Goal: Information Seeking & Learning: Compare options

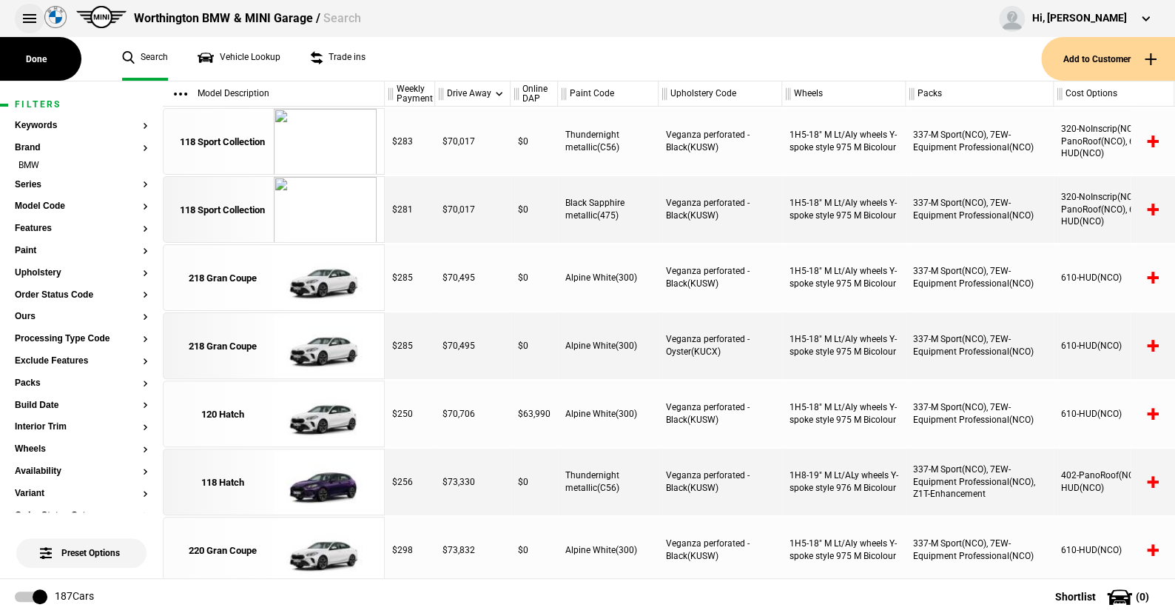
click at [27, 20] on button at bounding box center [30, 19] width 30 height 30
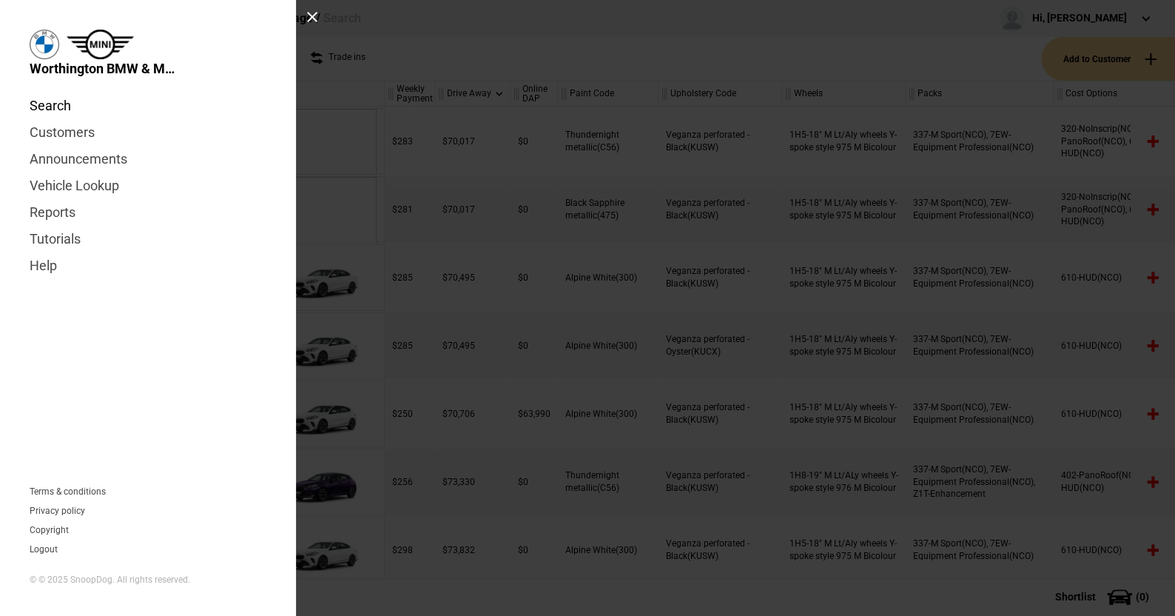
click at [56, 104] on link "Search" at bounding box center [148, 106] width 237 height 27
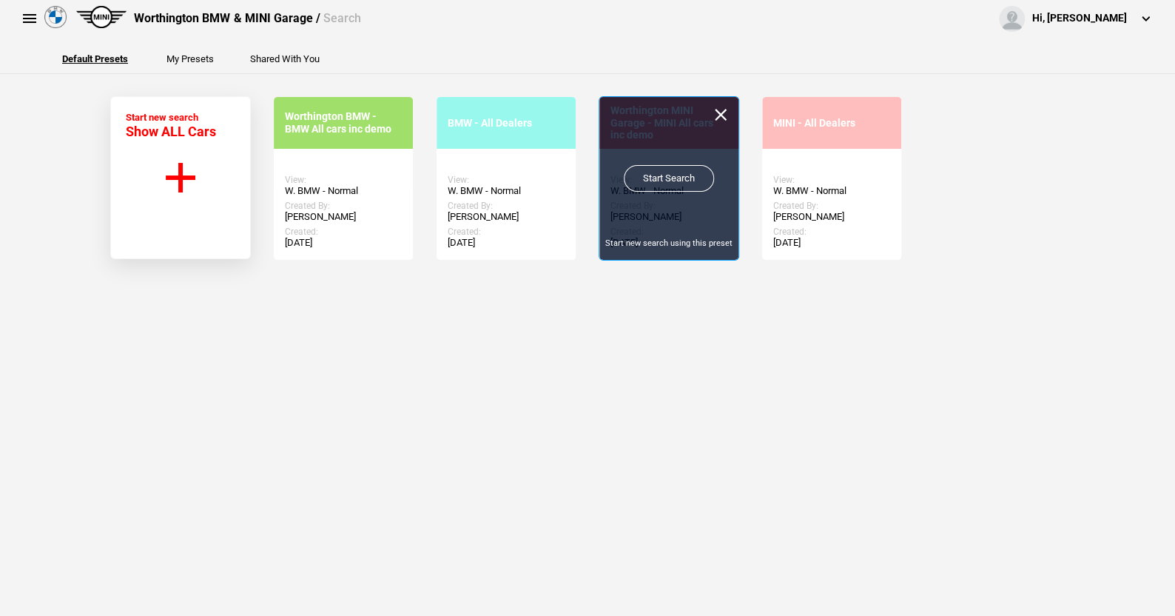
click at [650, 177] on link "Start Search" at bounding box center [669, 178] width 90 height 27
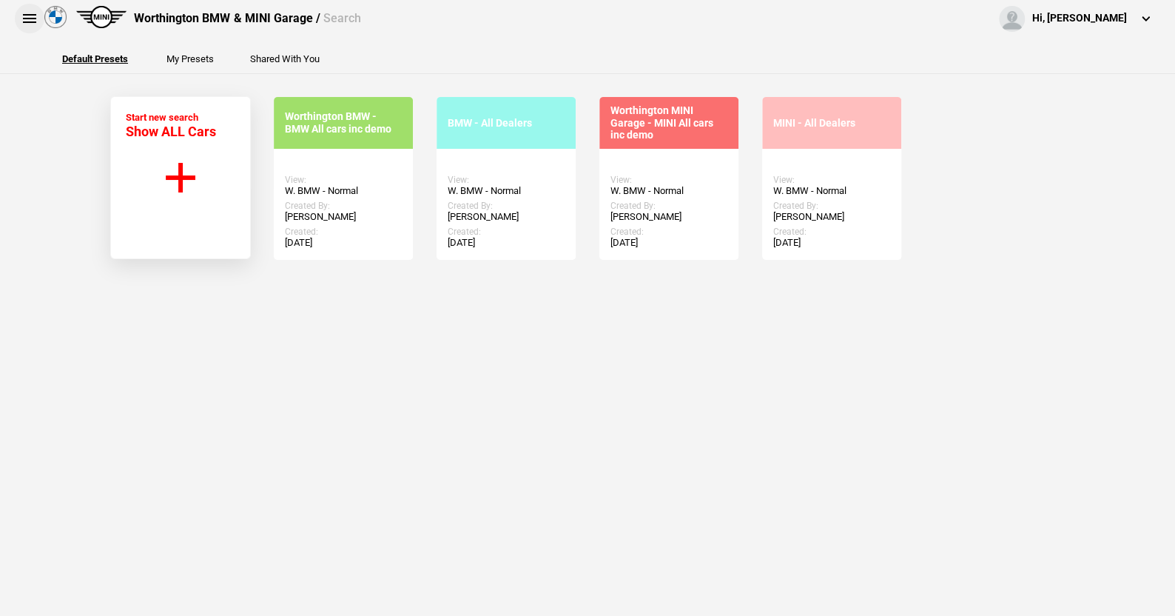
click at [28, 13] on button at bounding box center [30, 19] width 30 height 30
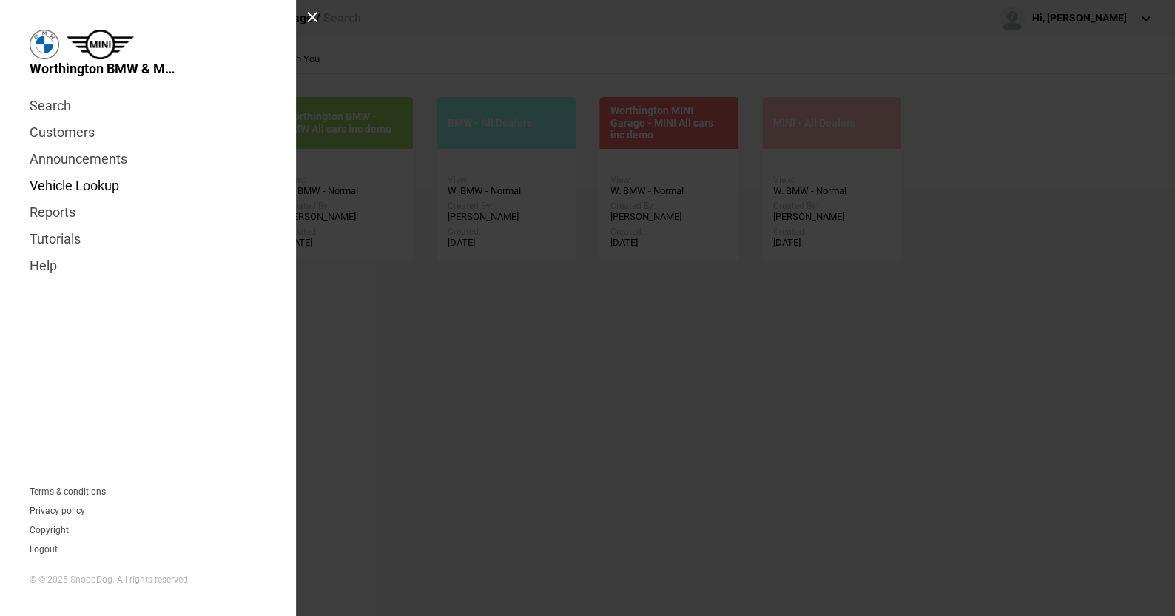
click at [84, 189] on link "Vehicle Lookup" at bounding box center [148, 185] width 237 height 27
click at [61, 107] on link "Search" at bounding box center [148, 106] width 237 height 27
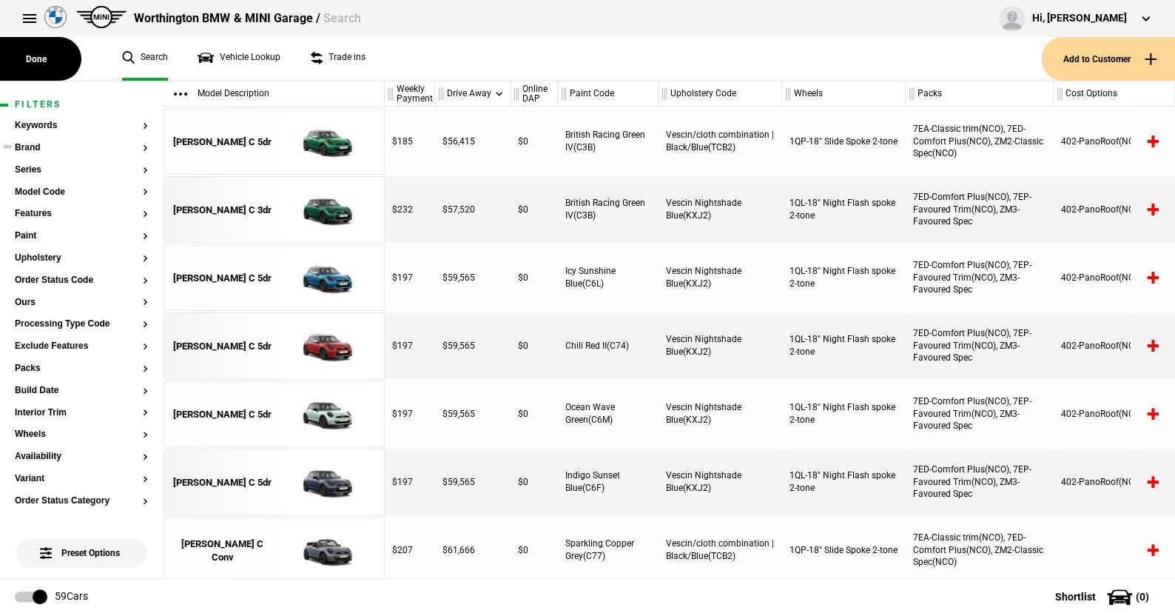
click at [35, 149] on button "Brand" at bounding box center [81, 148] width 133 height 10
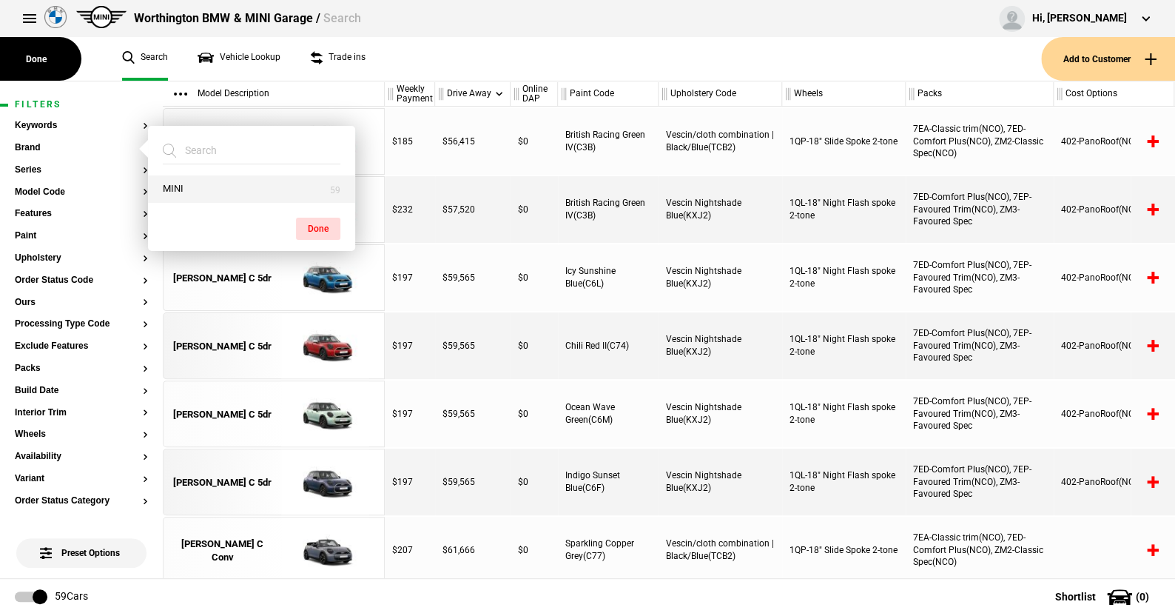
drag, startPoint x: 176, startPoint y: 188, endPoint x: 226, endPoint y: 197, distance: 50.4
click at [176, 187] on button "MINI" at bounding box center [251, 188] width 207 height 27
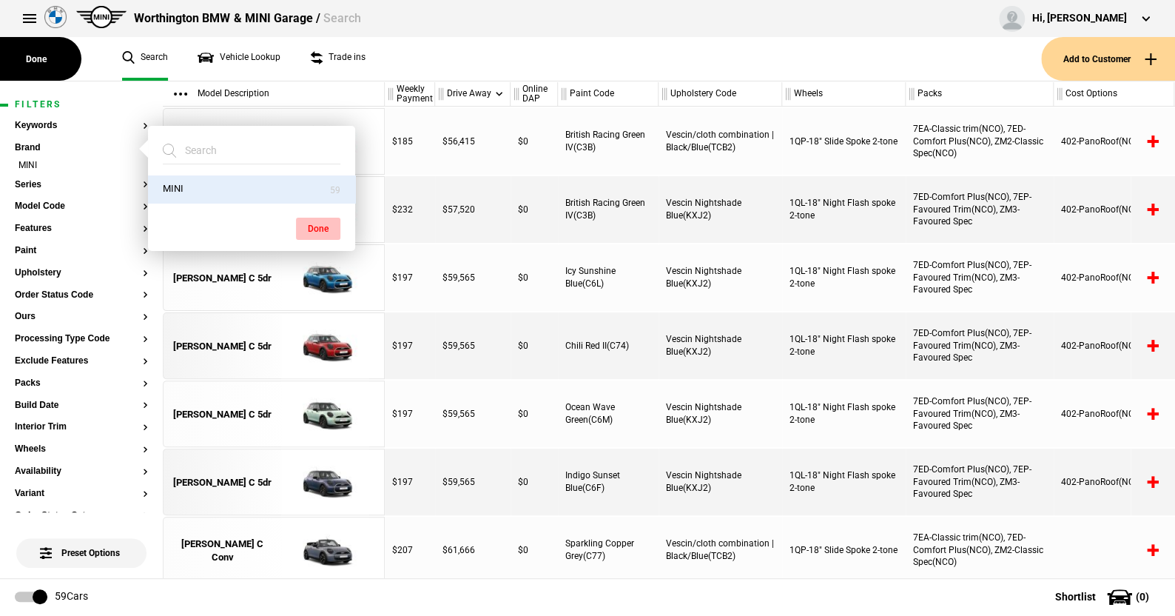
click at [306, 220] on button "Done" at bounding box center [318, 229] width 44 height 22
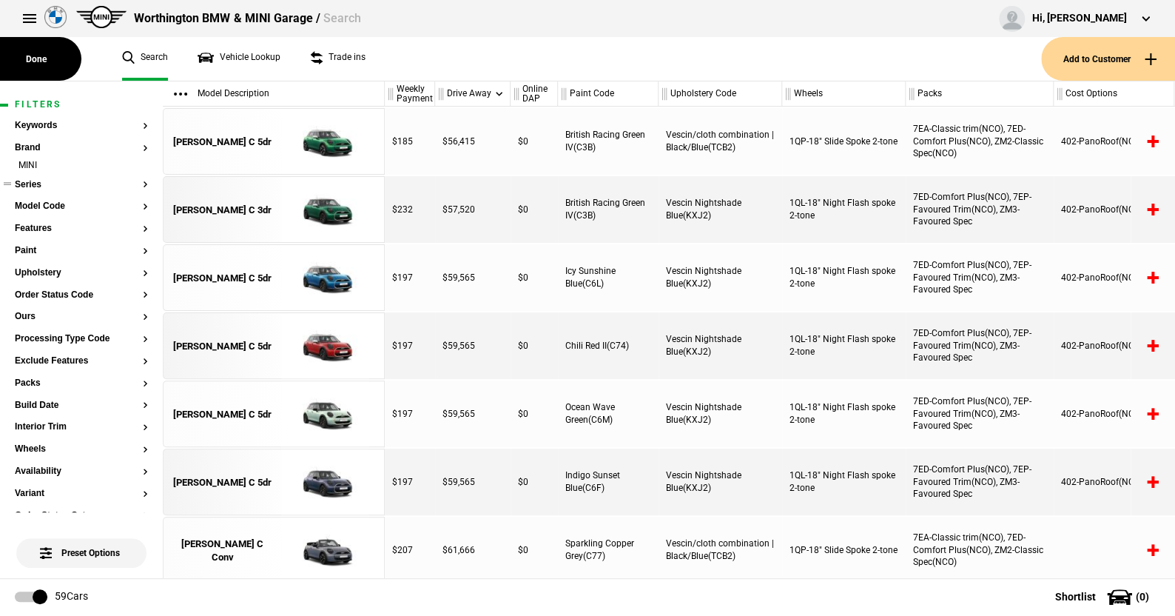
click at [38, 181] on button "Series" at bounding box center [81, 185] width 133 height 10
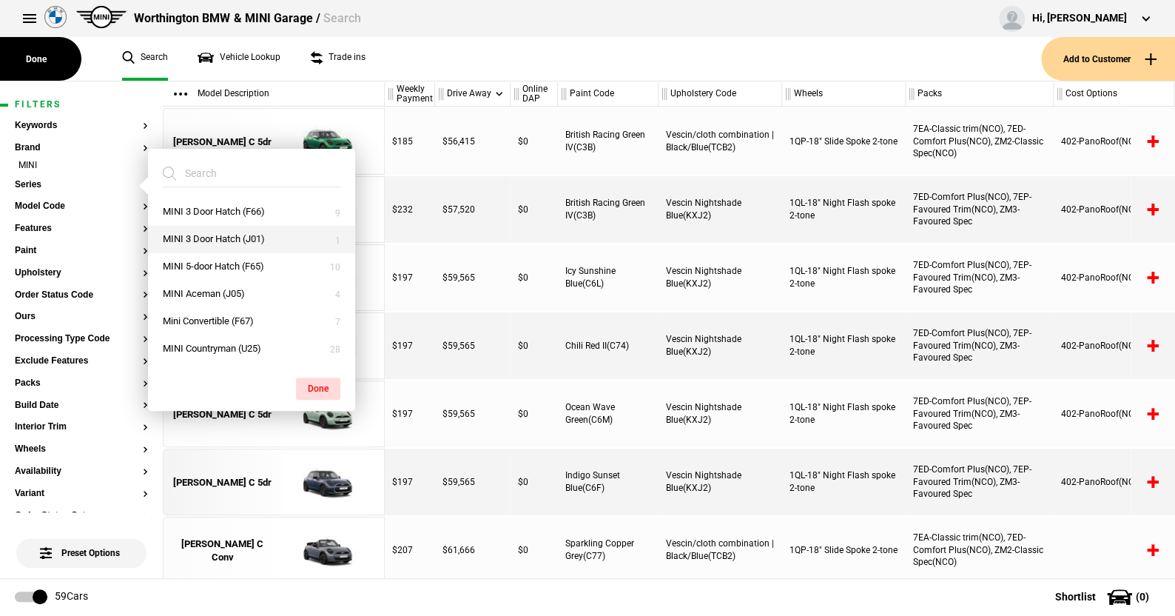
click at [217, 230] on button "MINI 3 Door Hatch (J01)" at bounding box center [251, 239] width 207 height 27
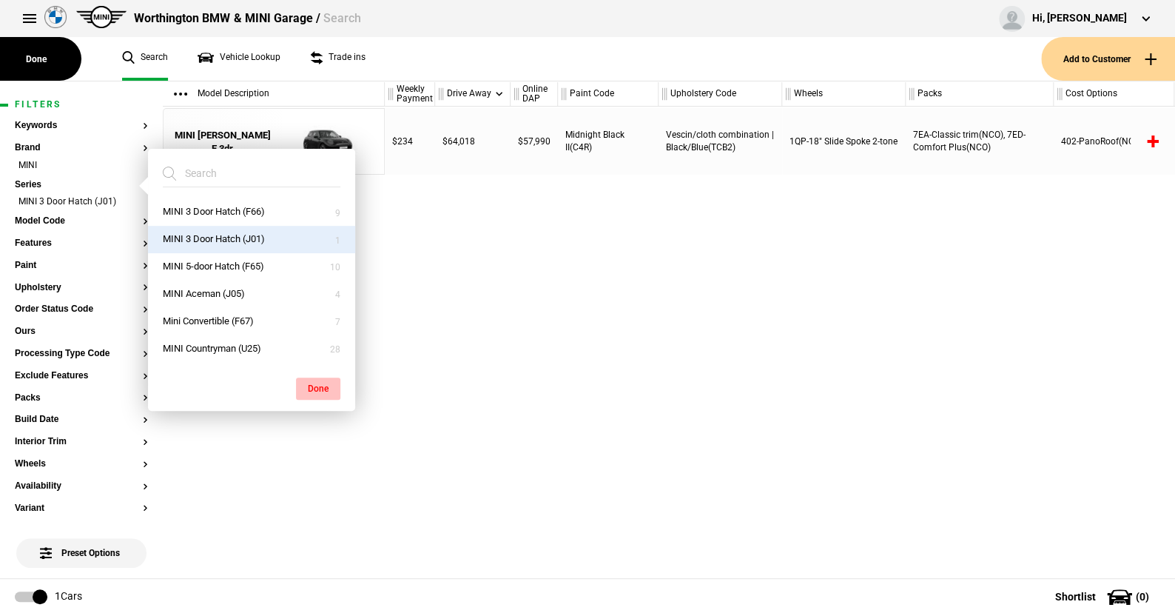
click at [316, 385] on button "Done" at bounding box center [318, 388] width 44 height 22
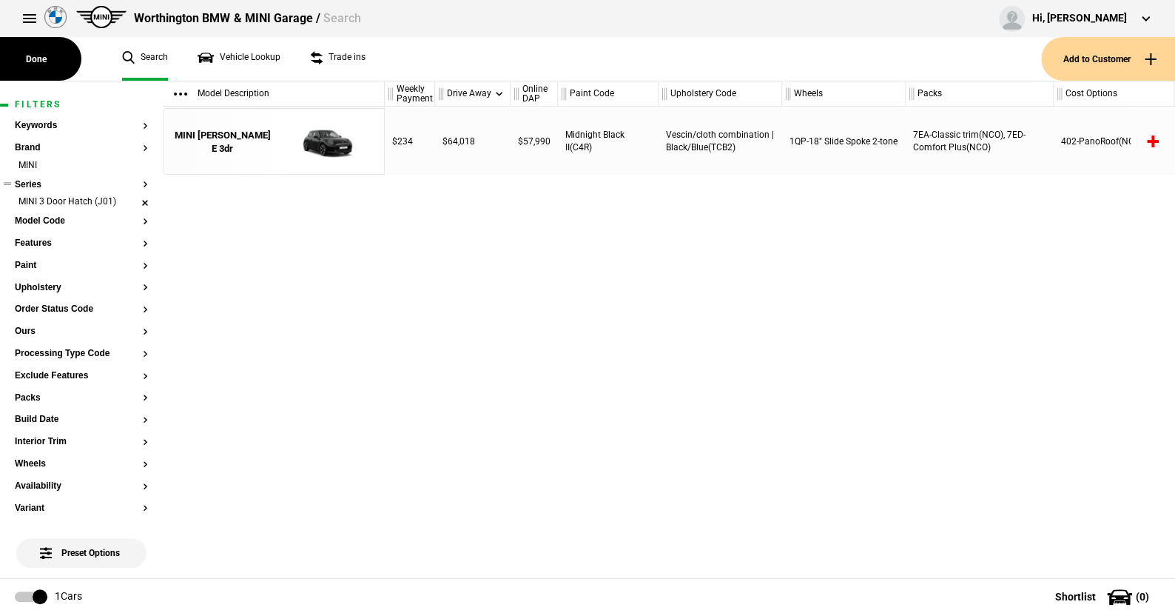
click at [133, 201] on li "MINI 3 Door Hatch (J01)" at bounding box center [81, 202] width 133 height 15
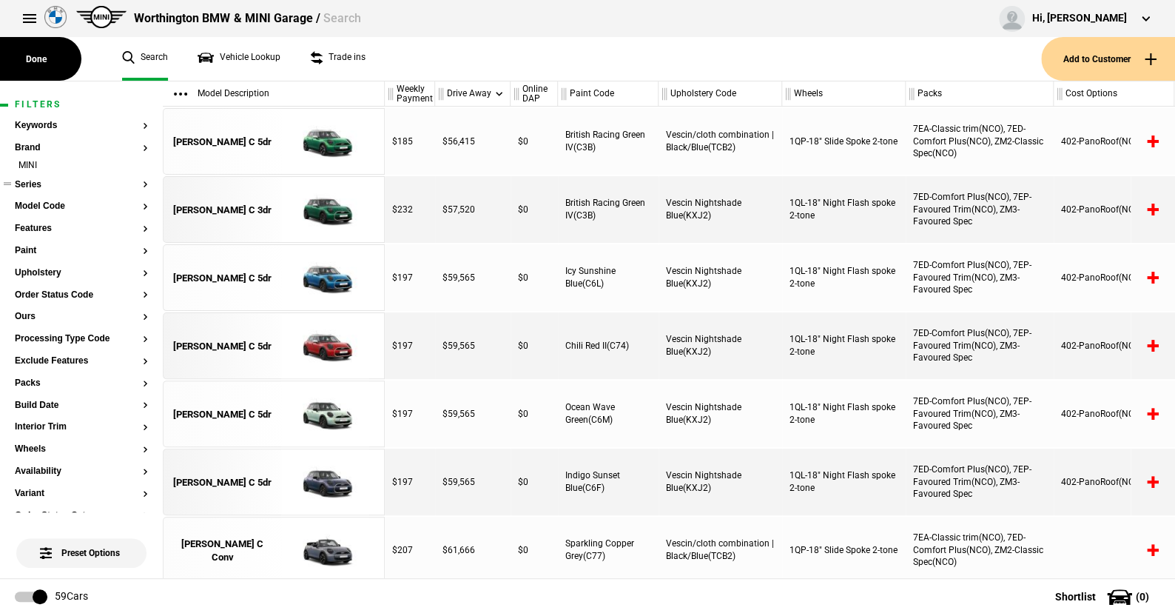
click at [37, 180] on button "Series" at bounding box center [81, 185] width 133 height 10
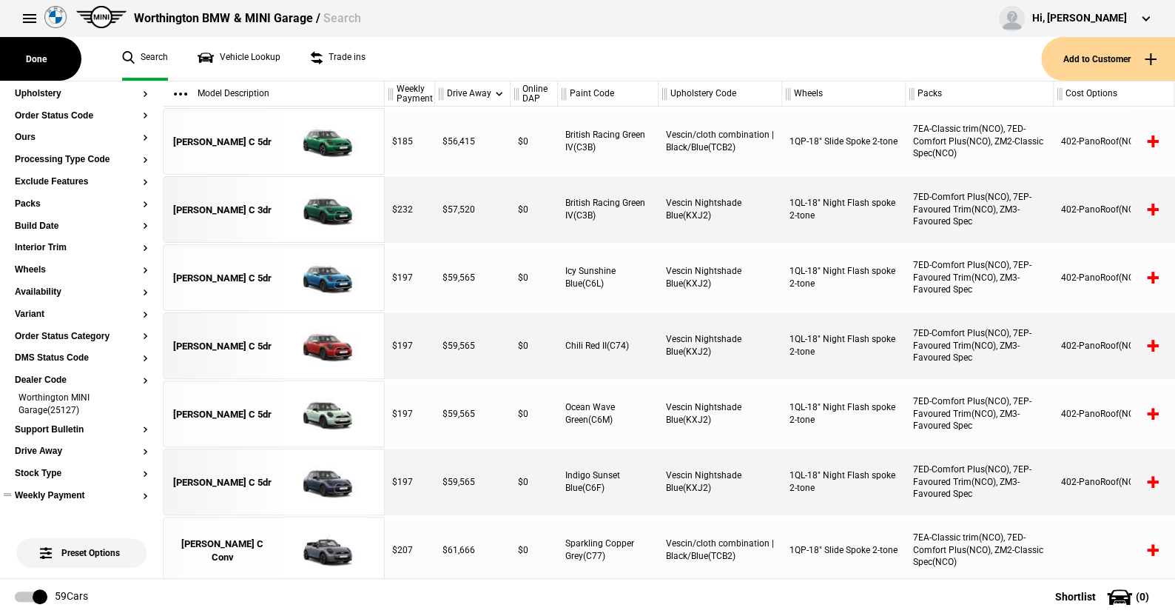
scroll to position [222, 0]
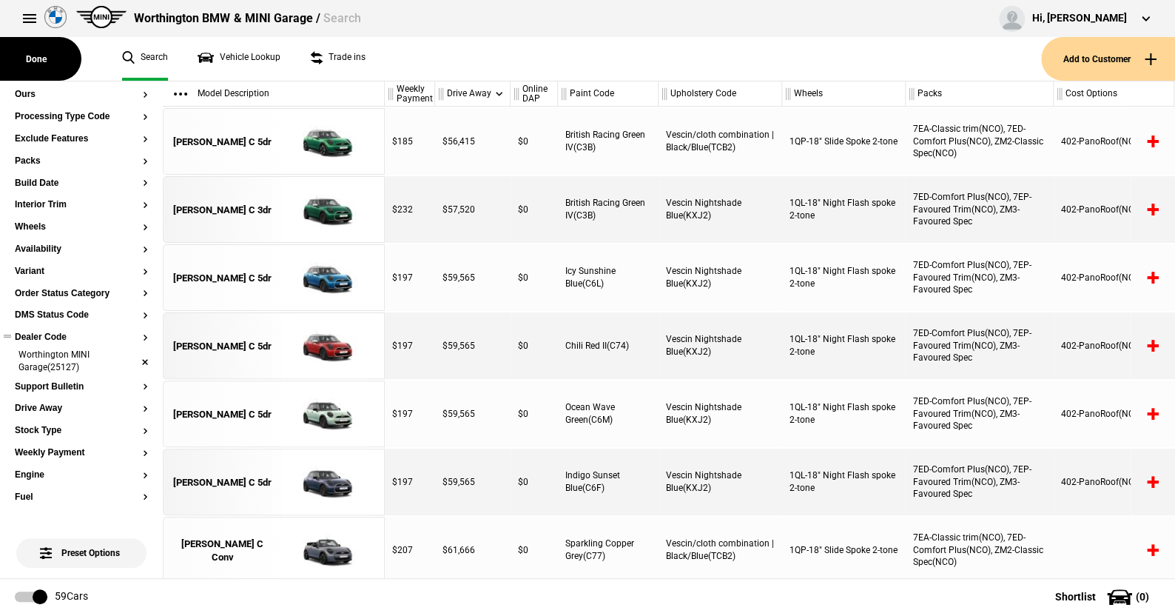
click at [130, 361] on li "Worthington MINI Garage(25127)" at bounding box center [81, 362] width 133 height 27
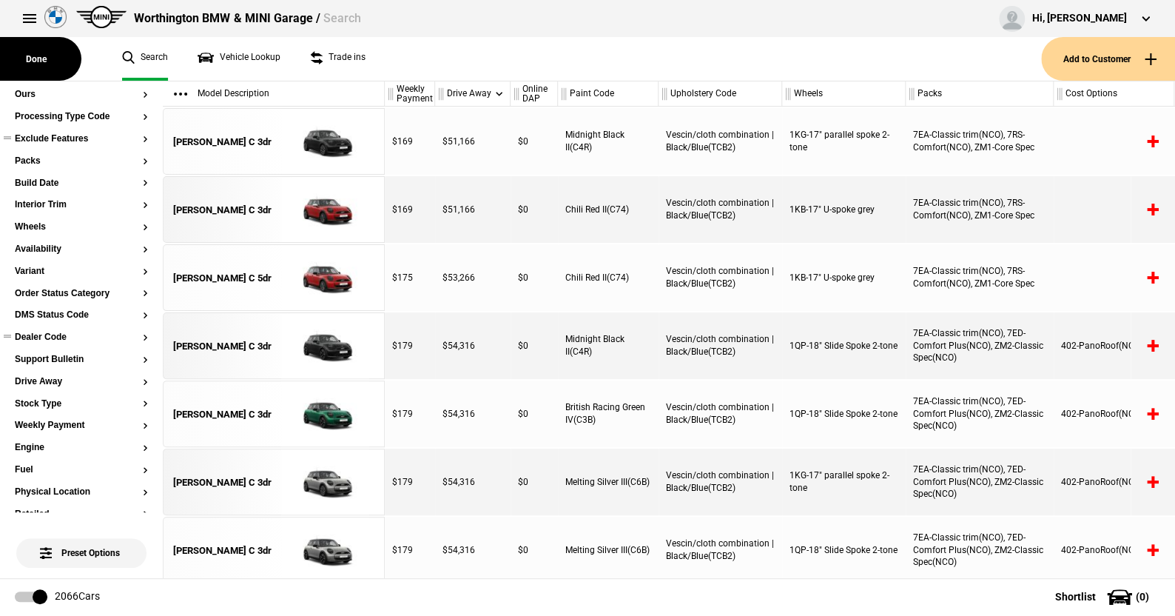
scroll to position [0, 0]
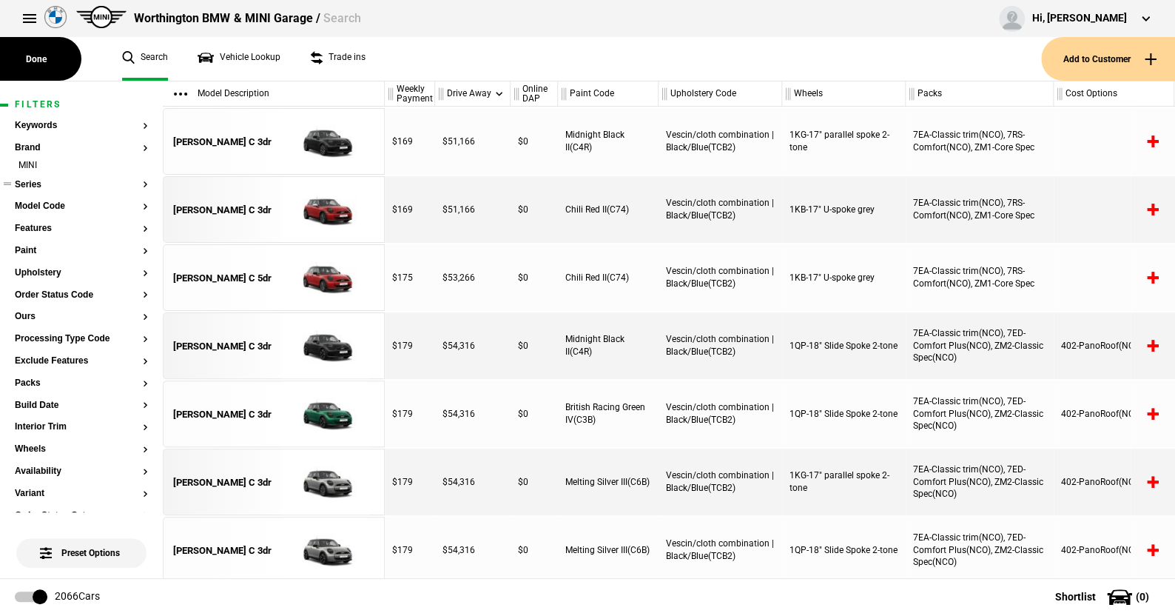
click at [33, 180] on button "Series" at bounding box center [81, 185] width 133 height 10
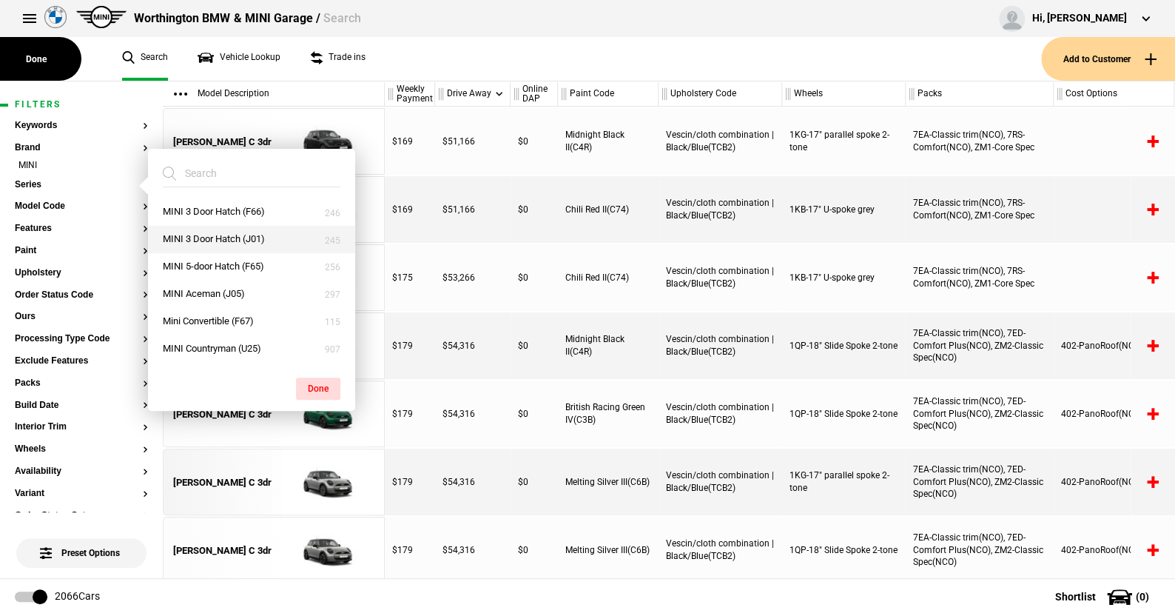
click at [207, 239] on button "MINI 3 Door Hatch (J01)" at bounding box center [251, 239] width 207 height 27
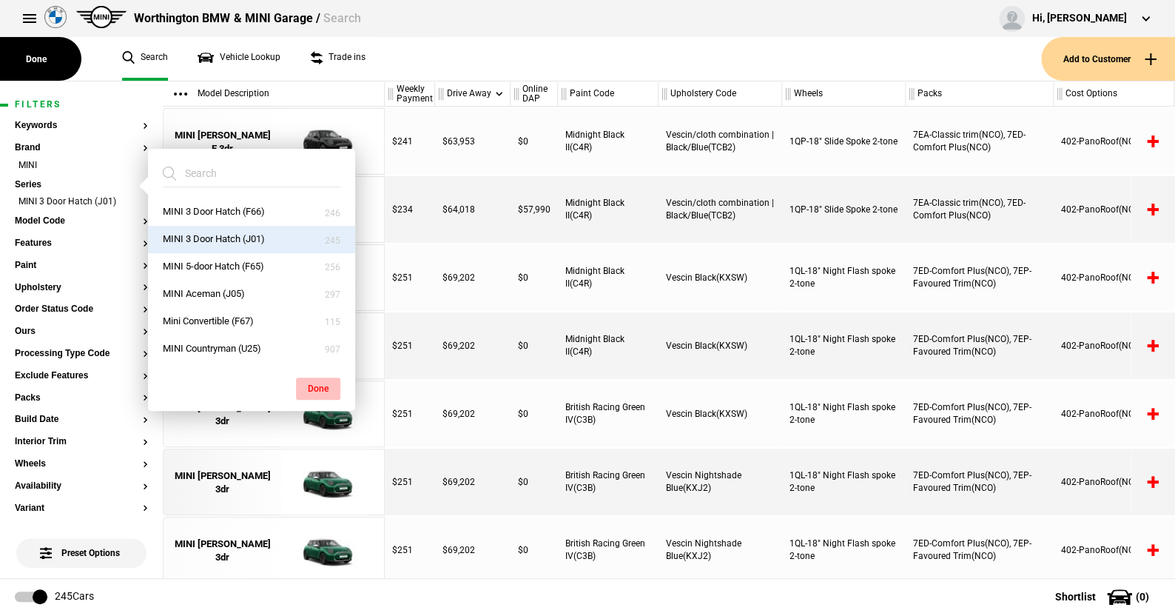
click at [326, 383] on button "Done" at bounding box center [318, 388] width 44 height 22
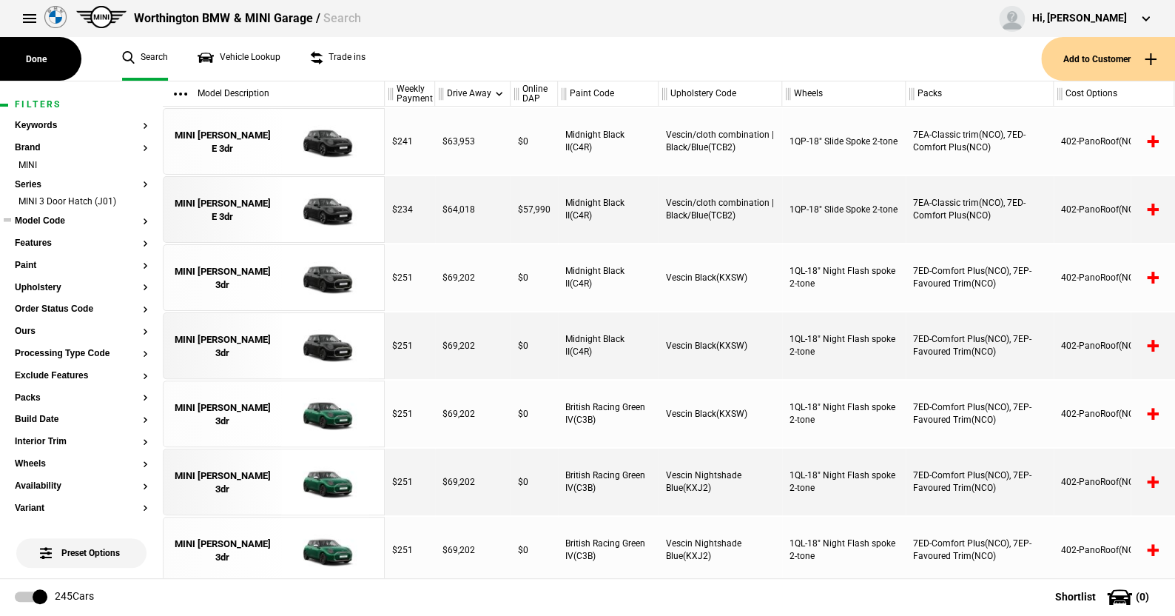
click at [43, 221] on button "Model Code" at bounding box center [81, 221] width 133 height 10
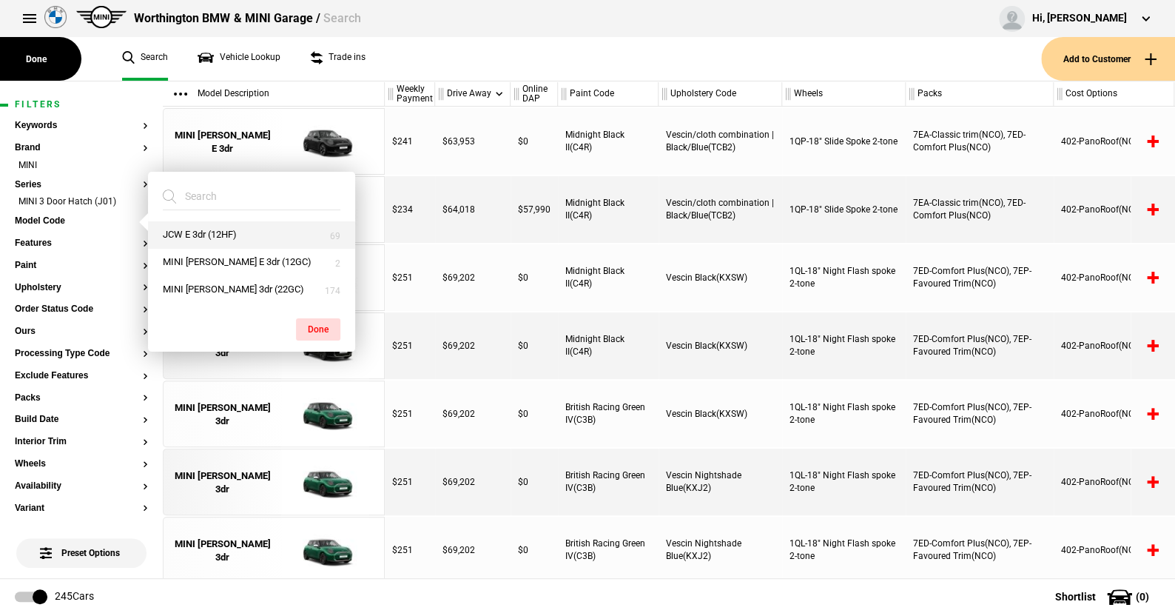
click at [197, 230] on button "JCW E 3dr (12HF)" at bounding box center [251, 234] width 207 height 27
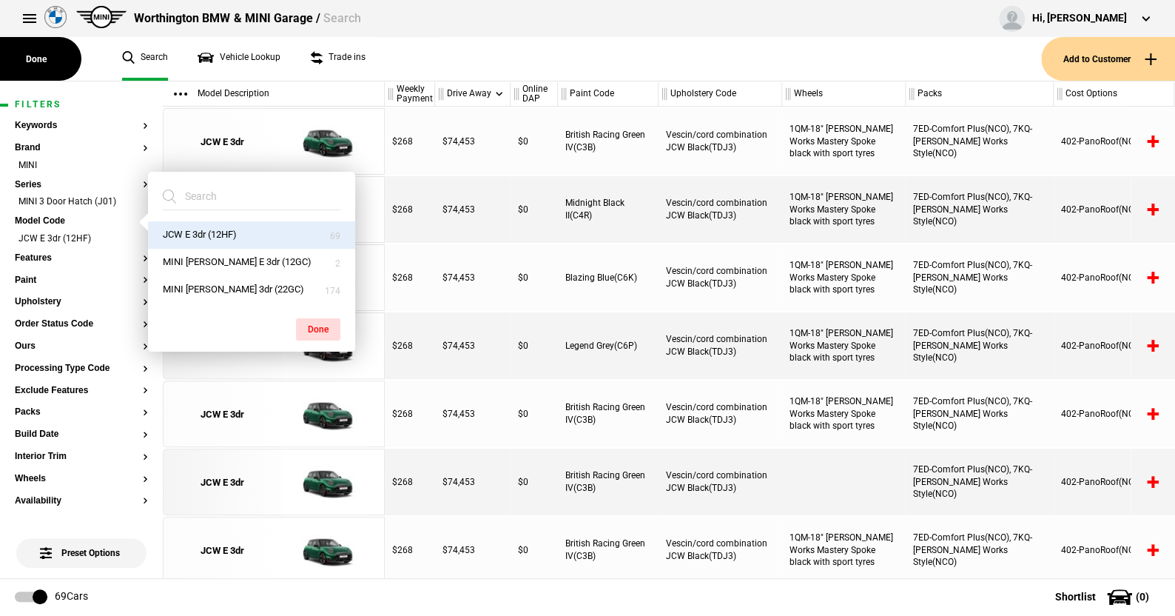
click at [340, 325] on div "Done" at bounding box center [251, 321] width 207 height 37
click at [323, 326] on button "Done" at bounding box center [318, 329] width 44 height 22
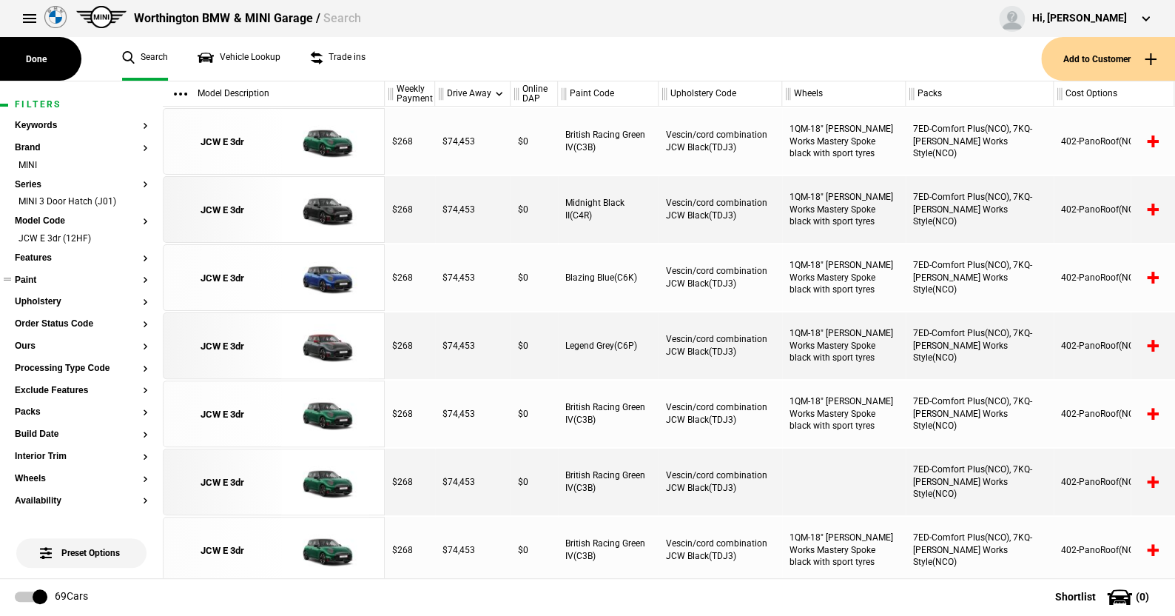
click at [38, 277] on button "Paint" at bounding box center [81, 280] width 133 height 10
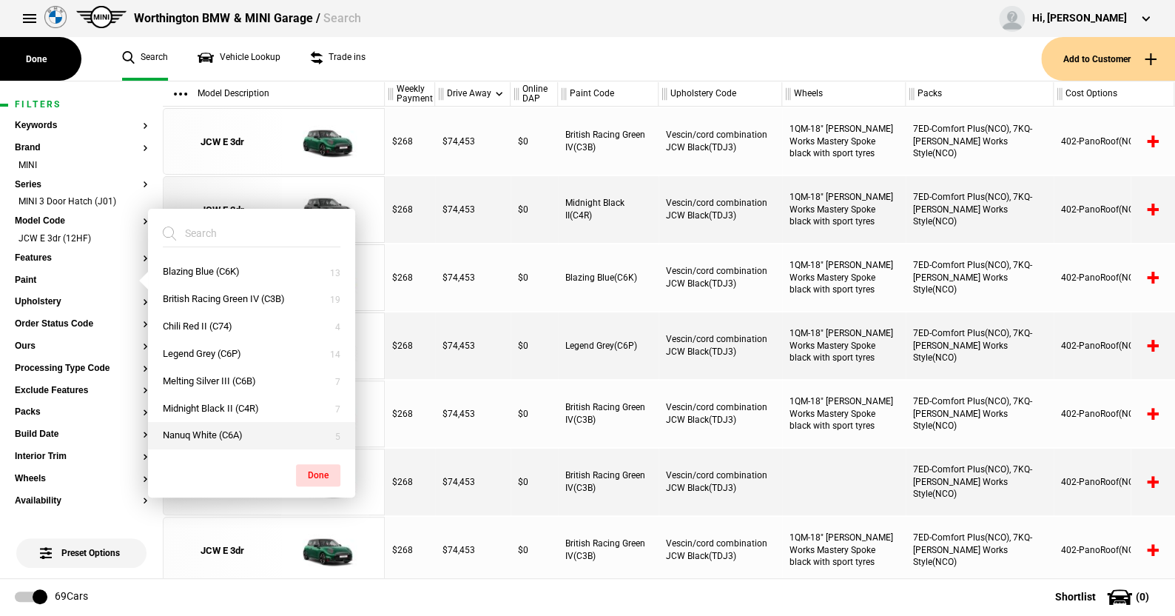
click at [192, 431] on button "Nanuq White (C6A)" at bounding box center [251, 435] width 207 height 27
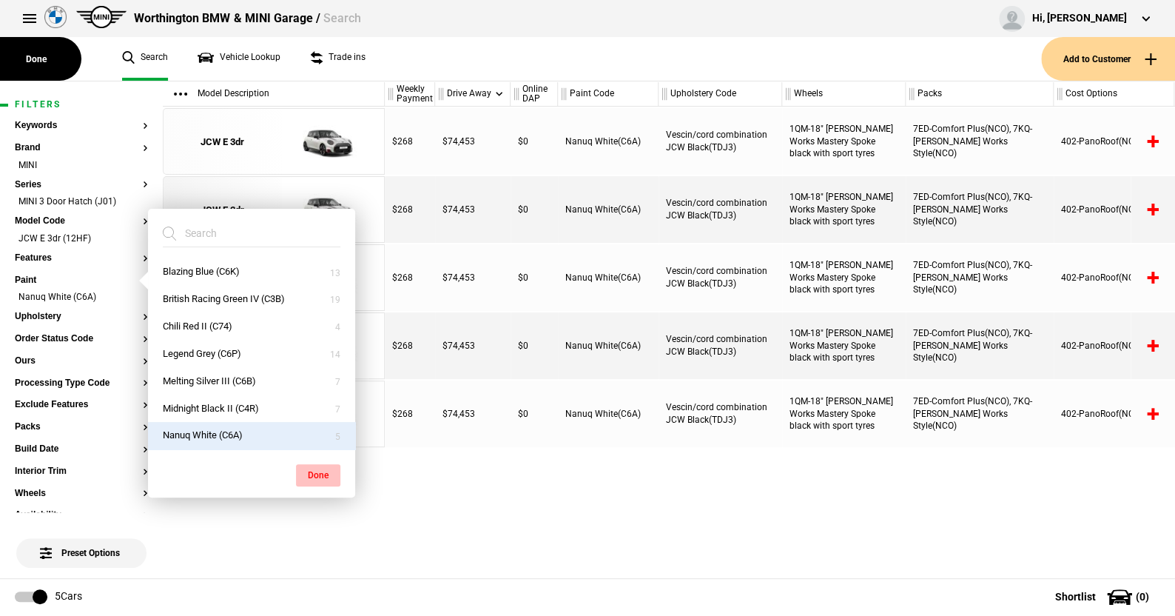
click at [312, 474] on button "Done" at bounding box center [318, 475] width 44 height 22
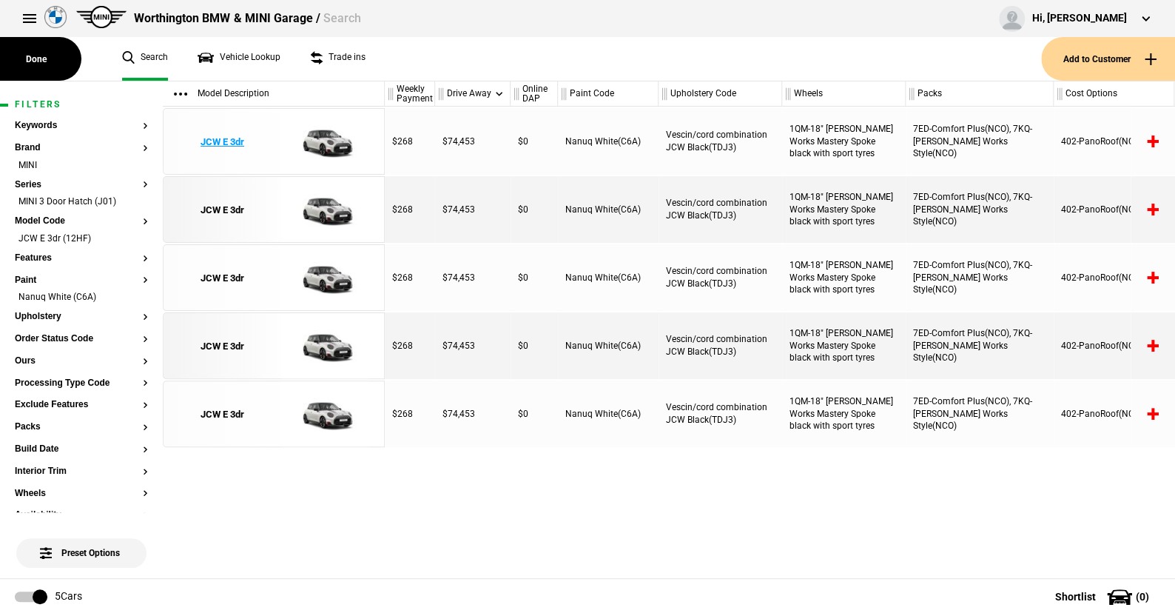
click at [324, 141] on img at bounding box center [325, 142] width 103 height 67
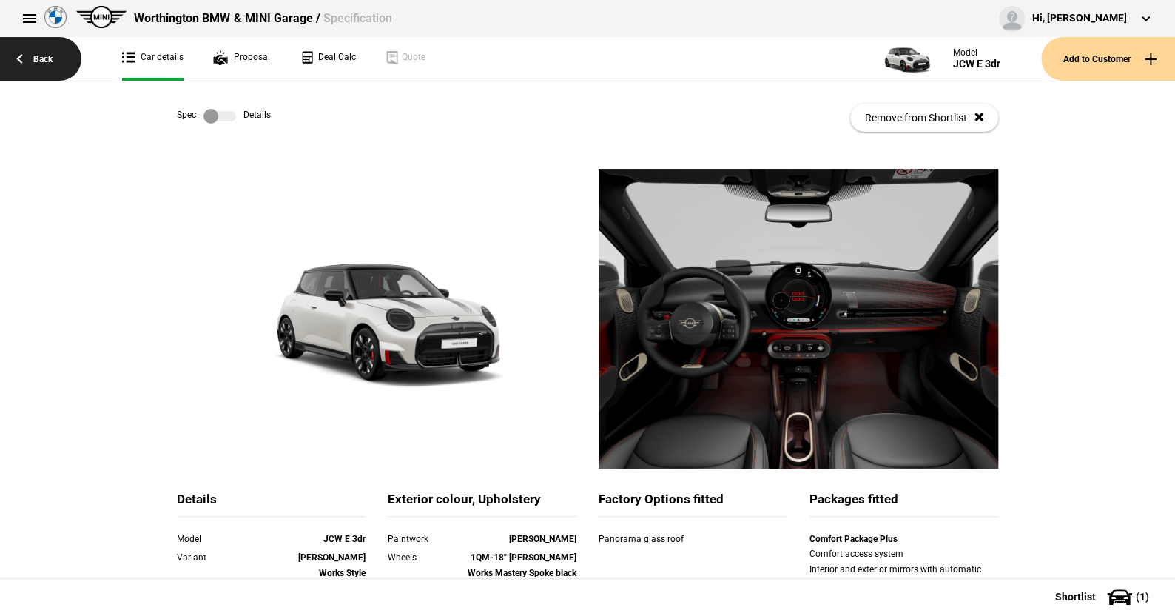
click at [53, 53] on link "Back" at bounding box center [40, 59] width 81 height 44
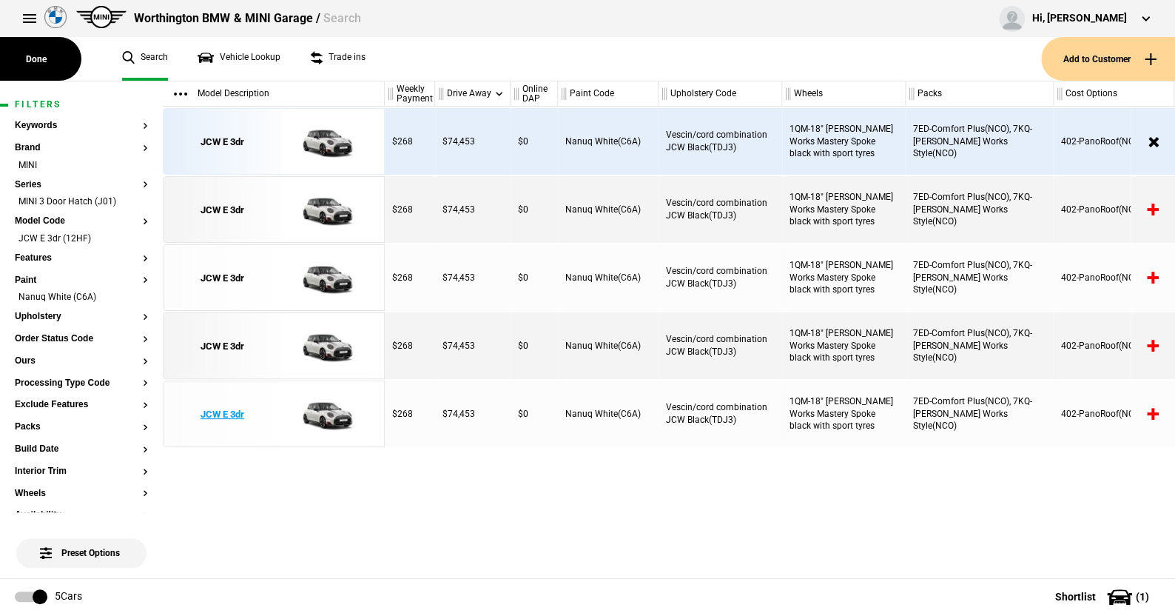
click at [325, 417] on img at bounding box center [325, 414] width 103 height 67
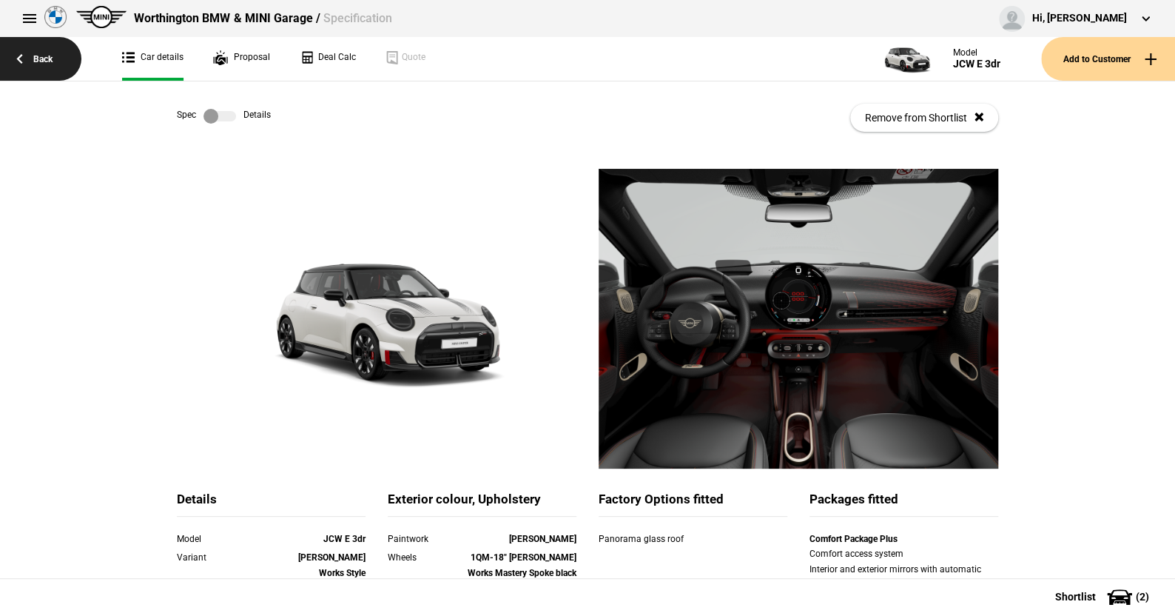
click at [46, 55] on link "Back" at bounding box center [40, 59] width 81 height 44
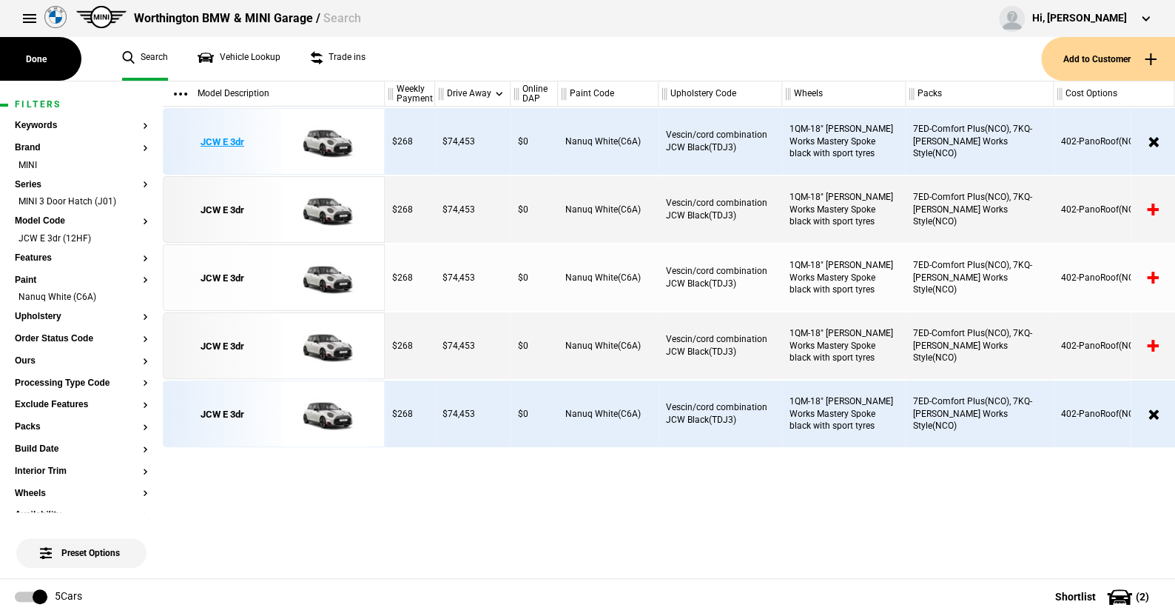
click at [333, 132] on img at bounding box center [325, 142] width 103 height 67
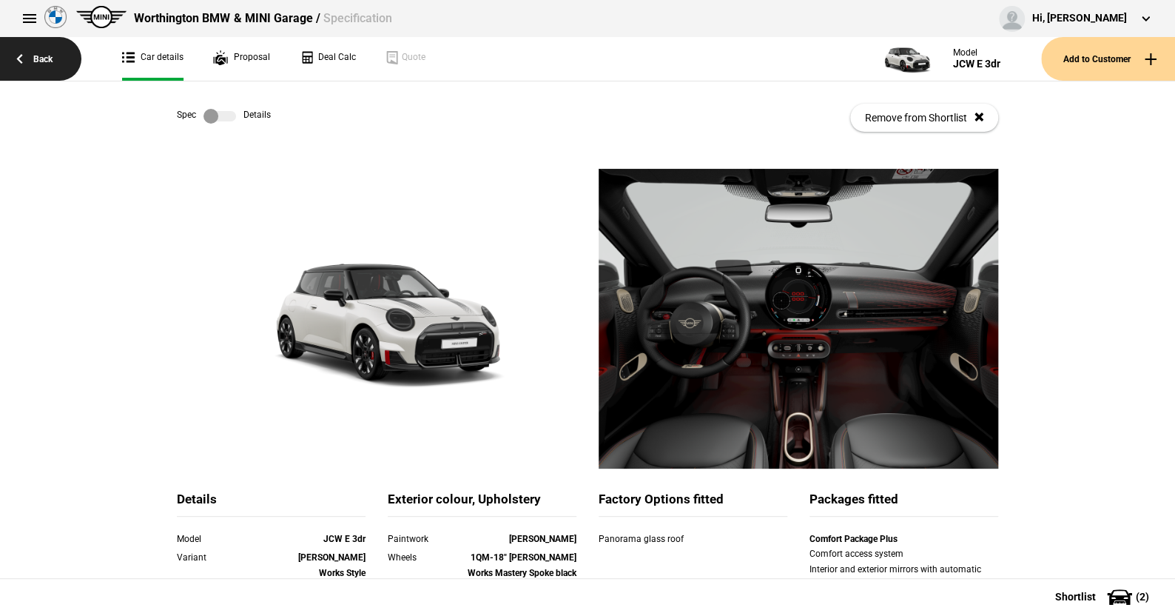
click at [46, 51] on link "Back" at bounding box center [40, 59] width 81 height 44
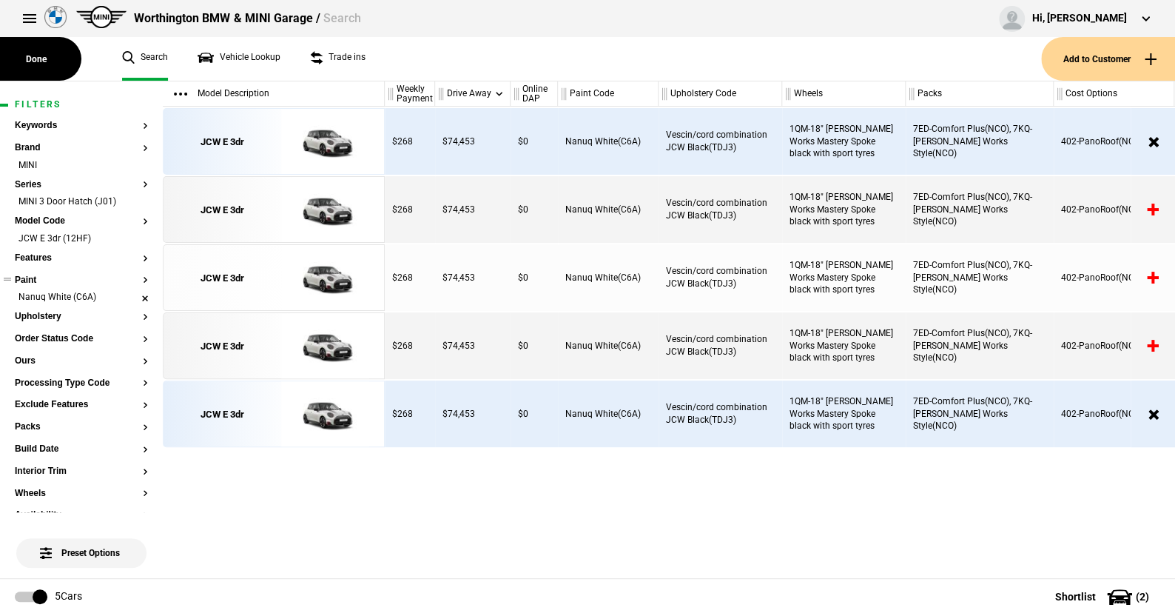
click at [132, 295] on li "Nanuq White (C6A)" at bounding box center [81, 298] width 133 height 15
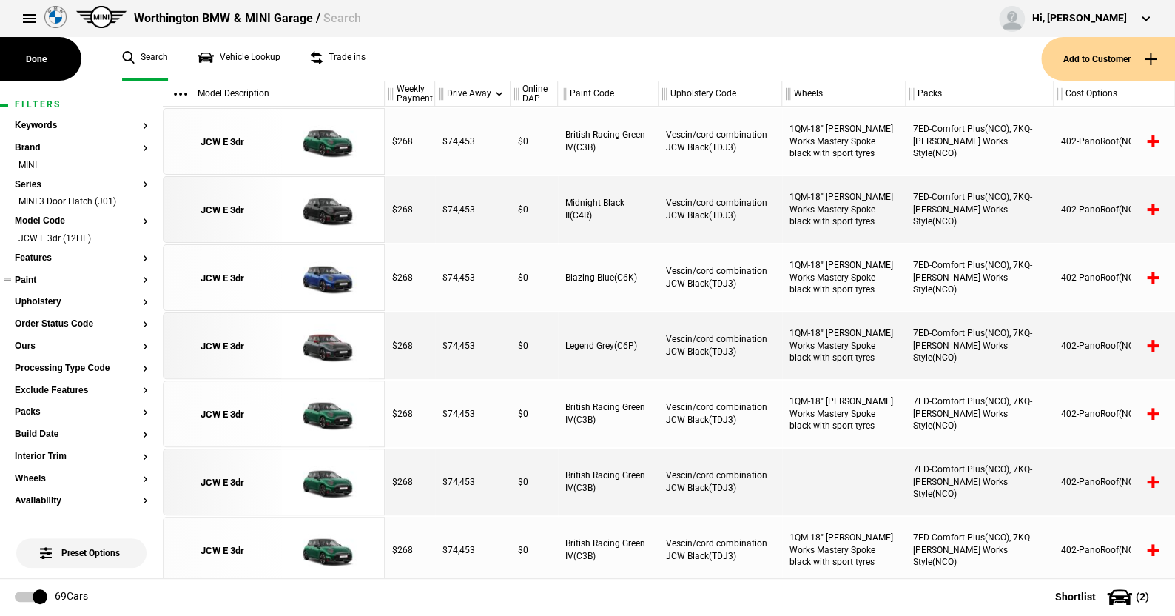
click at [38, 275] on button "Paint" at bounding box center [81, 280] width 133 height 10
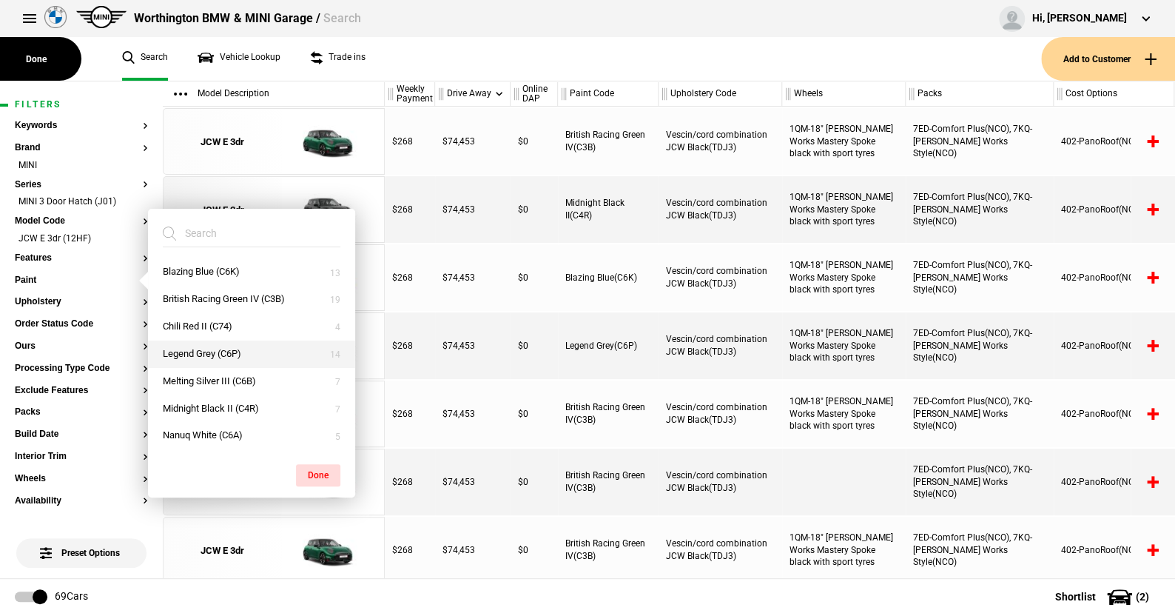
click at [197, 350] on button "Legend Grey (C6P)" at bounding box center [251, 353] width 207 height 27
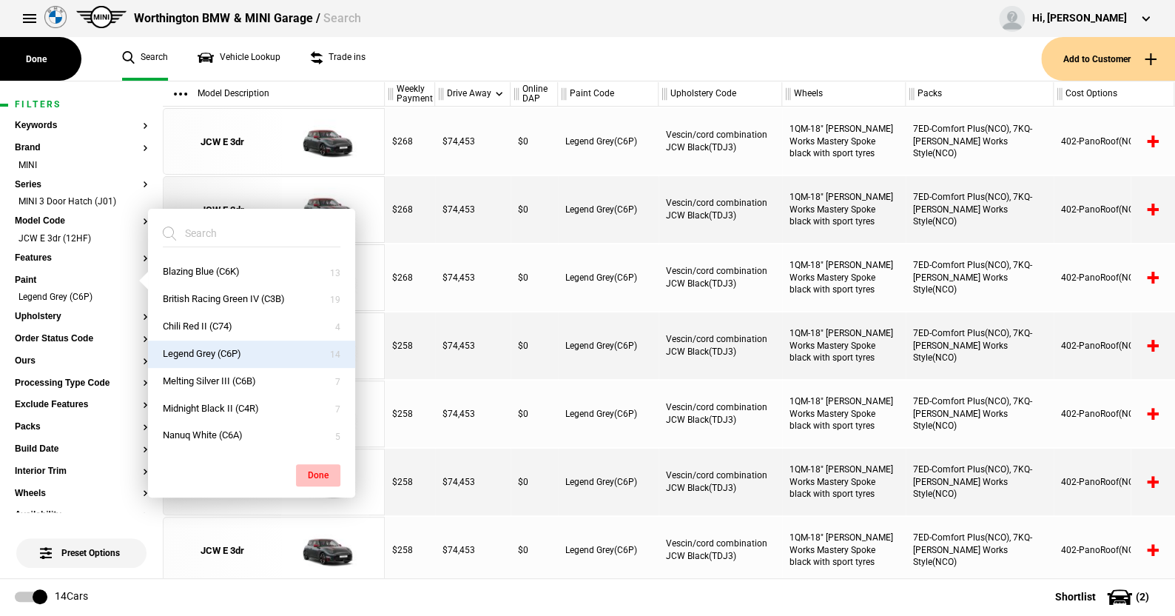
click at [309, 471] on button "Done" at bounding box center [318, 475] width 44 height 22
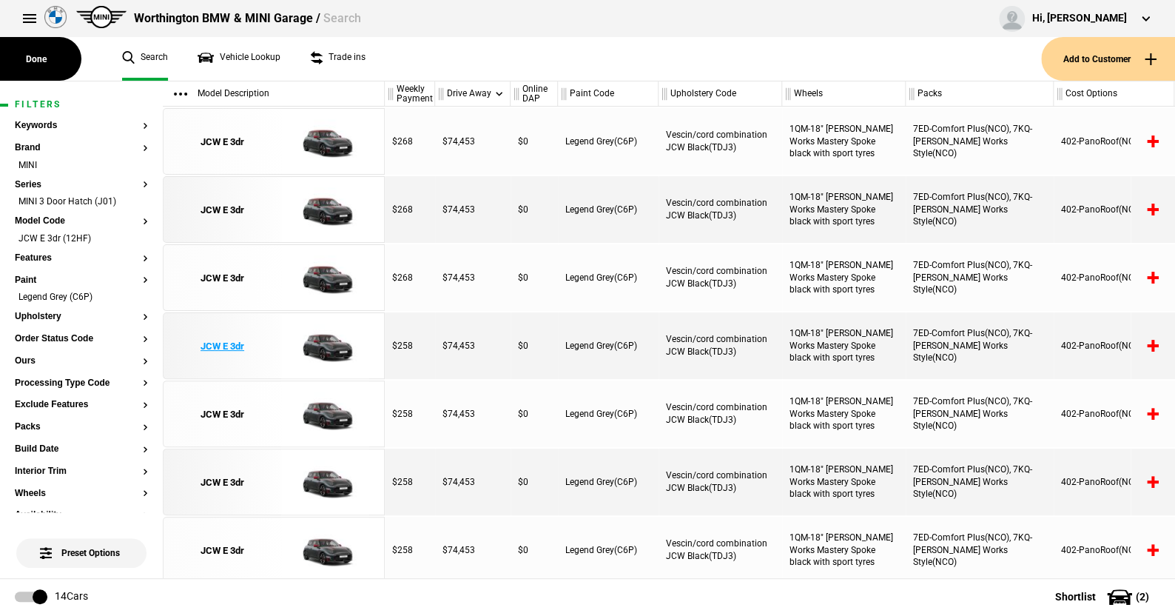
click at [324, 336] on img at bounding box center [325, 346] width 103 height 67
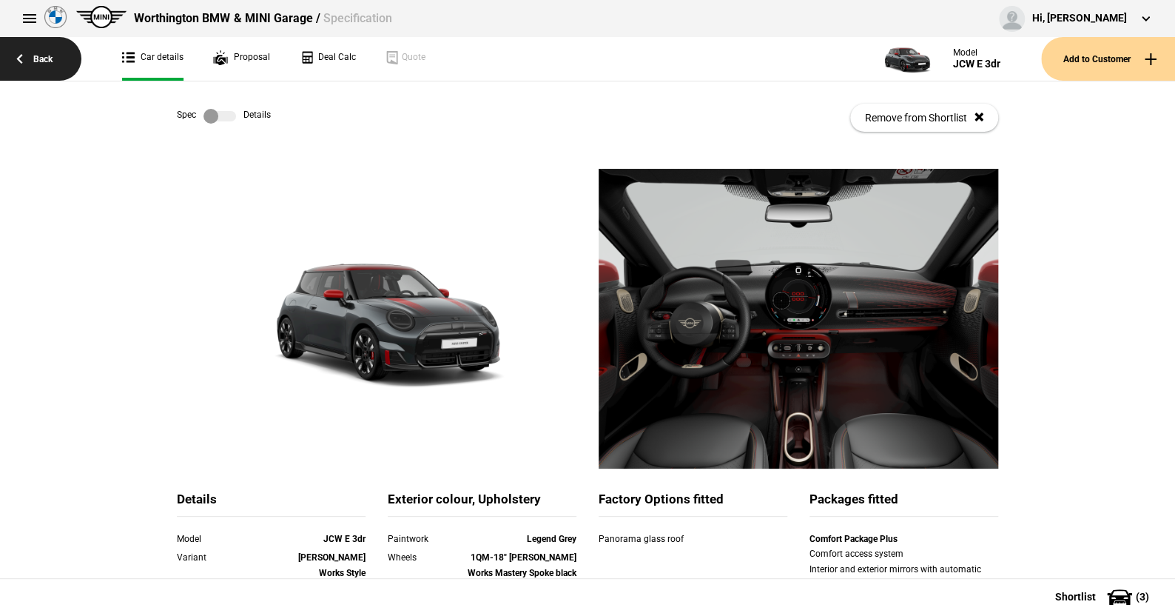
click at [49, 56] on link "Back" at bounding box center [40, 59] width 81 height 44
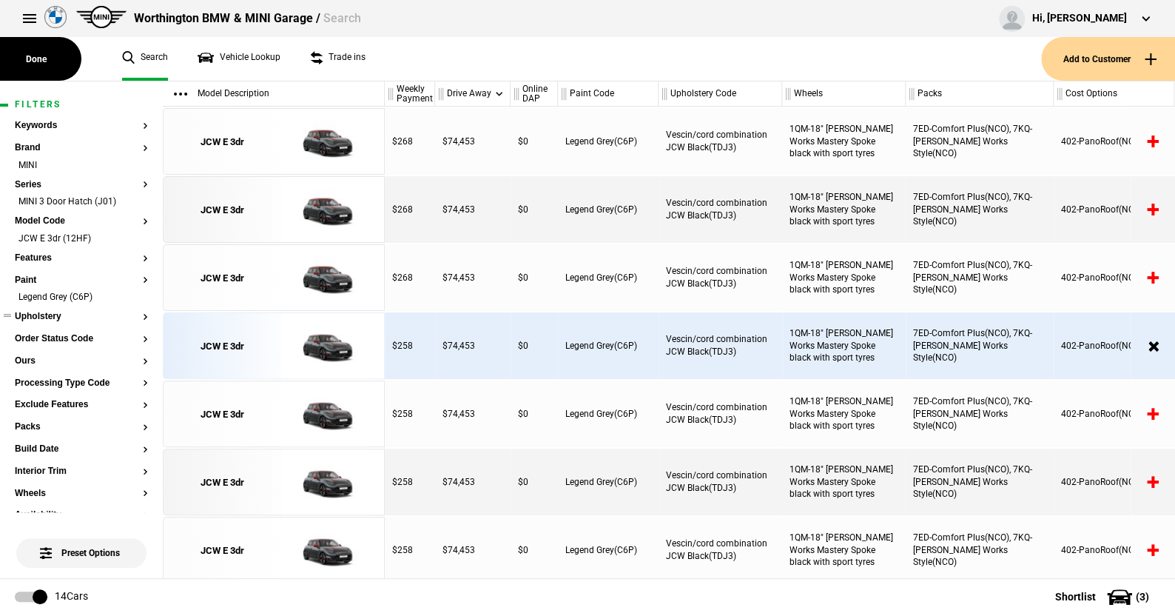
click at [47, 314] on button "Upholstery" at bounding box center [81, 317] width 133 height 10
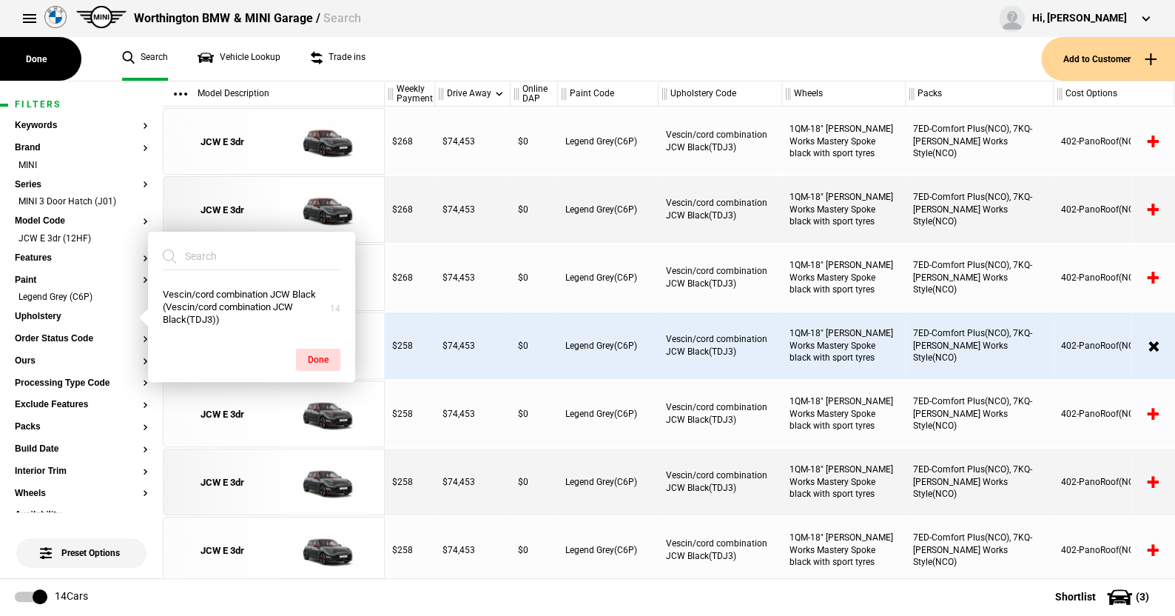
click at [496, 60] on ul "Search Vehicle Lookup Trade ins" at bounding box center [574, 59] width 934 height 44
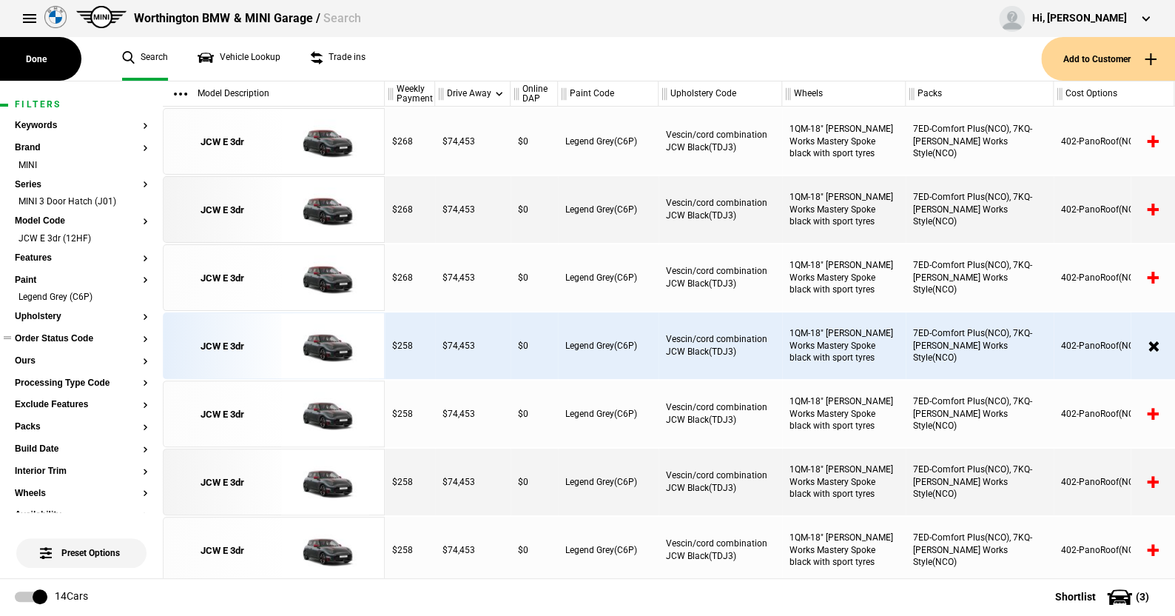
click at [49, 338] on button "Order Status Code" at bounding box center [81, 339] width 133 height 10
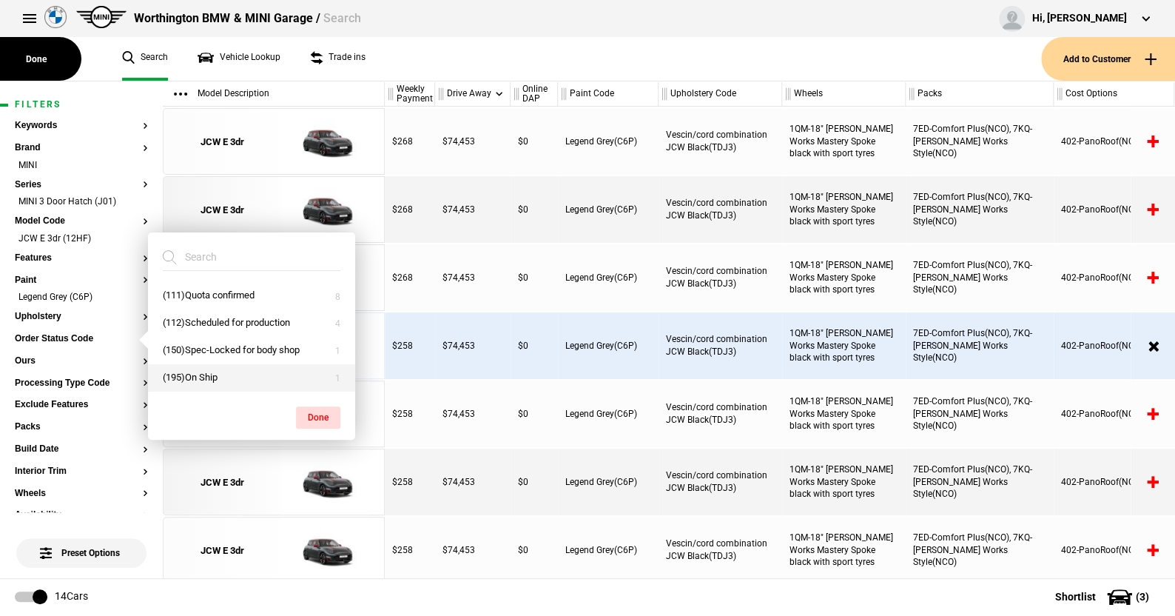
click at [196, 374] on button "(195)On Ship" at bounding box center [251, 377] width 207 height 27
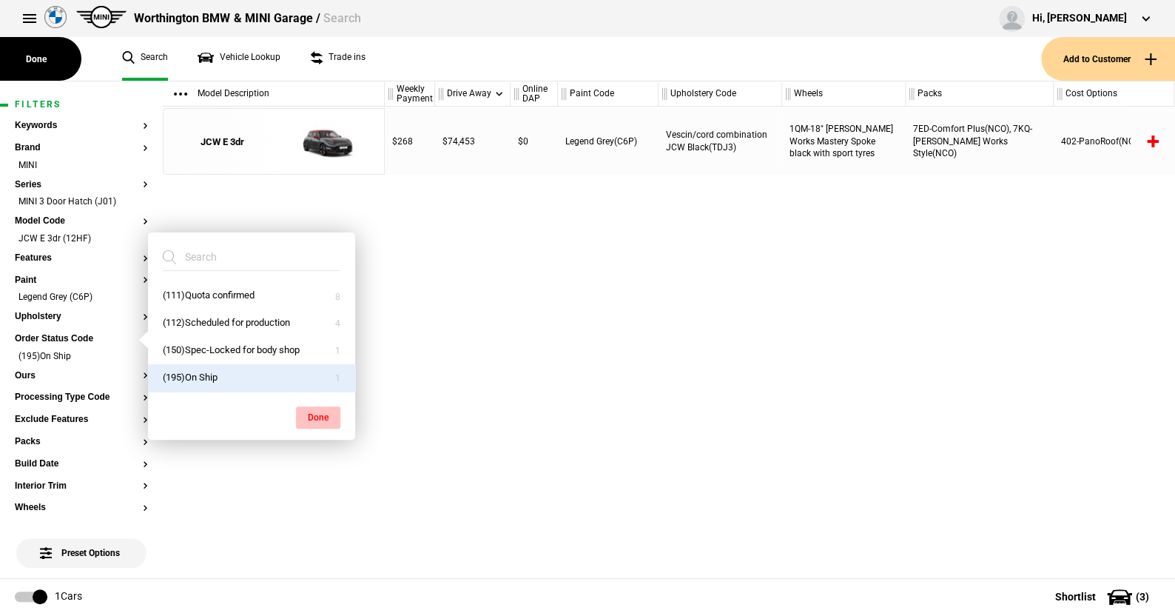
click at [323, 411] on button "Done" at bounding box center [318, 417] width 44 height 22
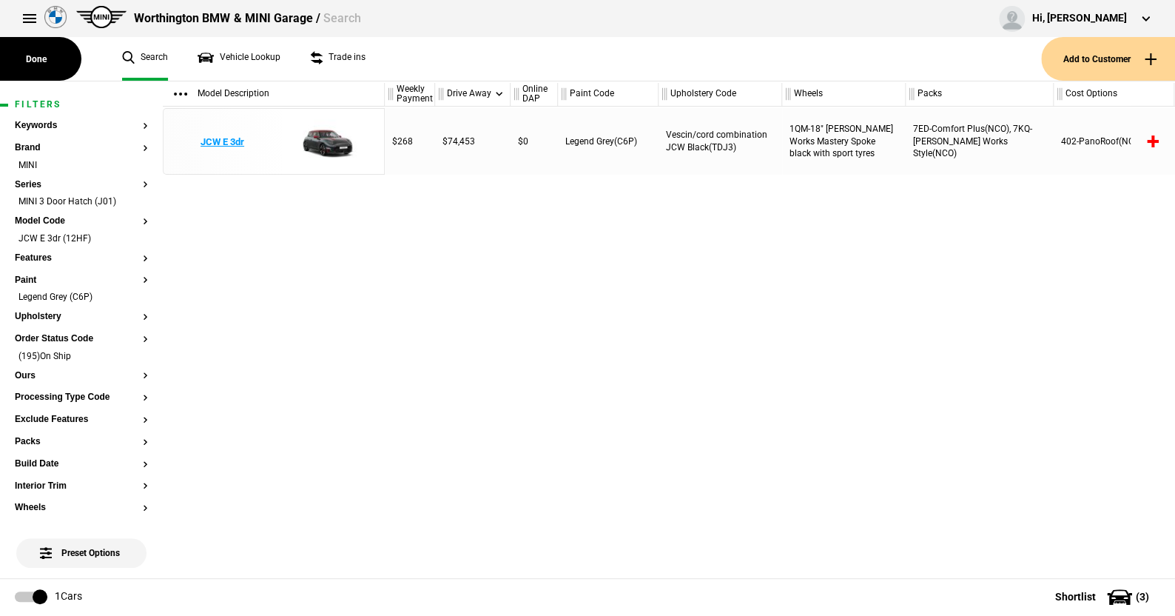
click at [320, 149] on img at bounding box center [325, 142] width 103 height 67
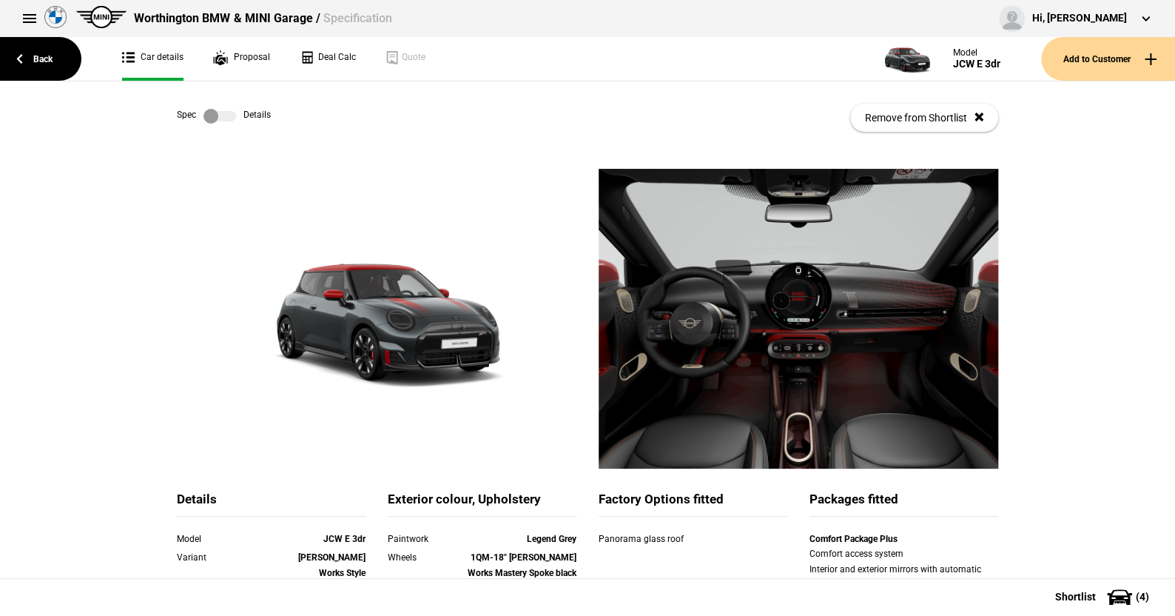
click at [225, 118] on label at bounding box center [220, 116] width 33 height 15
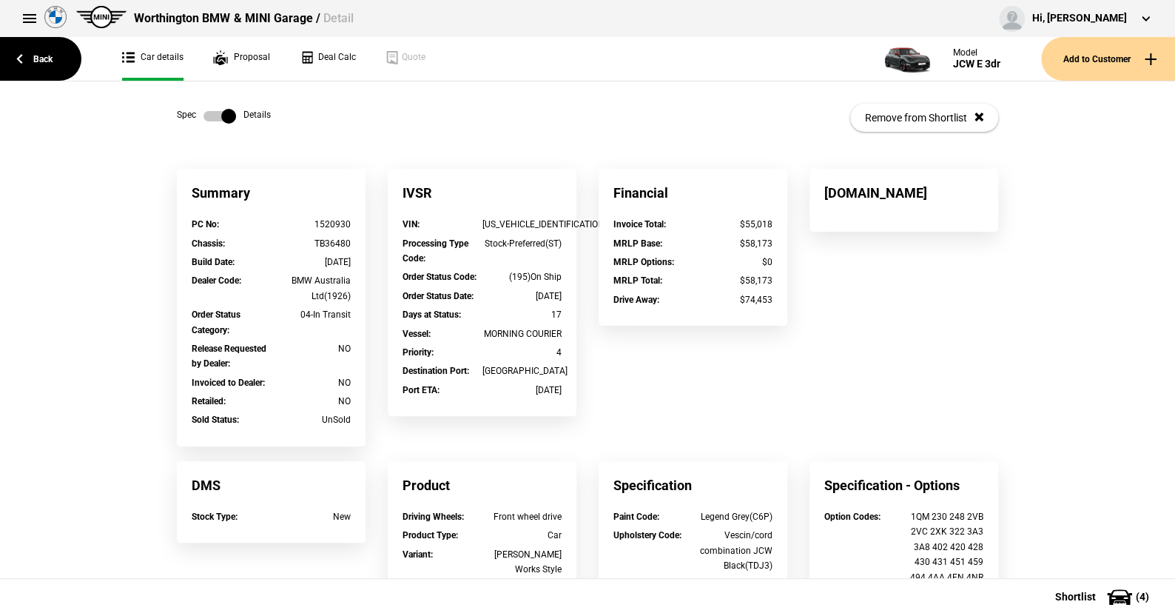
drag, startPoint x: 506, startPoint y: 391, endPoint x: 559, endPoint y: 393, distance: 52.6
click at [559, 393] on div "Port ETA : 09/10/2025" at bounding box center [481, 392] width 181 height 19
drag, startPoint x: 278, startPoint y: 278, endPoint x: 413, endPoint y: 271, distance: 134.9
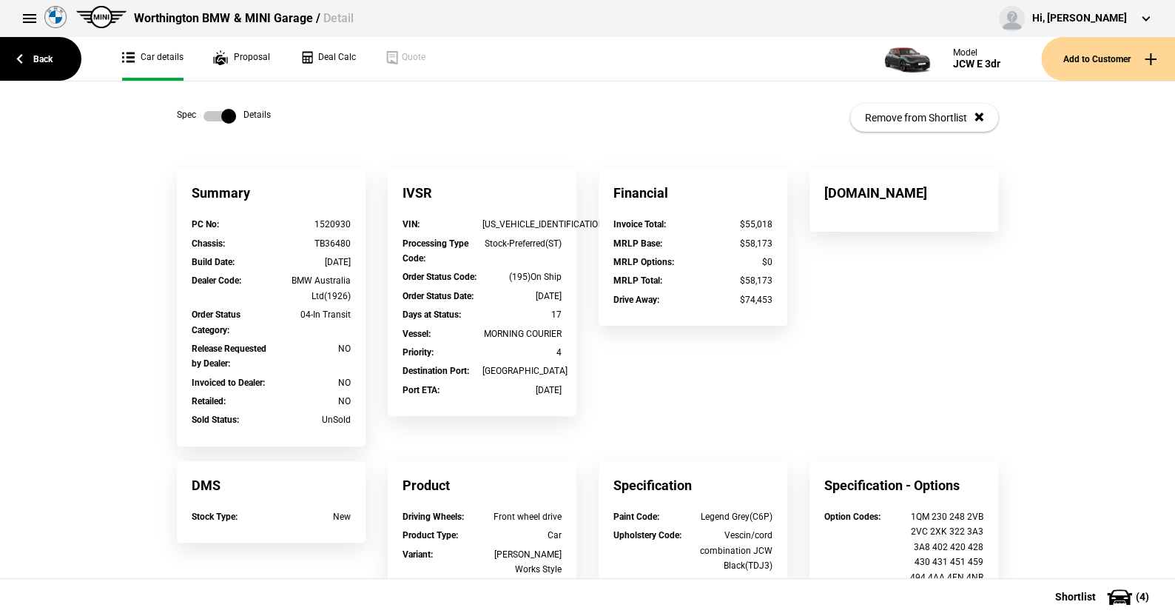
click at [555, 155] on div "Spec Details Remove from Shortlist" at bounding box center [588, 124] width 844 height 87
click at [44, 58] on link "Back" at bounding box center [40, 59] width 81 height 44
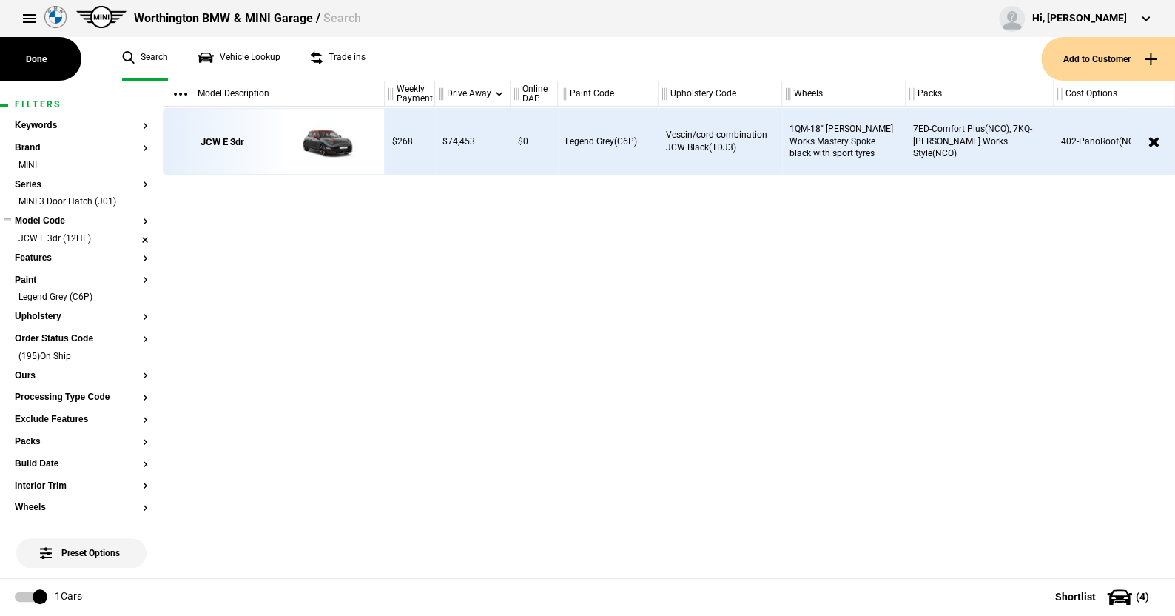
click at [133, 239] on li "JCW E 3dr (12HF)" at bounding box center [81, 239] width 133 height 15
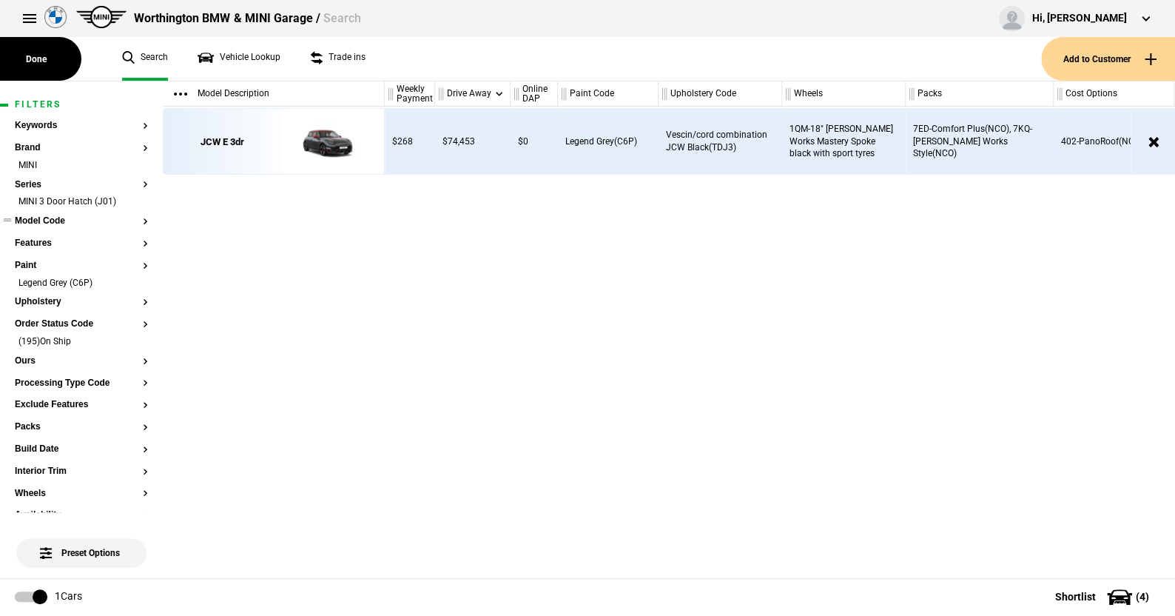
click at [61, 222] on button "Model Code" at bounding box center [81, 221] width 133 height 10
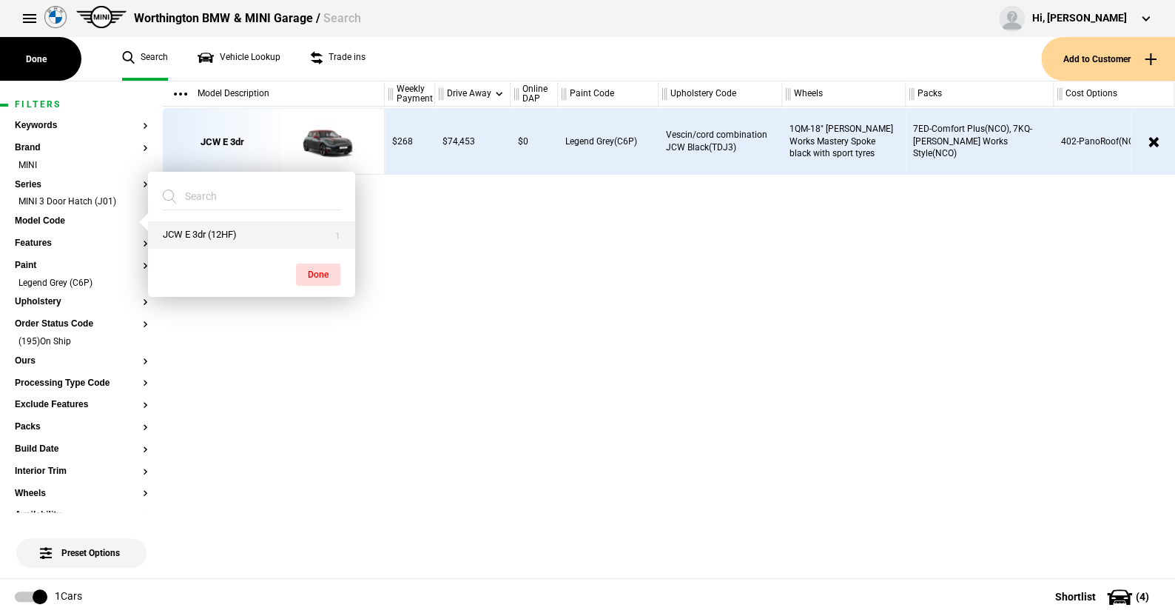
click at [179, 228] on button "JCW E 3dr (12HF)" at bounding box center [251, 234] width 207 height 27
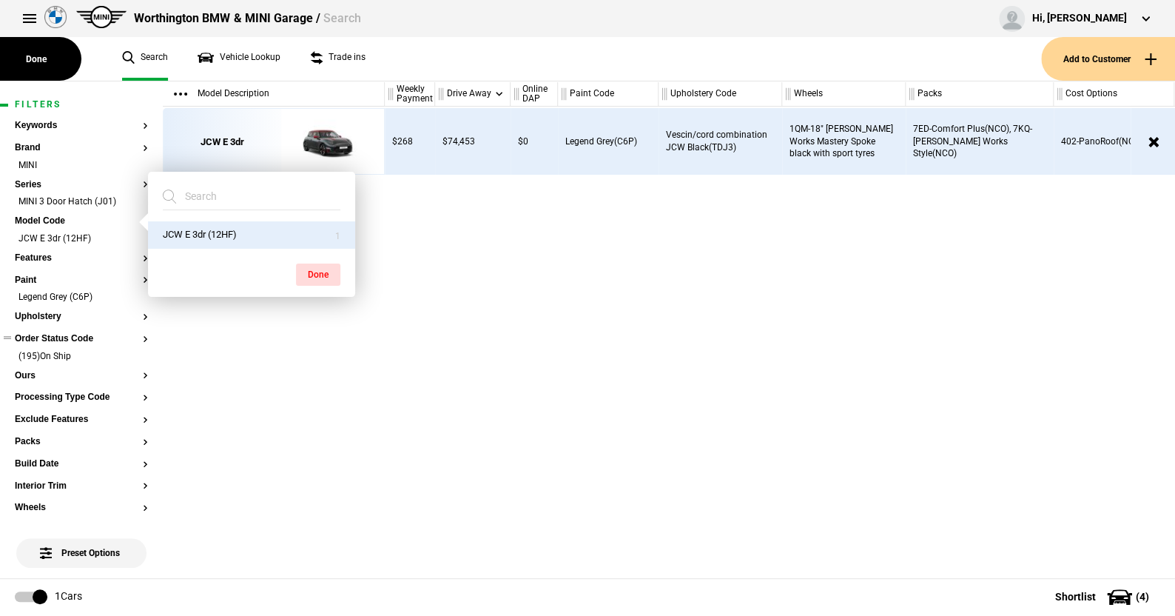
click at [76, 337] on button "Order Status Code" at bounding box center [81, 339] width 133 height 10
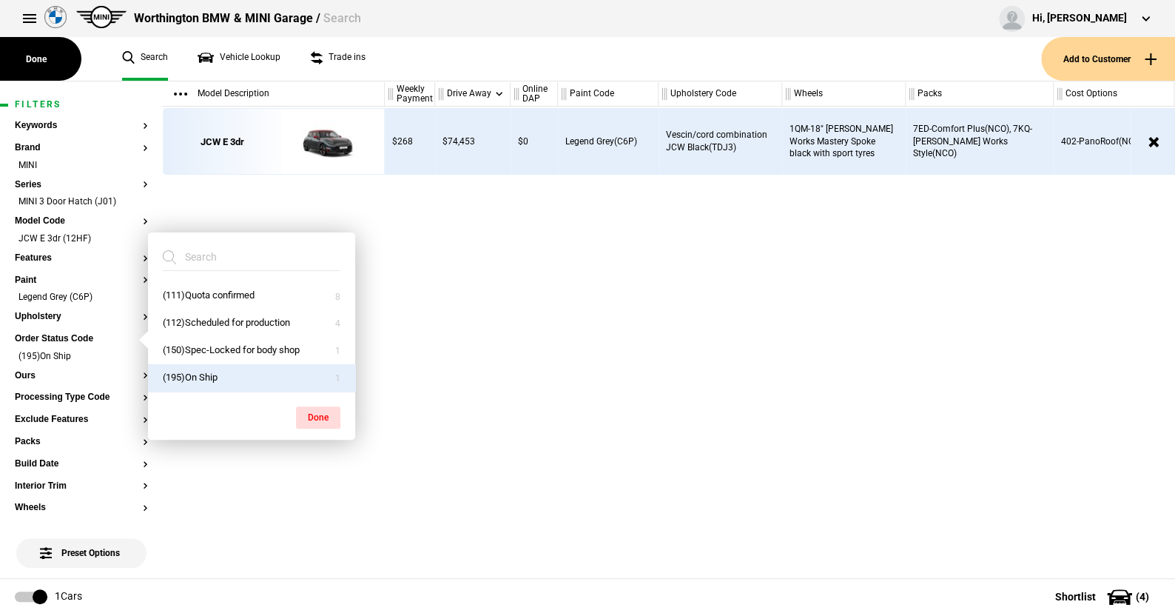
click at [201, 376] on button "(195)On Ship" at bounding box center [251, 377] width 207 height 27
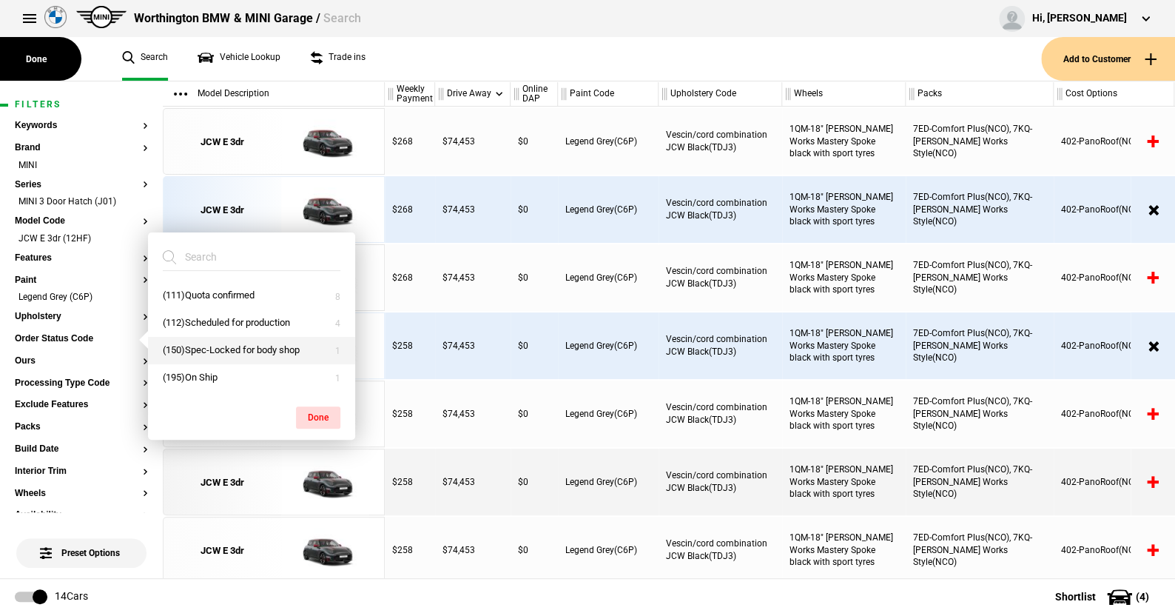
click at [201, 344] on button "(150)Spec-Locked for body shop" at bounding box center [251, 350] width 207 height 27
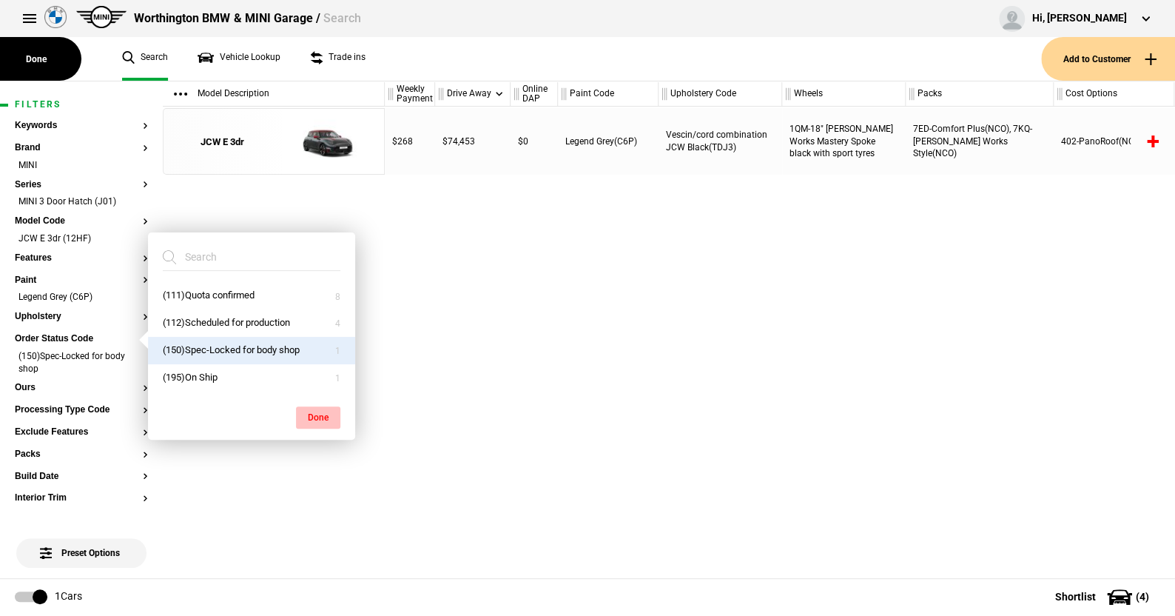
click at [311, 412] on button "Done" at bounding box center [318, 417] width 44 height 22
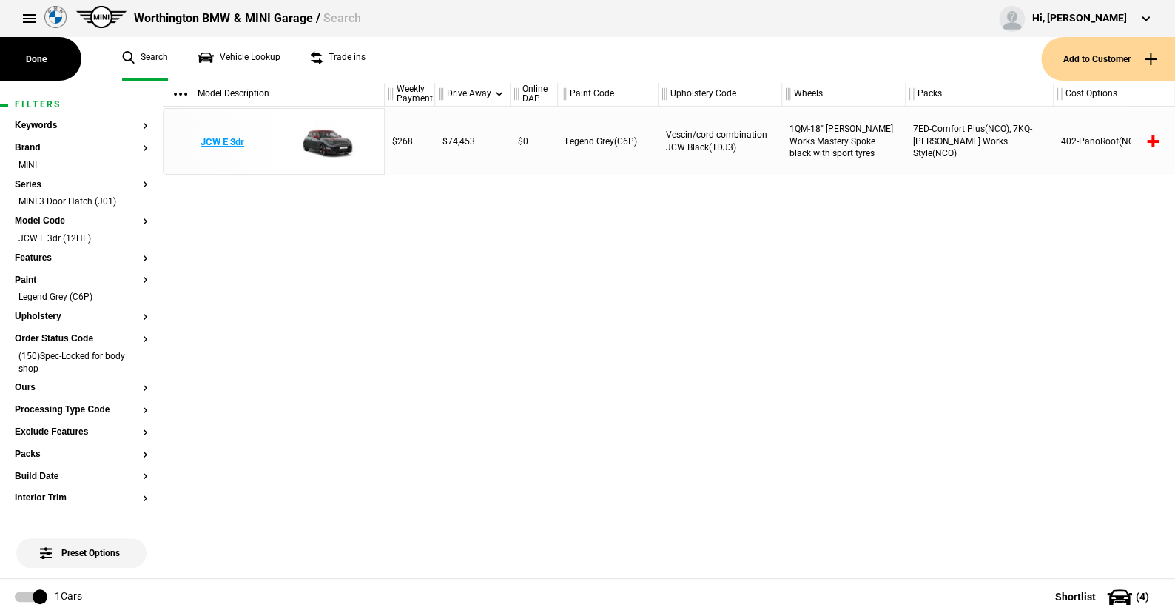
click at [328, 139] on img at bounding box center [325, 142] width 103 height 67
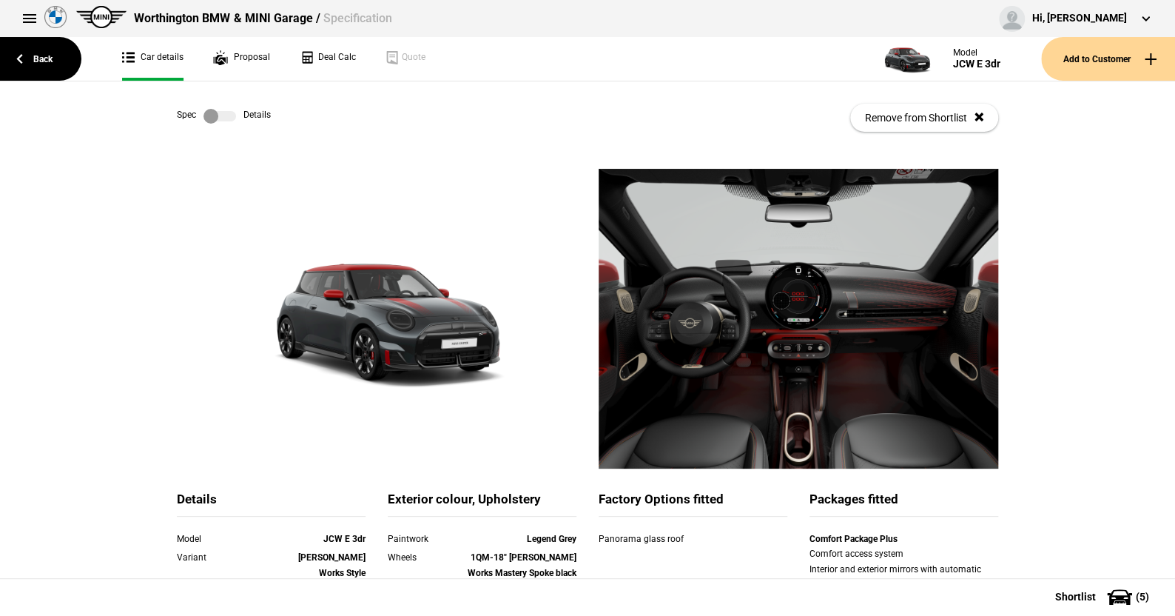
click at [230, 113] on label at bounding box center [220, 116] width 33 height 15
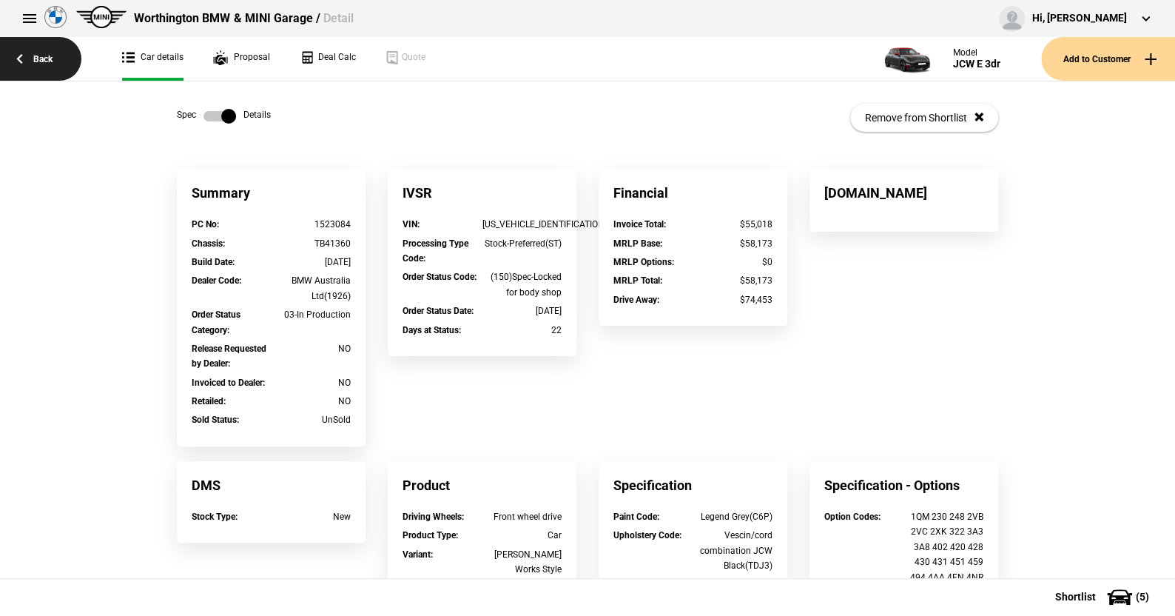
click at [42, 55] on link "Back" at bounding box center [40, 59] width 81 height 44
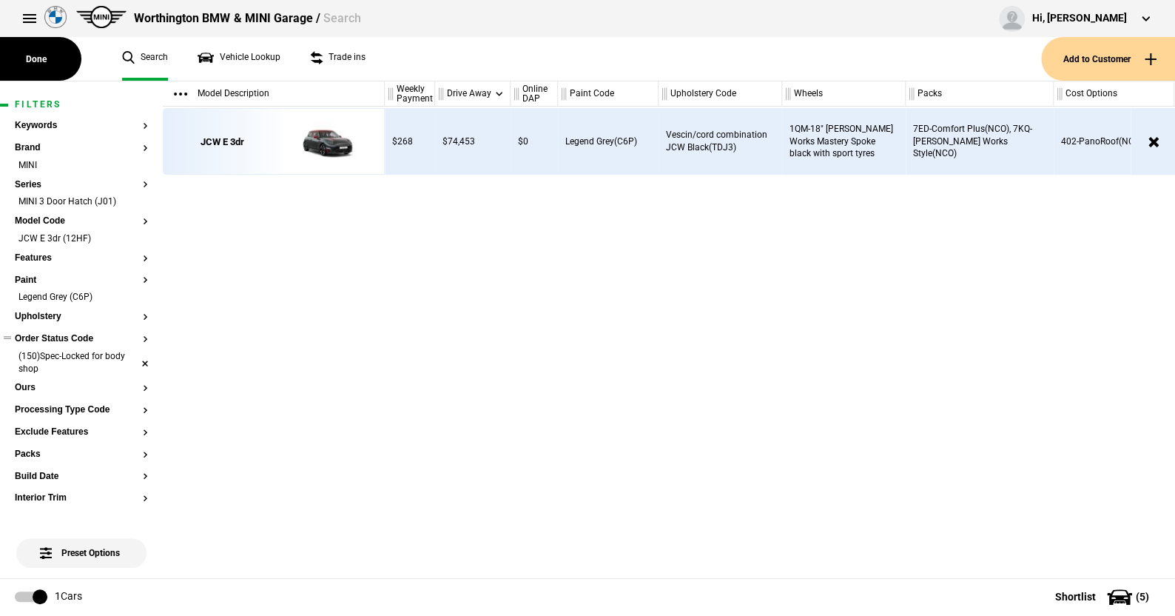
click at [131, 357] on li "(150)Spec-Locked for body shop" at bounding box center [81, 363] width 133 height 27
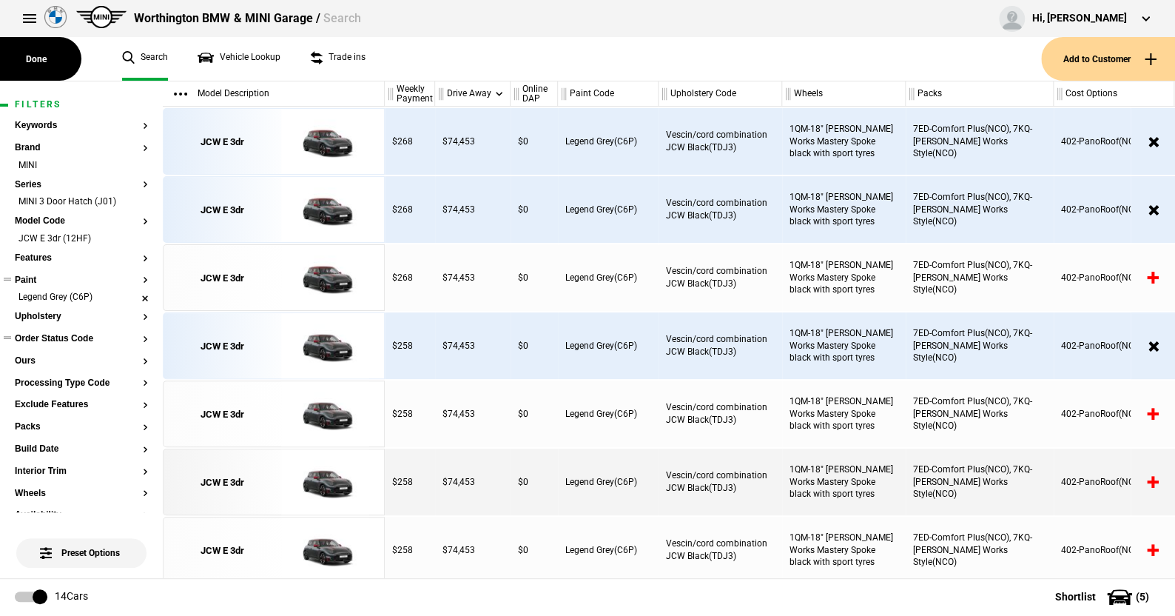
click at [134, 295] on li "Legend Grey (C6P)" at bounding box center [81, 298] width 133 height 15
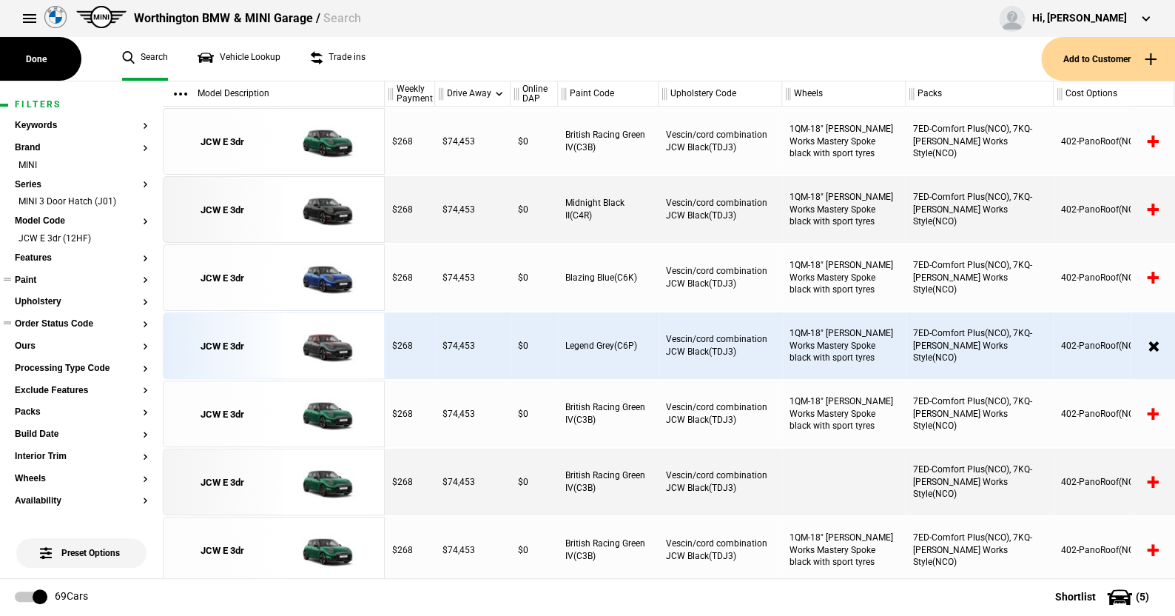
click at [22, 277] on button "Paint" at bounding box center [81, 280] width 133 height 10
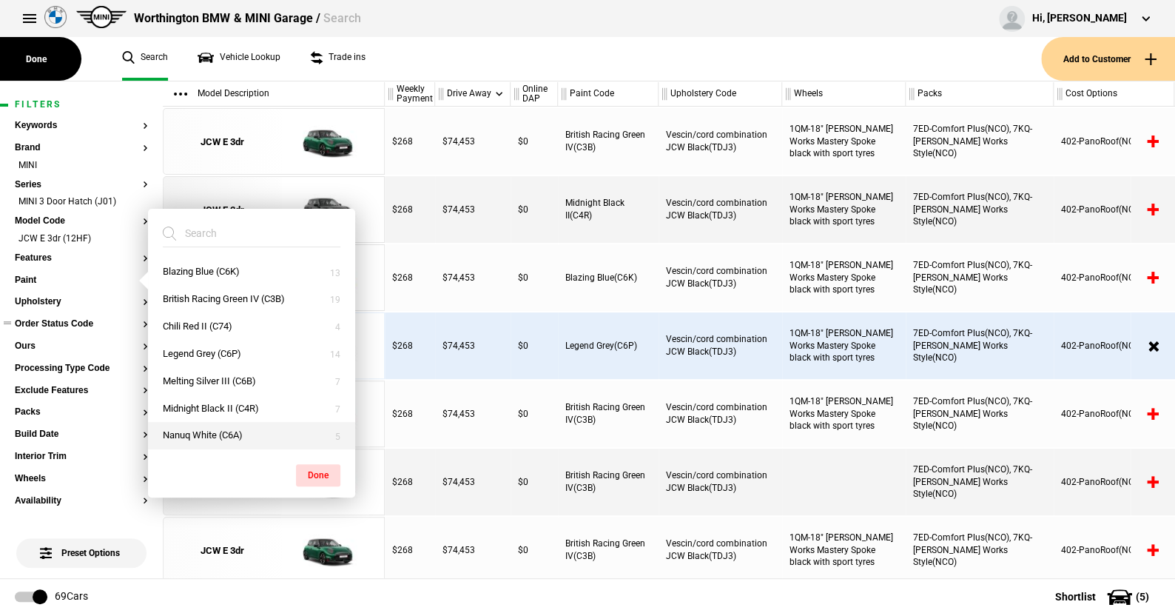
click at [190, 429] on button "Nanuq White (C6A)" at bounding box center [251, 435] width 207 height 27
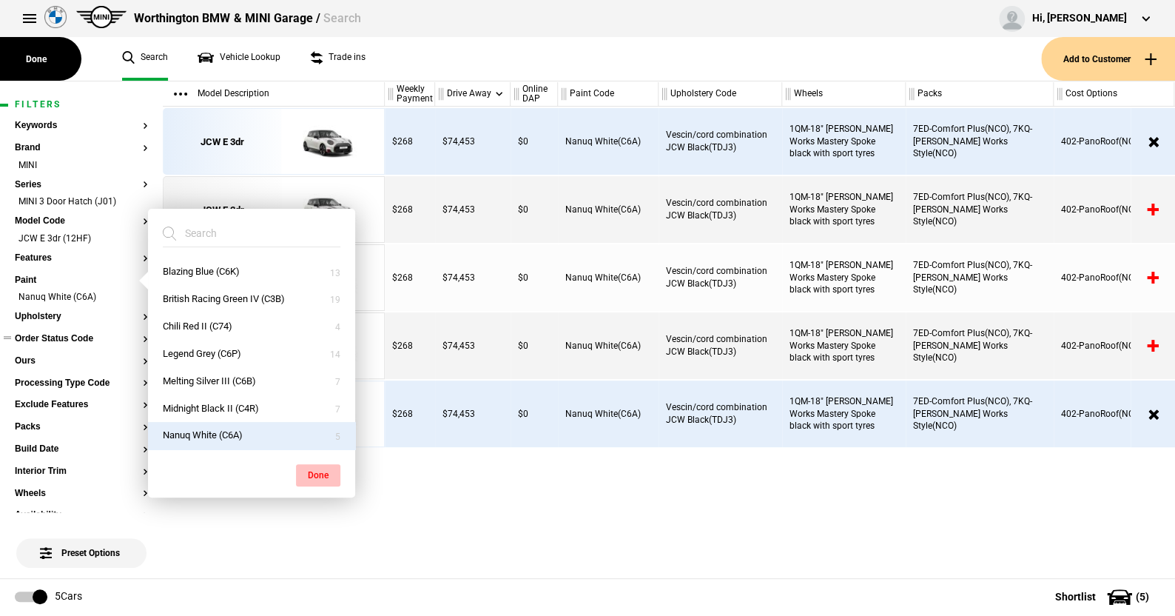
click at [306, 471] on button "Done" at bounding box center [318, 475] width 44 height 22
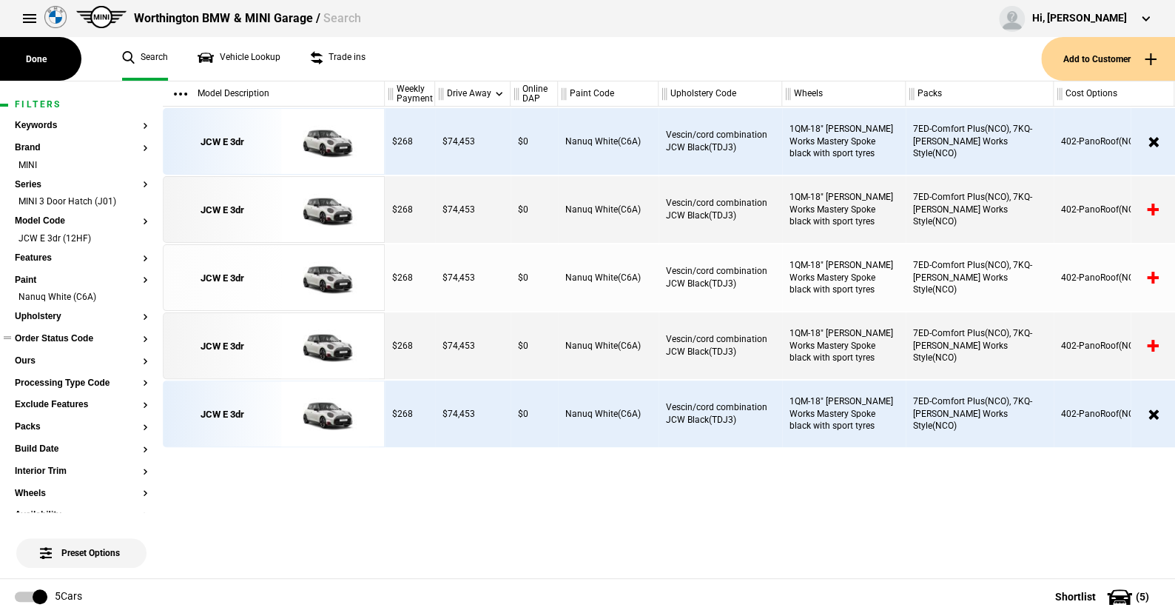
click at [61, 340] on button "Order Status Code" at bounding box center [81, 339] width 133 height 10
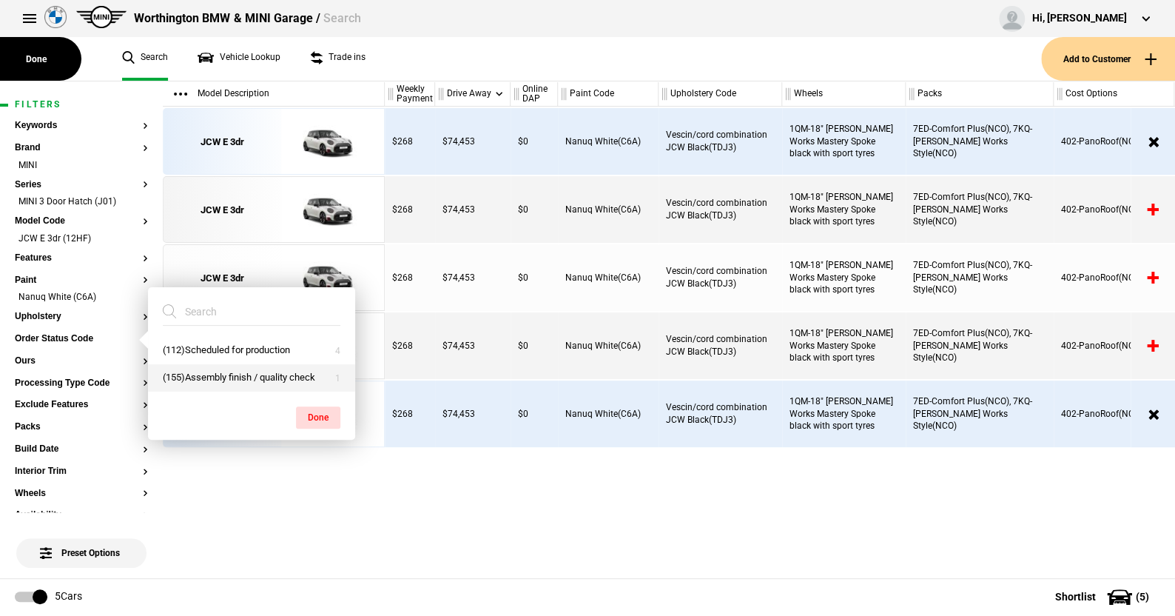
click at [211, 376] on button "(155)Assembly finish / quality check" at bounding box center [251, 377] width 207 height 27
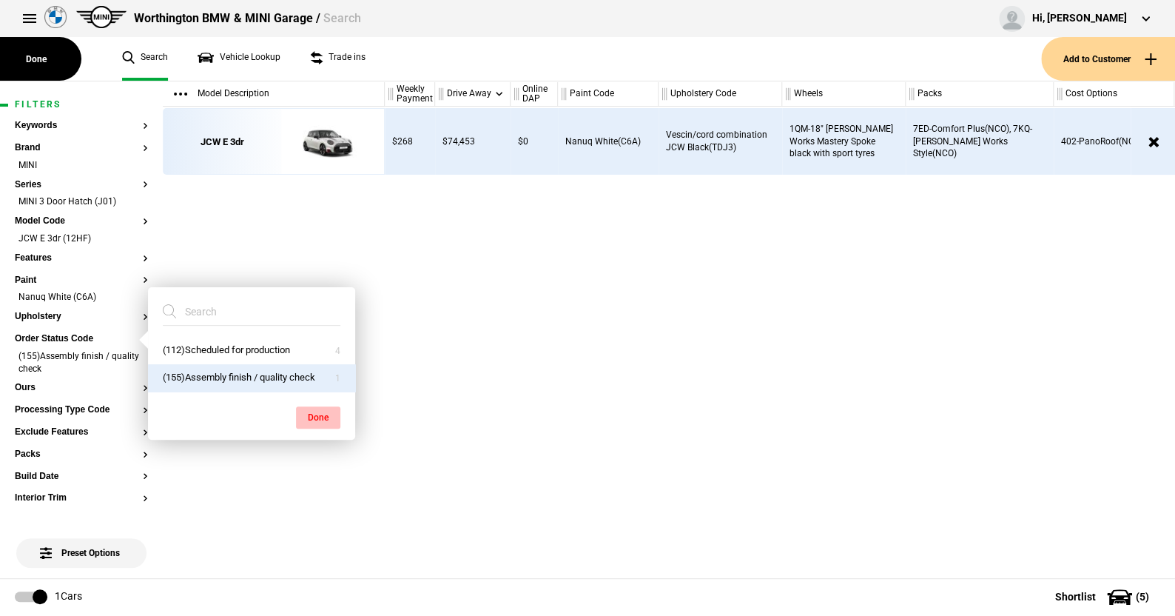
click at [307, 409] on button "Done" at bounding box center [318, 417] width 44 height 22
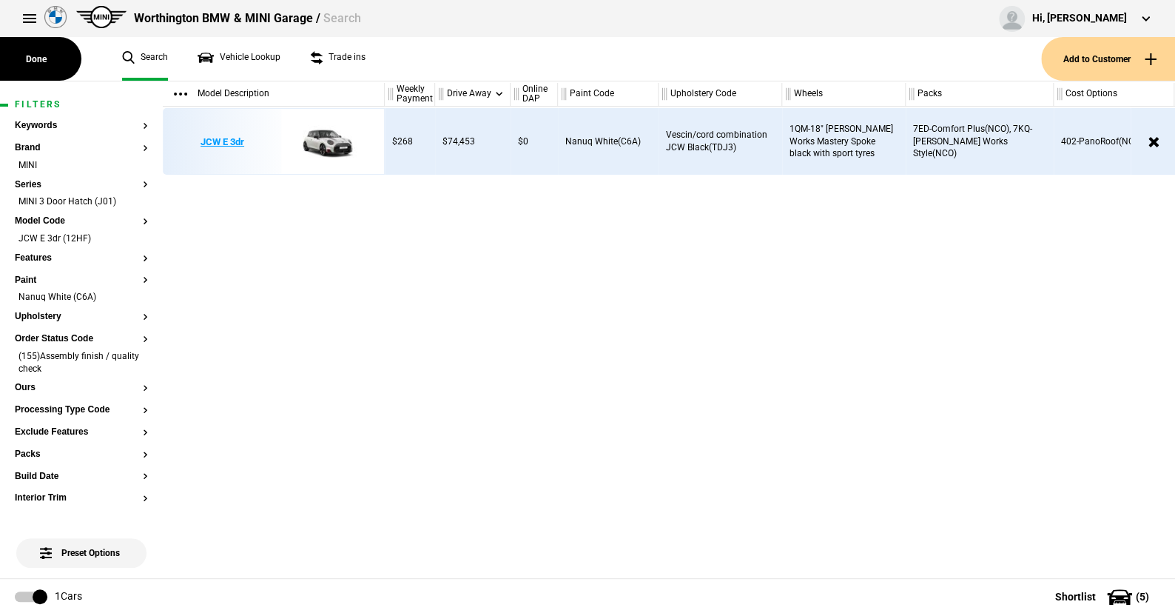
click at [314, 135] on img at bounding box center [325, 142] width 103 height 67
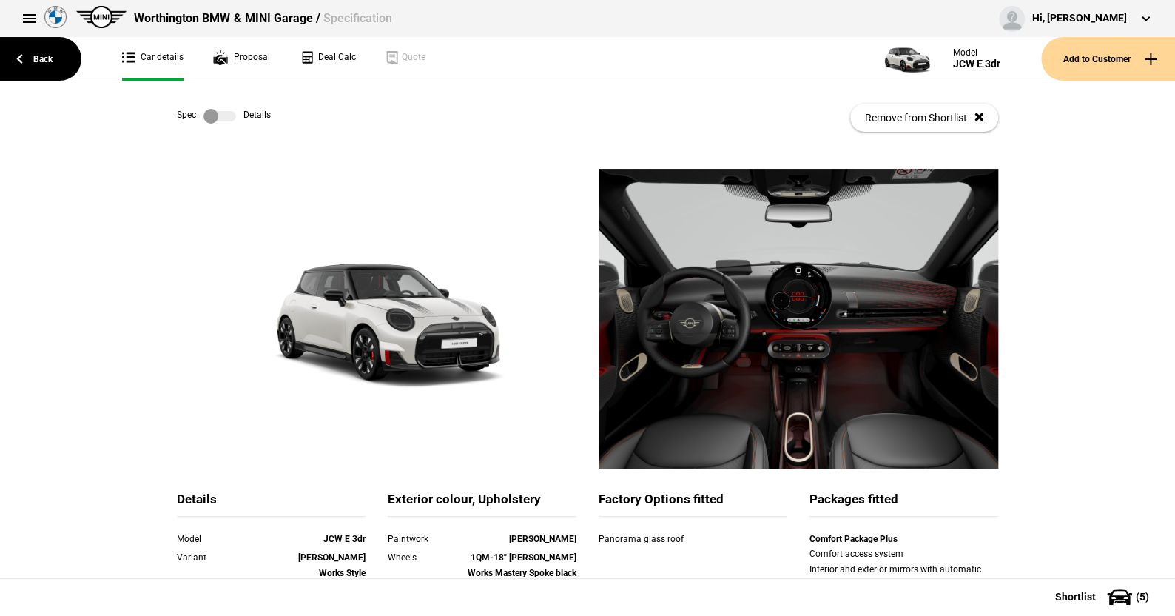
click at [227, 117] on label at bounding box center [220, 116] width 33 height 15
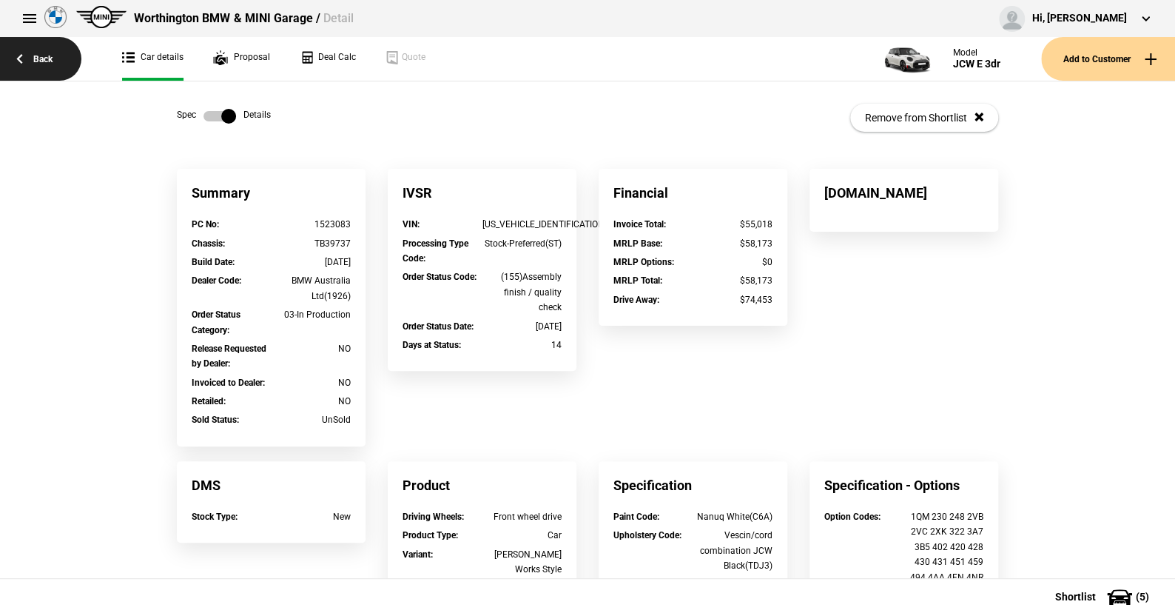
click at [51, 56] on link "Back" at bounding box center [40, 59] width 81 height 44
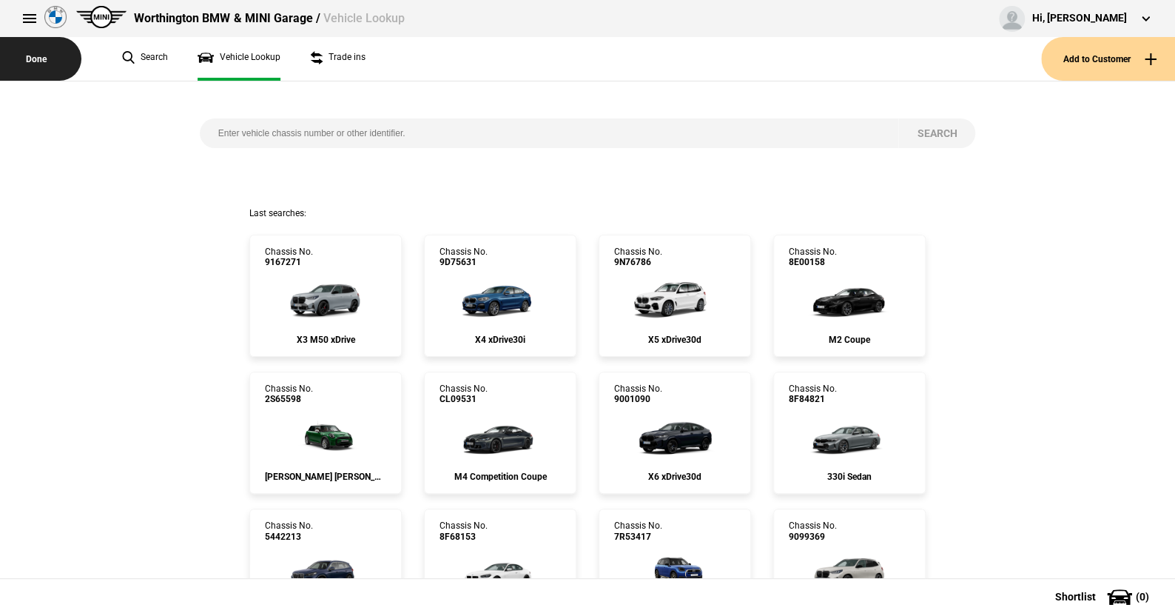
click at [38, 56] on button "Done" at bounding box center [40, 59] width 81 height 44
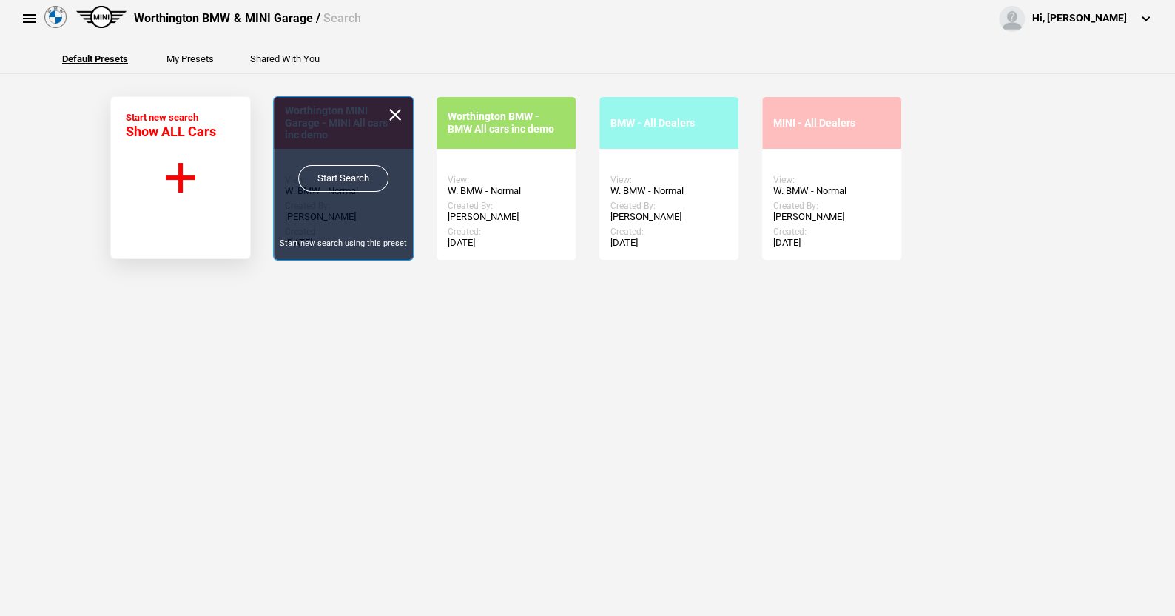
click at [332, 172] on link "Start Search" at bounding box center [343, 178] width 90 height 27
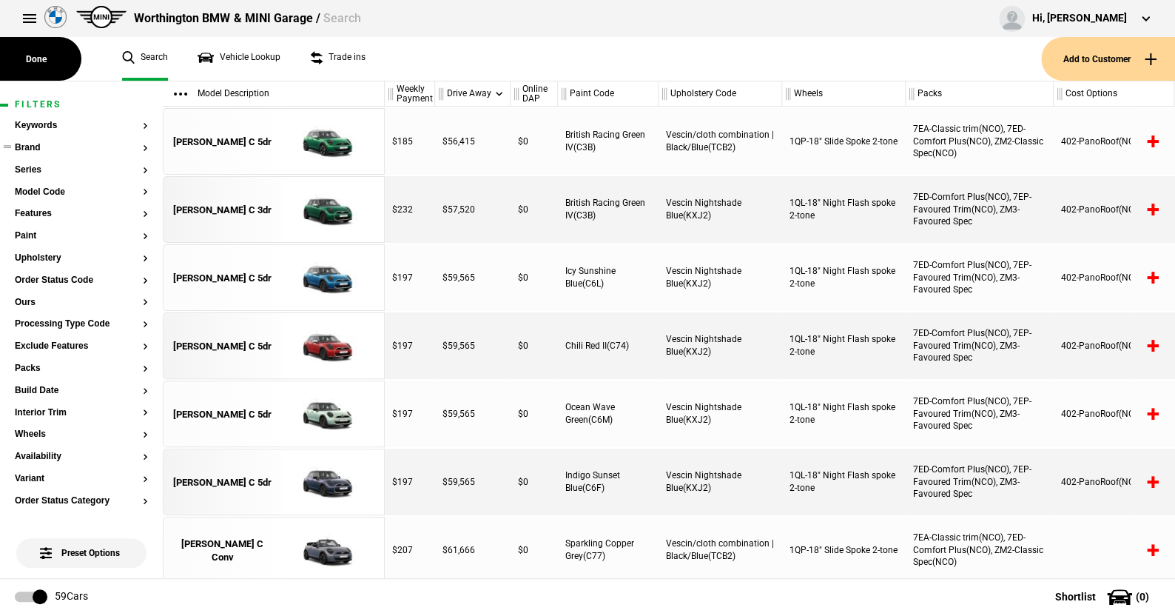
click at [35, 144] on button "Brand" at bounding box center [81, 148] width 133 height 10
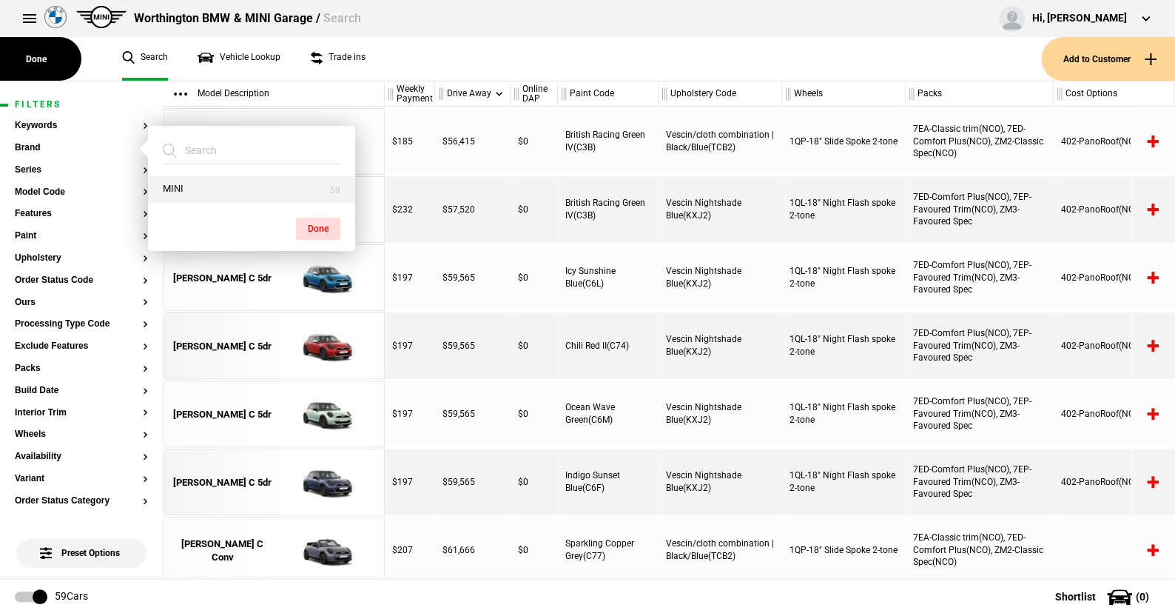
click at [197, 181] on button "MINI" at bounding box center [251, 188] width 207 height 27
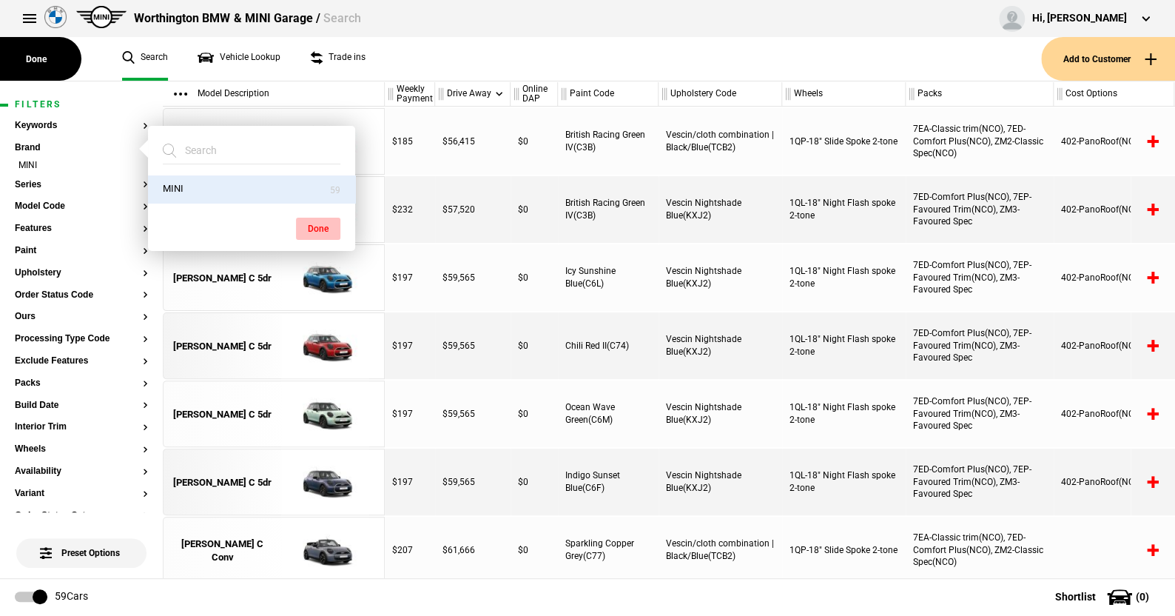
click at [313, 221] on button "Done" at bounding box center [318, 229] width 44 height 22
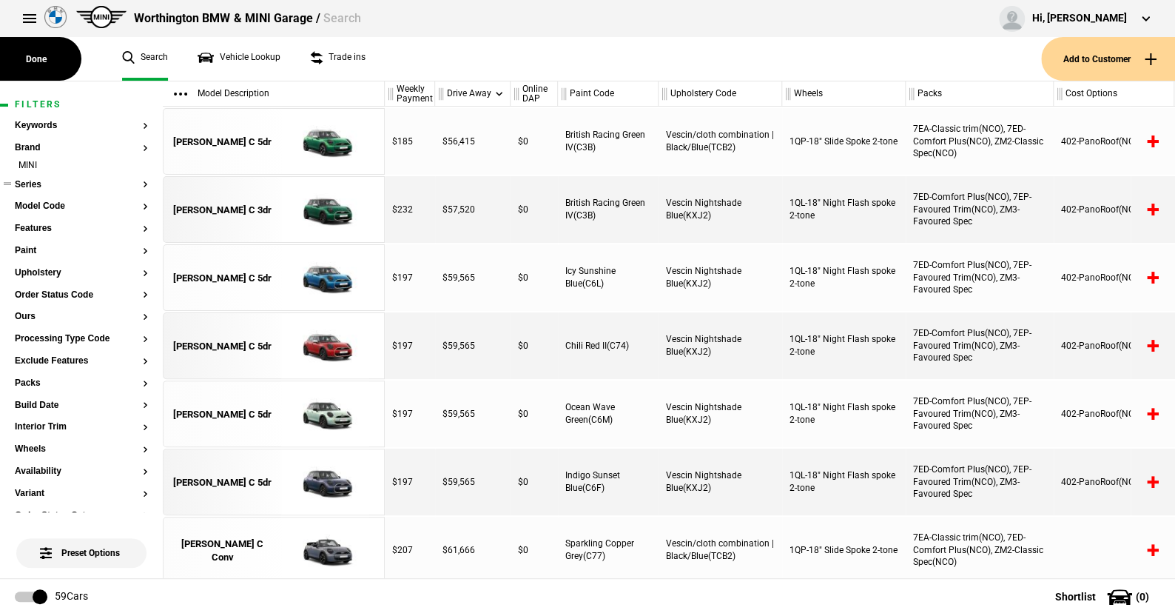
click at [27, 180] on button "Series" at bounding box center [81, 185] width 133 height 10
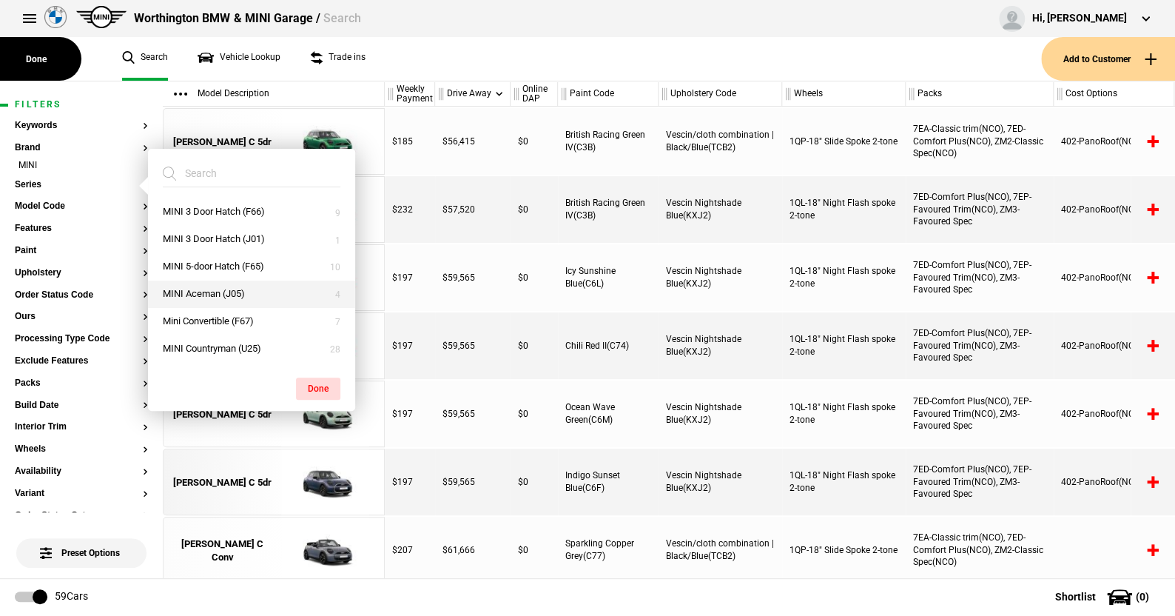
click at [211, 286] on button "MINI Aceman (J05)" at bounding box center [251, 293] width 207 height 27
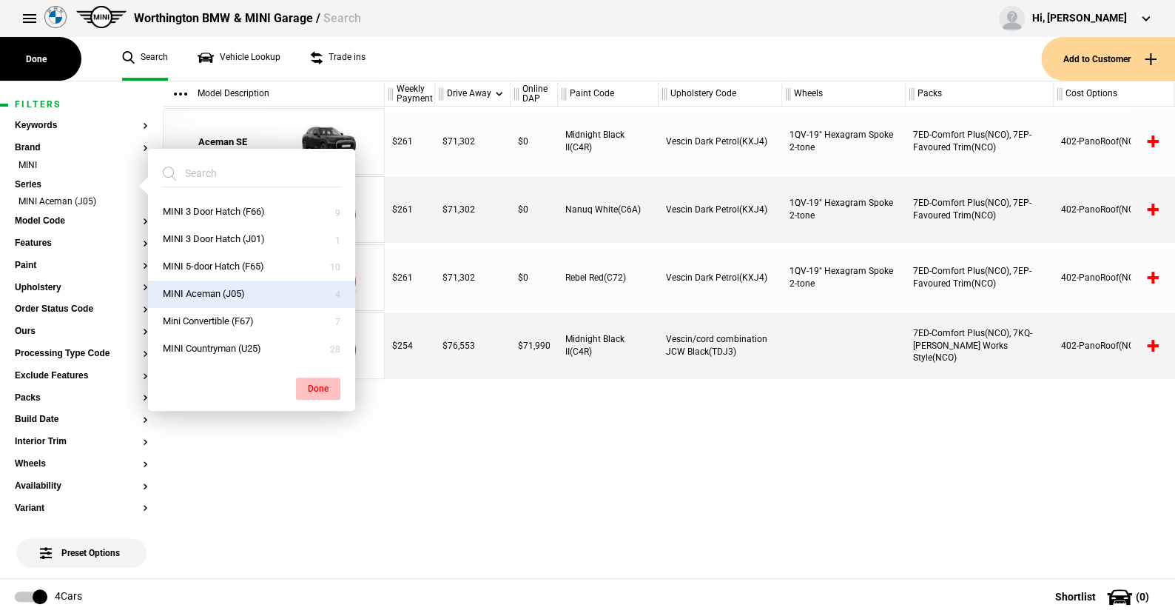
click at [327, 380] on button "Done" at bounding box center [318, 388] width 44 height 22
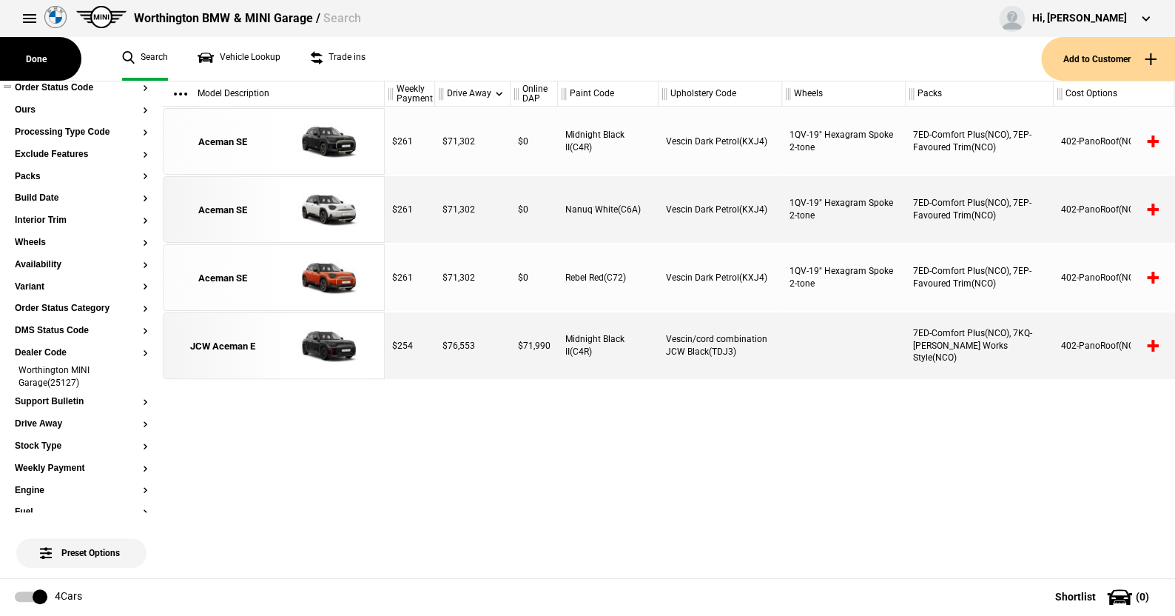
scroll to position [222, 0]
click at [130, 371] on li "Worthington MINI Garage(25127)" at bounding box center [81, 376] width 133 height 27
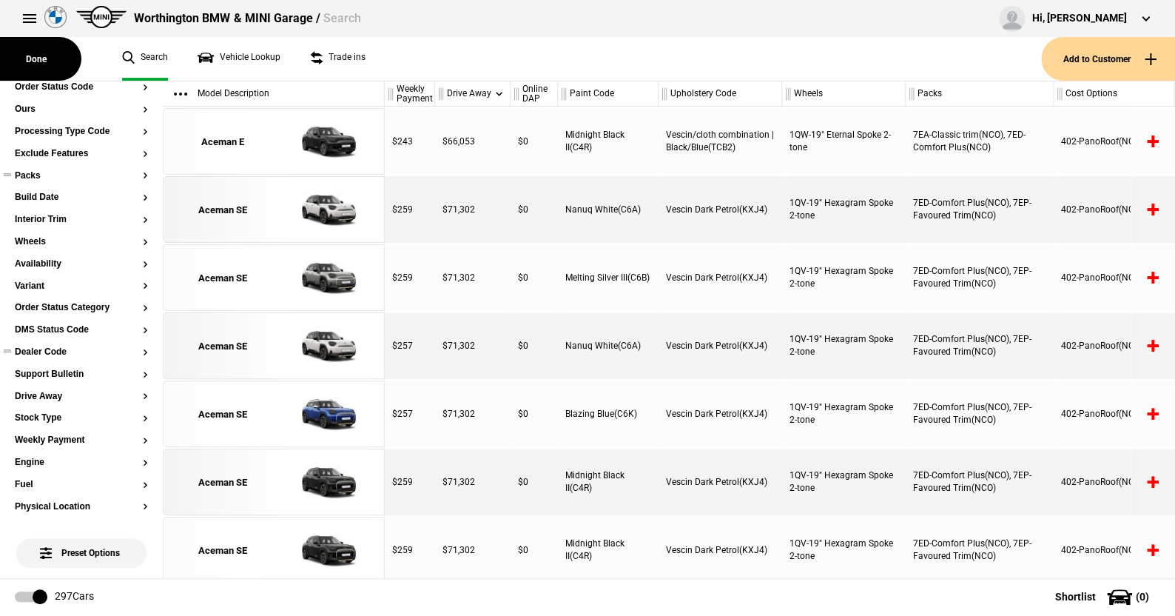
scroll to position [0, 0]
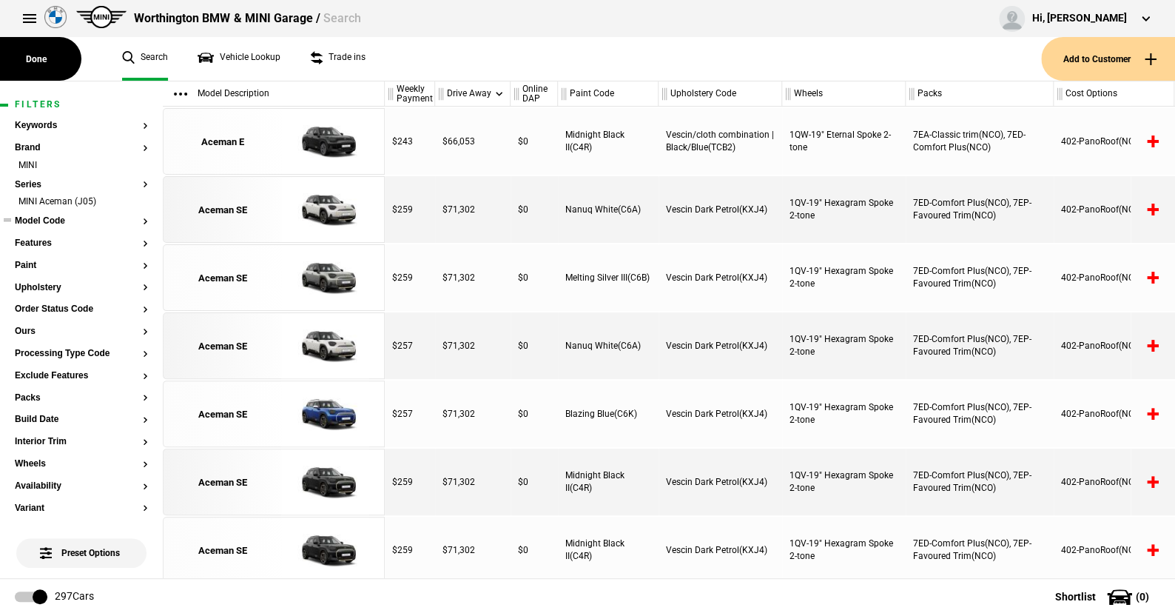
click at [53, 217] on button "Model Code" at bounding box center [81, 221] width 133 height 10
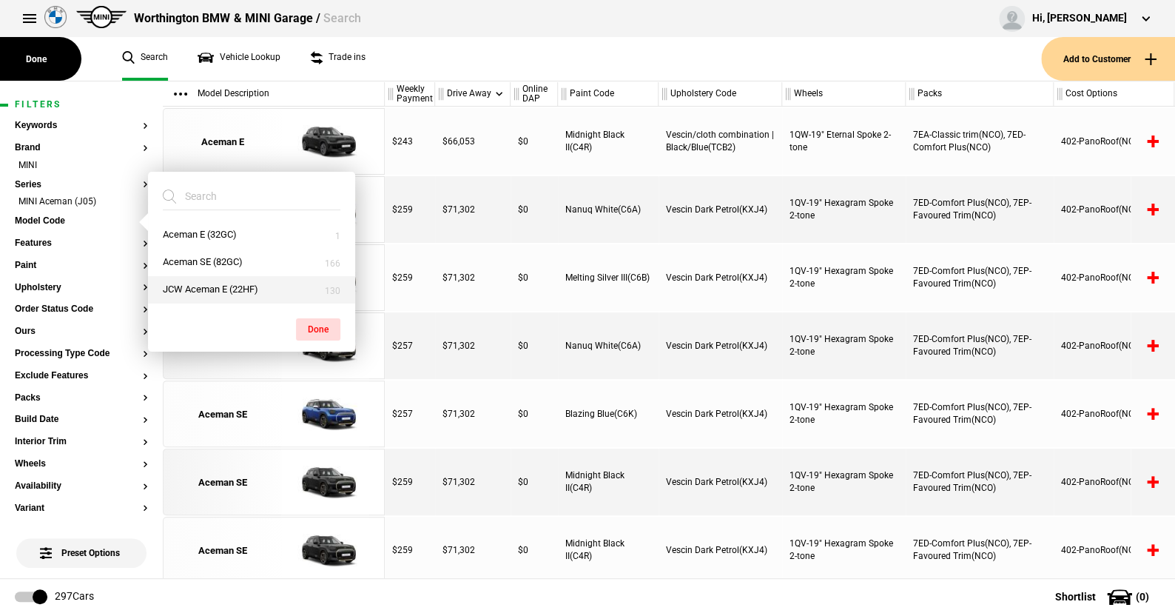
click at [203, 280] on button "JCW Aceman E (22HF)" at bounding box center [251, 289] width 207 height 27
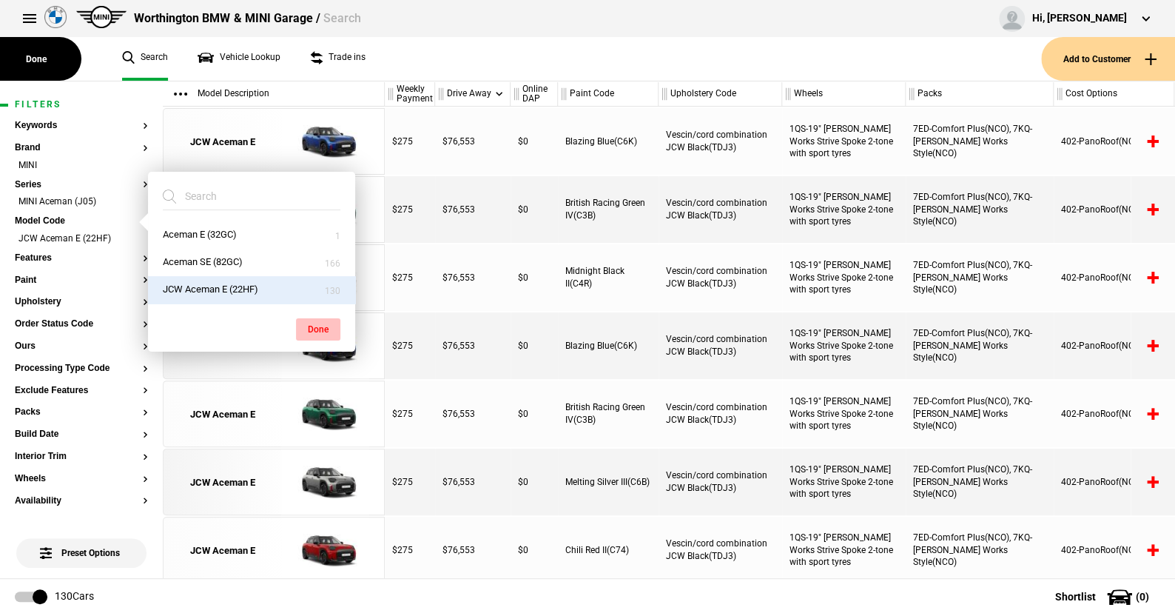
click at [307, 325] on button "Done" at bounding box center [318, 329] width 44 height 22
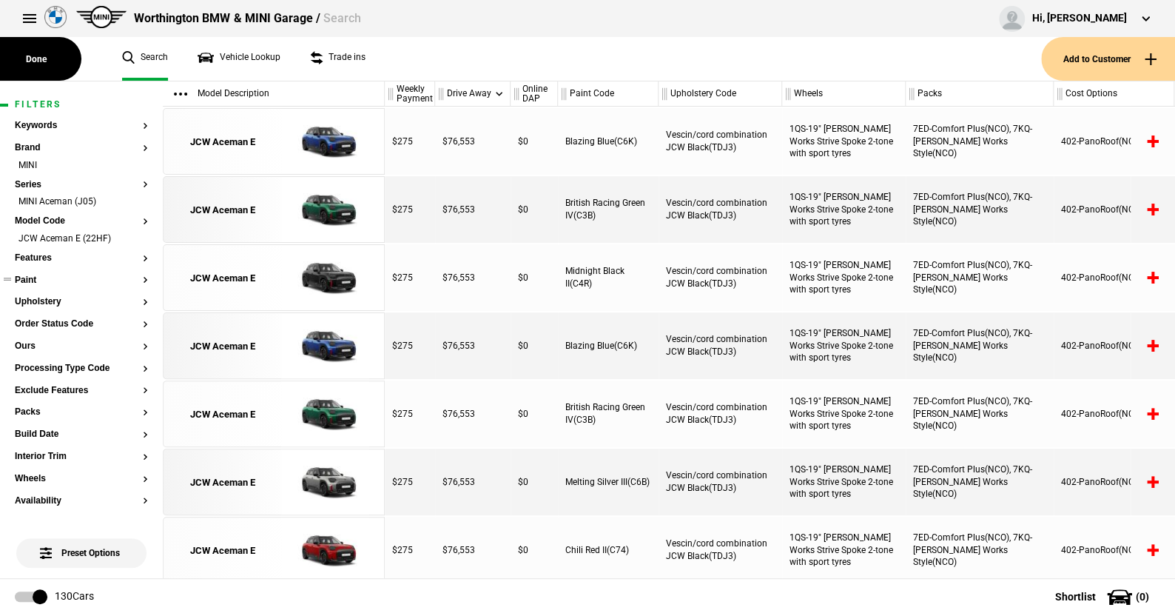
click at [30, 277] on button "Paint" at bounding box center [81, 280] width 133 height 10
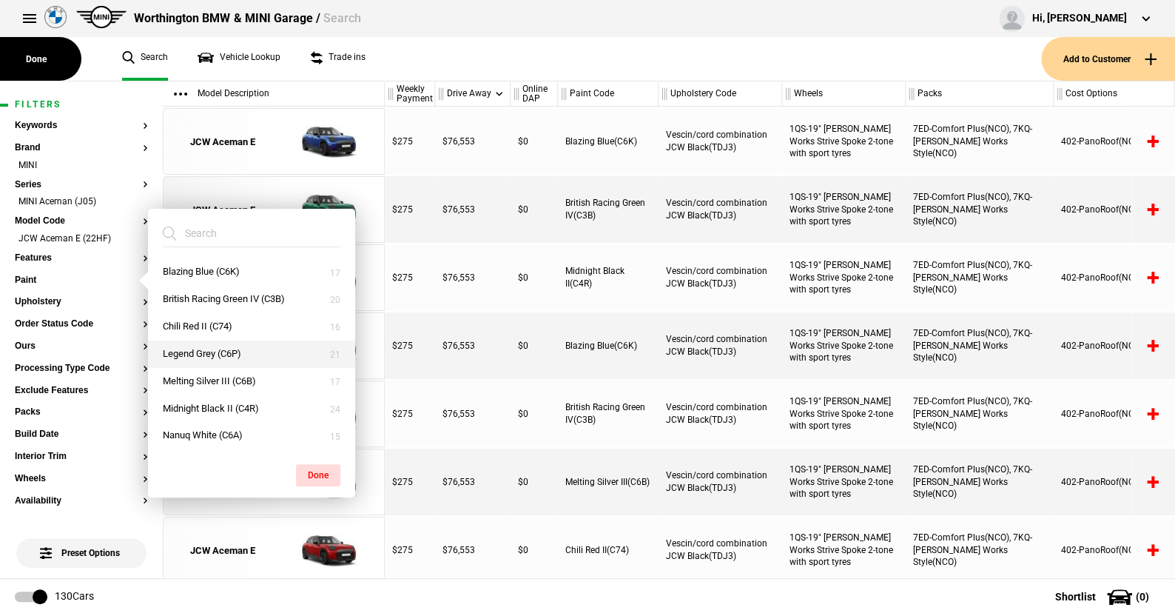
click at [203, 346] on button "Legend Grey (C6P)" at bounding box center [251, 353] width 207 height 27
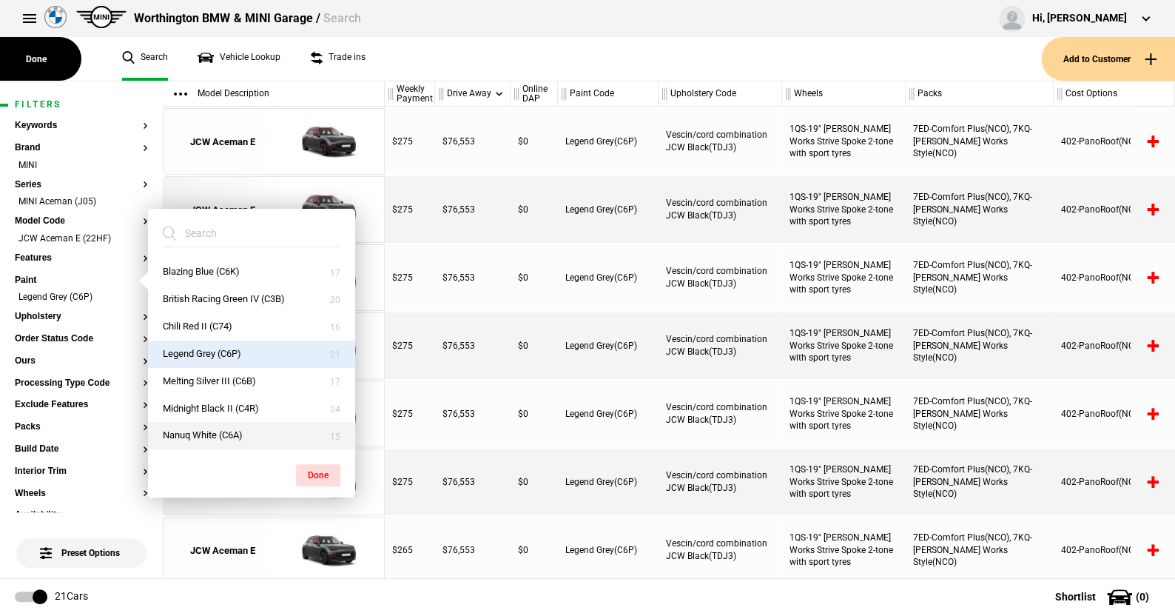
click at [196, 432] on button "Nanuq White (C6A)" at bounding box center [251, 435] width 207 height 27
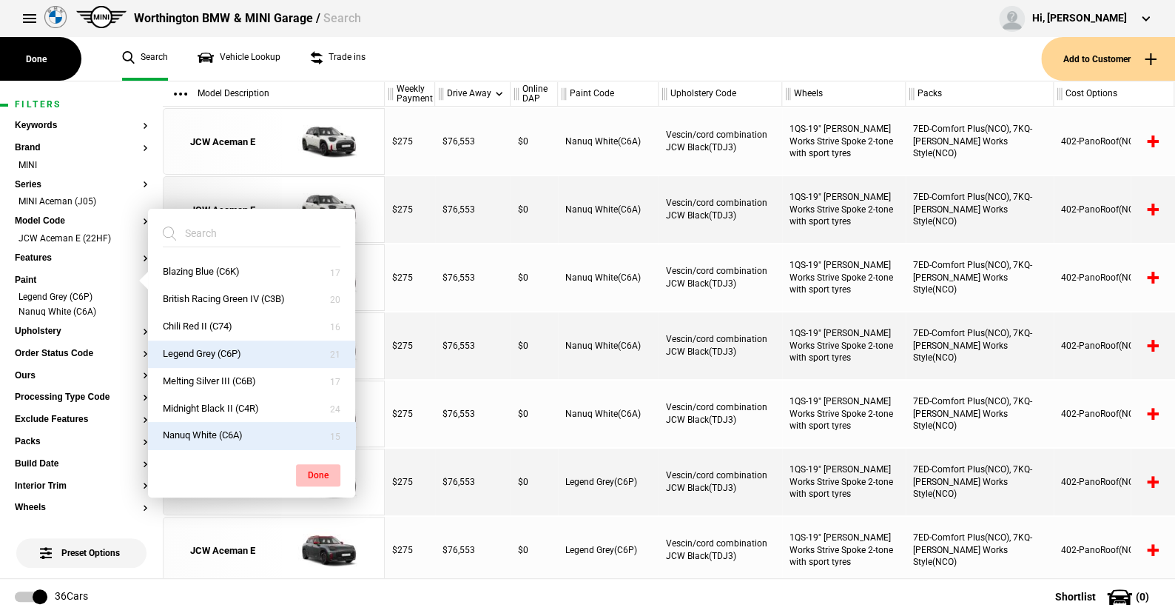
click at [314, 471] on button "Done" at bounding box center [318, 475] width 44 height 22
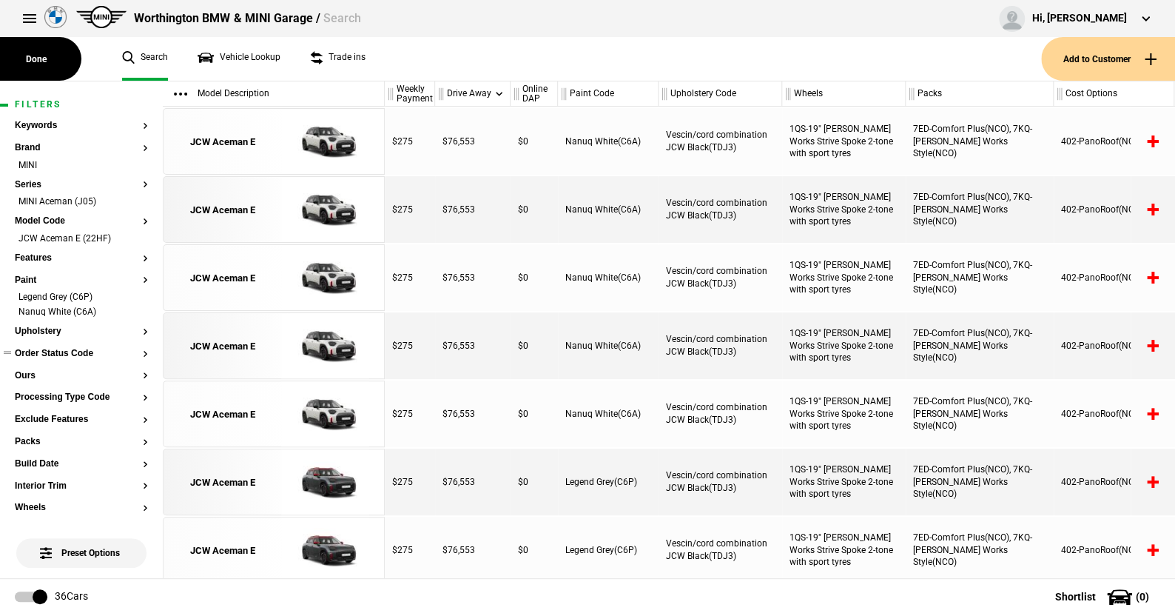
click at [73, 349] on button "Order Status Code" at bounding box center [81, 354] width 133 height 10
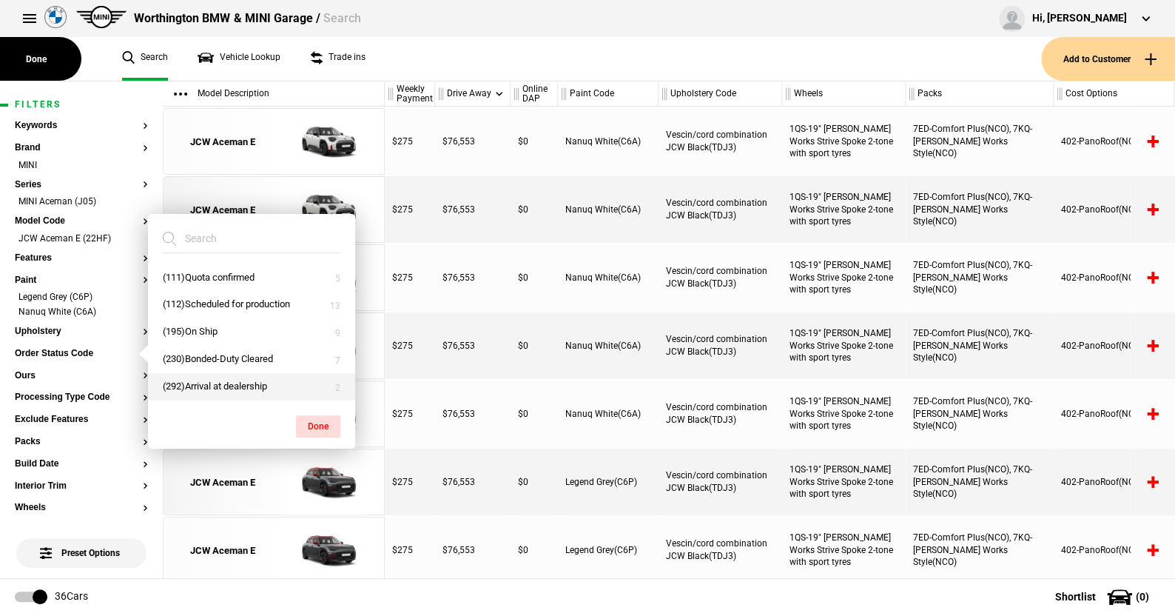
click at [222, 378] on button "(292)Arrival at dealership" at bounding box center [251, 386] width 207 height 27
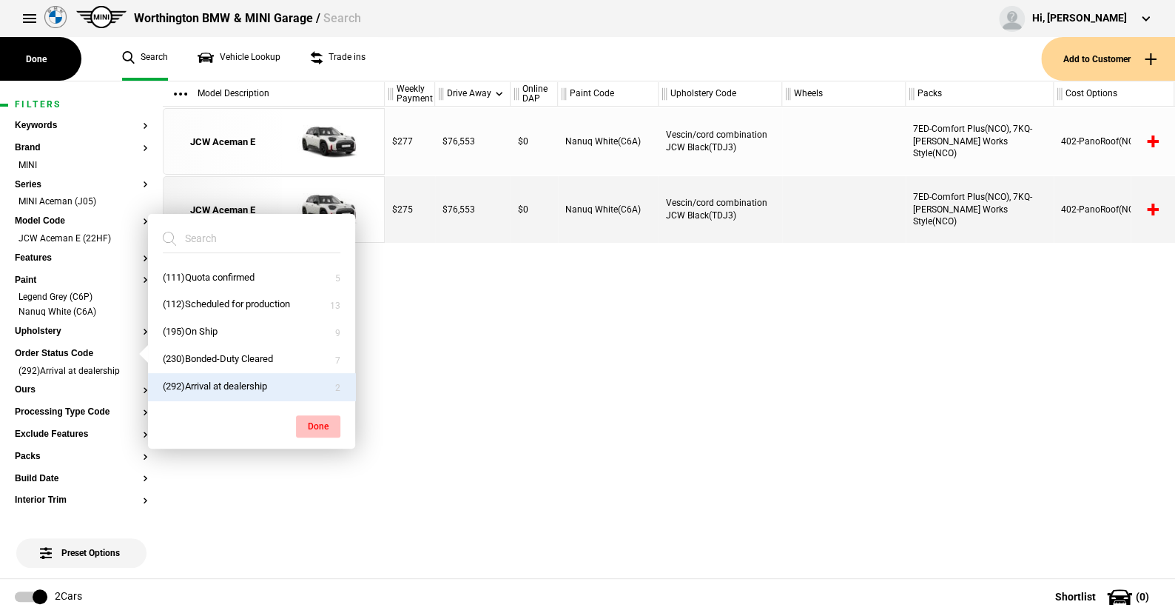
click at [310, 424] on button "Done" at bounding box center [318, 426] width 44 height 22
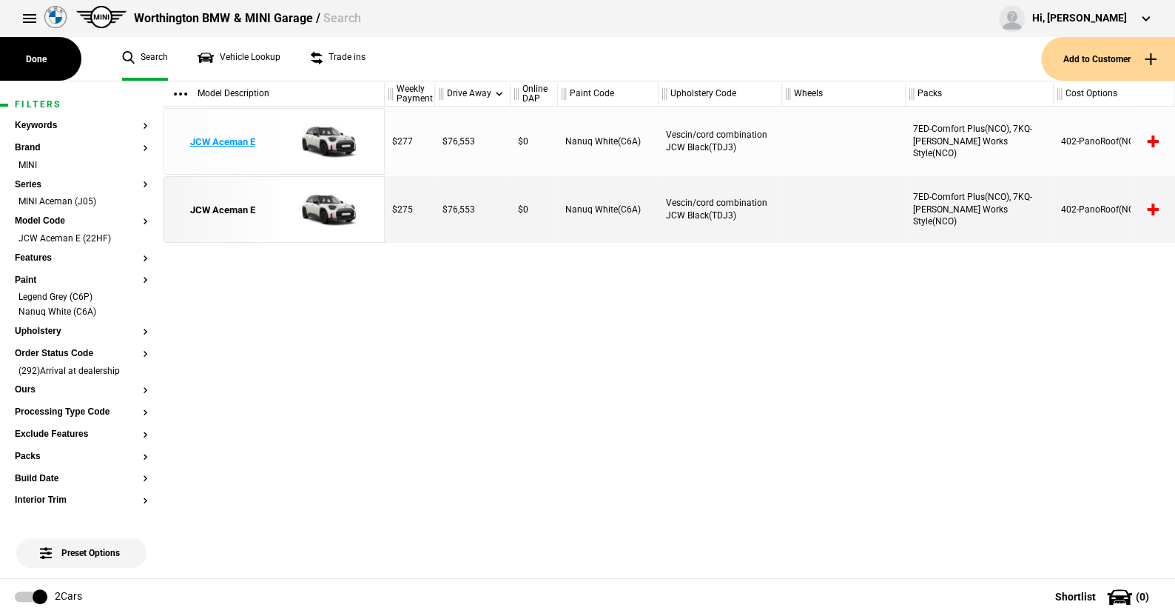
click at [332, 137] on img at bounding box center [325, 142] width 103 height 67
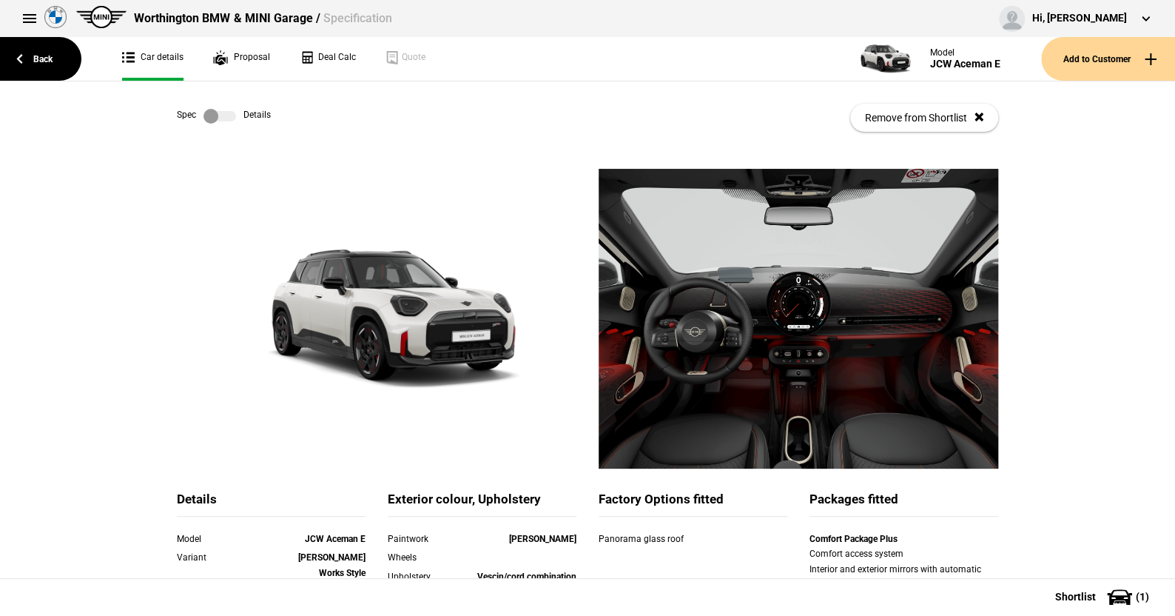
click at [228, 116] on label at bounding box center [220, 116] width 33 height 15
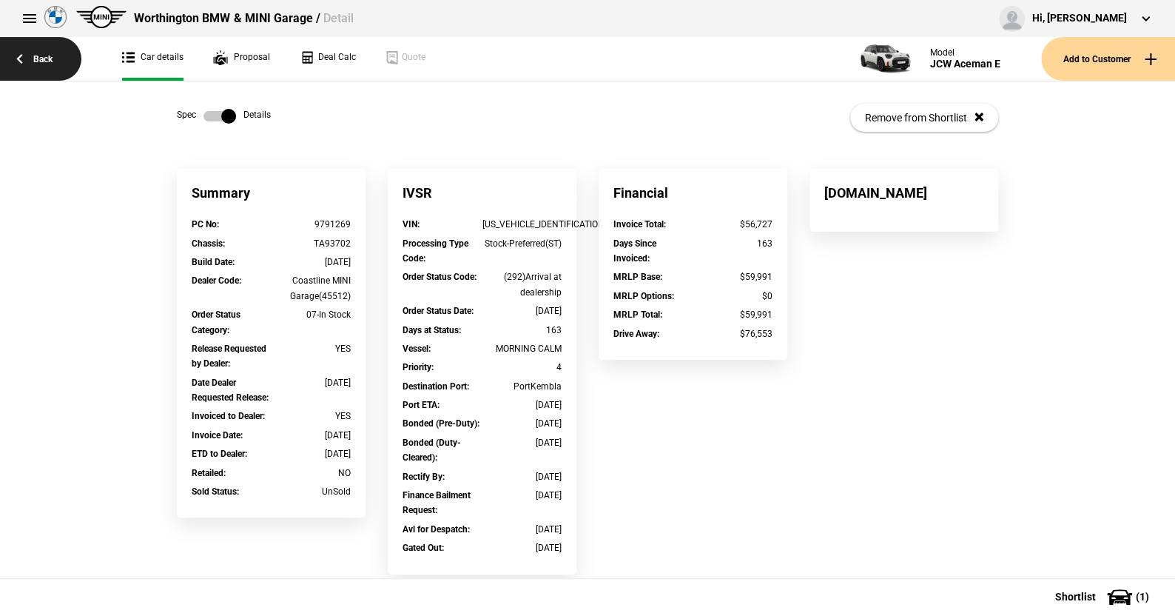
click at [43, 54] on link "Back" at bounding box center [40, 59] width 81 height 44
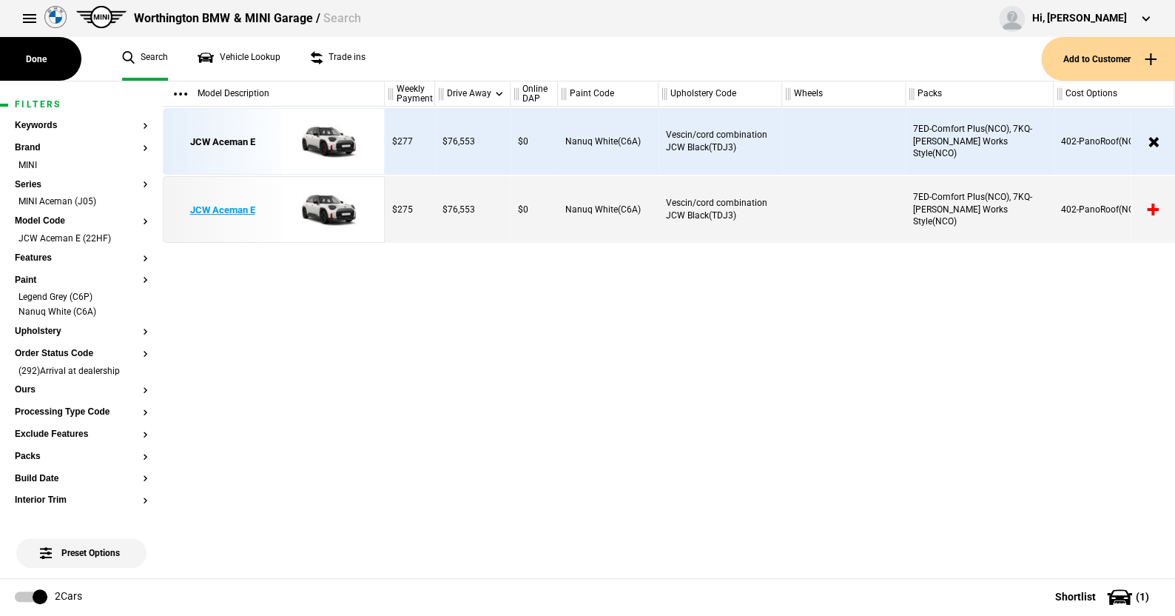
click at [320, 203] on img at bounding box center [325, 210] width 103 height 67
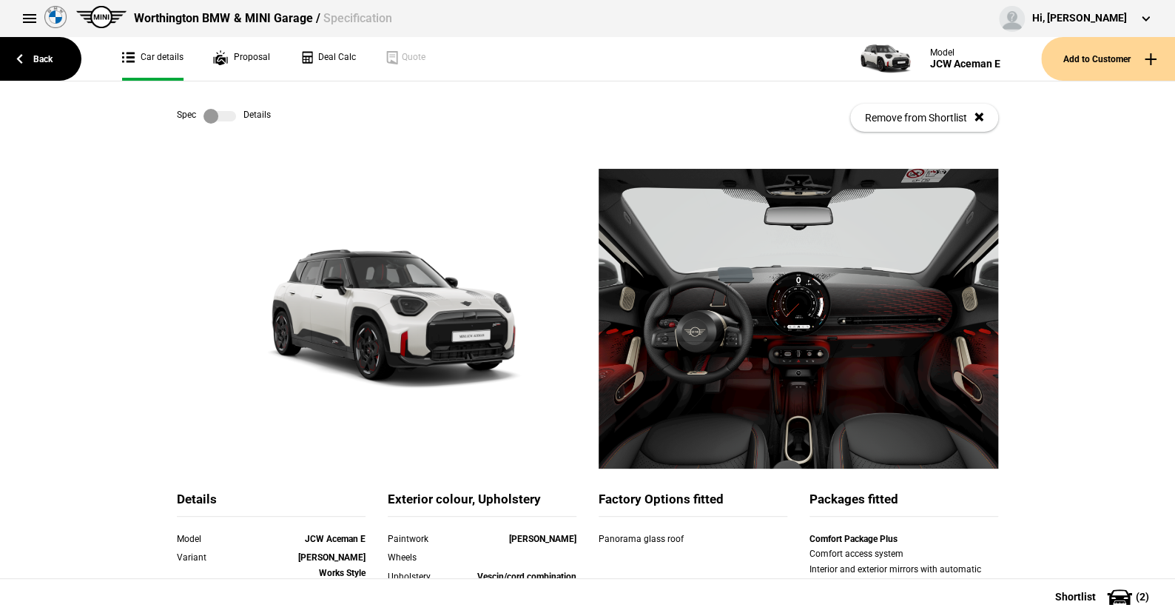
click at [225, 115] on label at bounding box center [220, 116] width 33 height 15
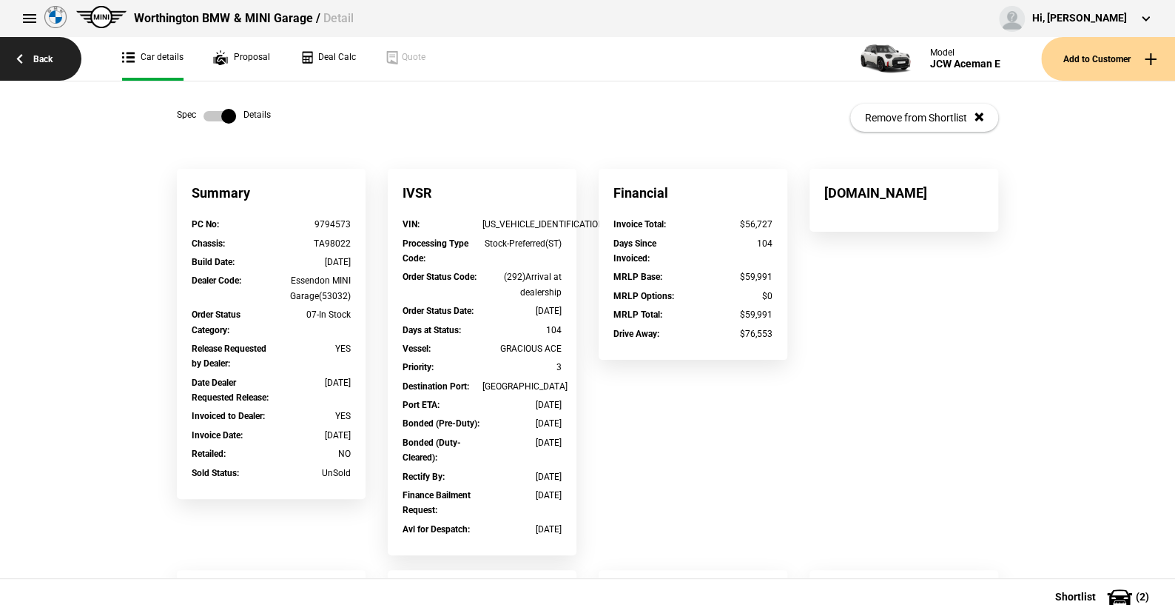
click at [36, 51] on link "Back" at bounding box center [40, 59] width 81 height 44
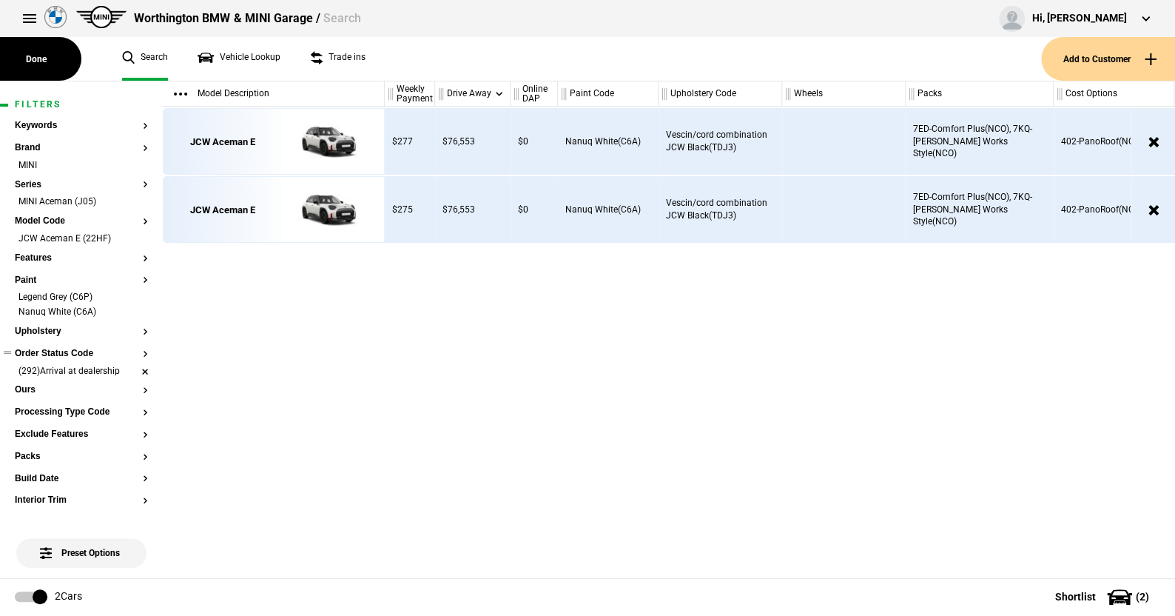
click at [134, 370] on li "(292)Arrival at dealership" at bounding box center [81, 372] width 133 height 15
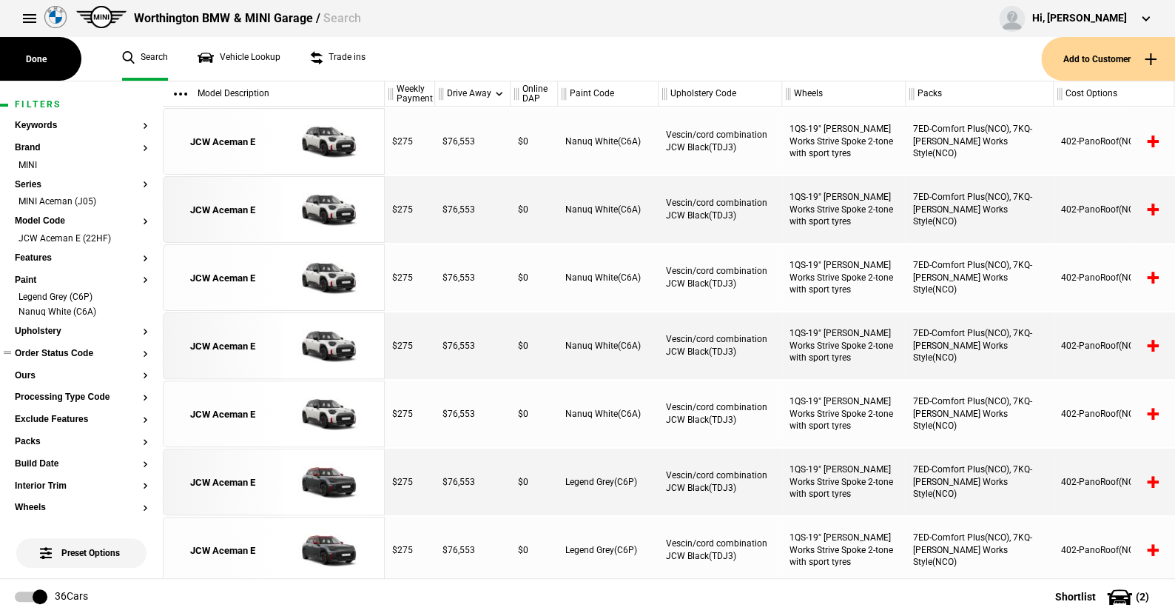
click at [56, 352] on button "Order Status Code" at bounding box center [81, 354] width 133 height 10
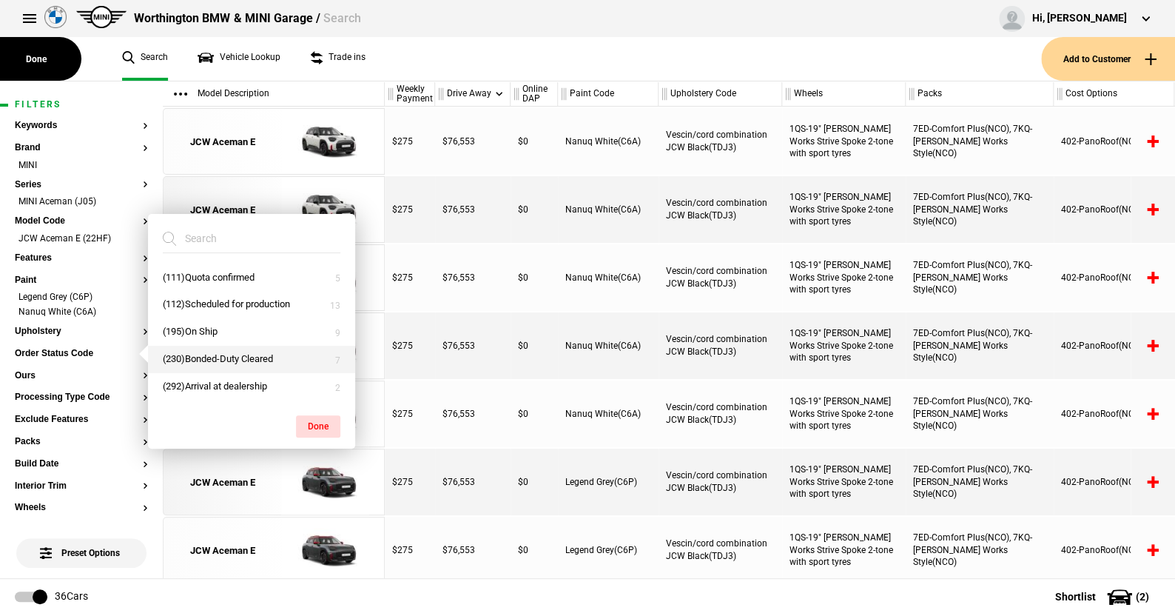
drag, startPoint x: 204, startPoint y: 354, endPoint x: 221, endPoint y: 354, distance: 17.0
click at [204, 354] on button "(230)Bonded-Duty Cleared" at bounding box center [251, 359] width 207 height 27
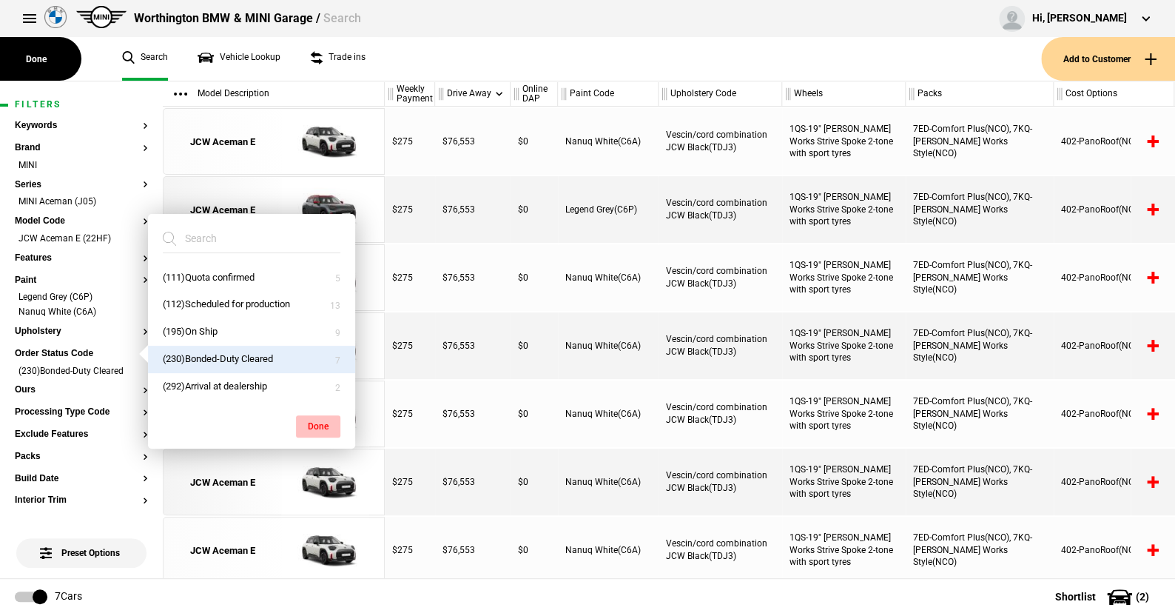
click at [322, 421] on button "Done" at bounding box center [318, 426] width 44 height 22
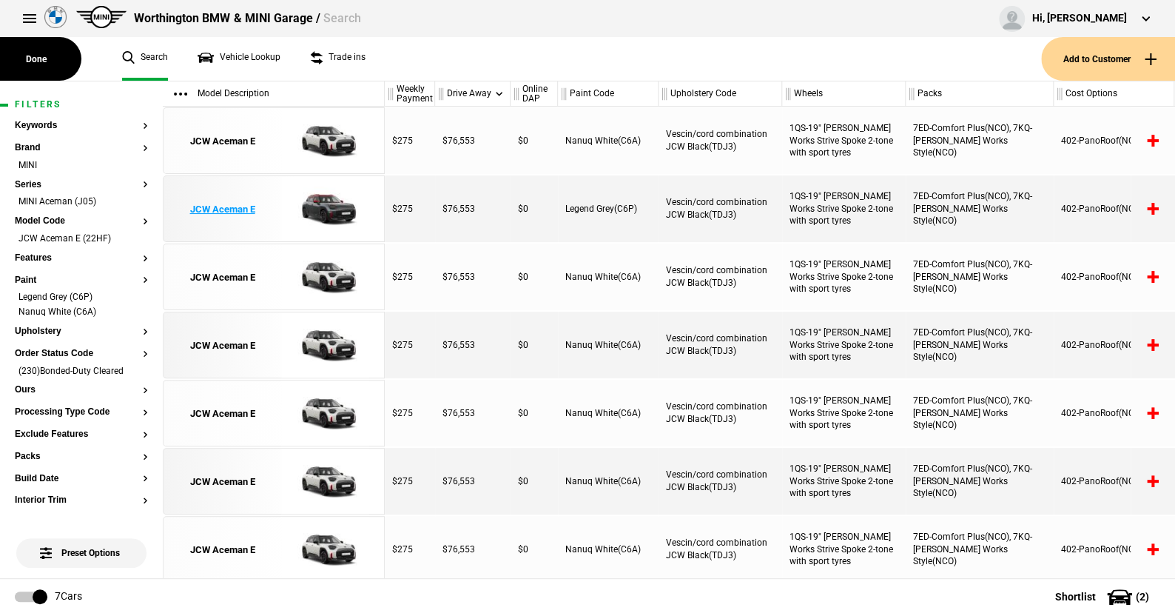
click at [329, 201] on img at bounding box center [325, 209] width 103 height 67
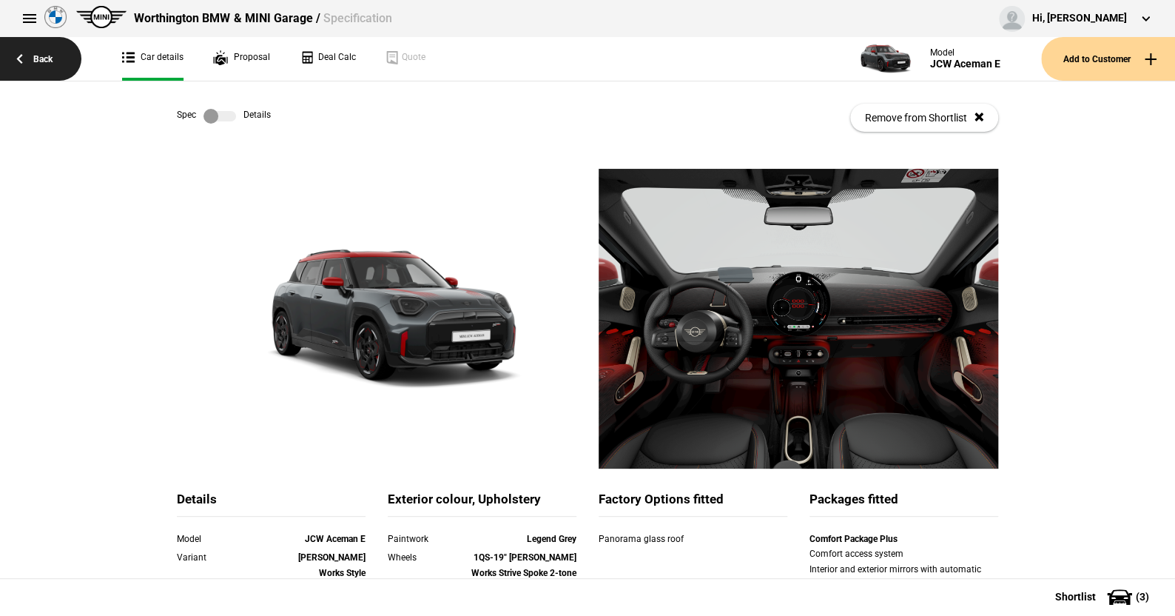
click at [47, 55] on link "Back" at bounding box center [40, 59] width 81 height 44
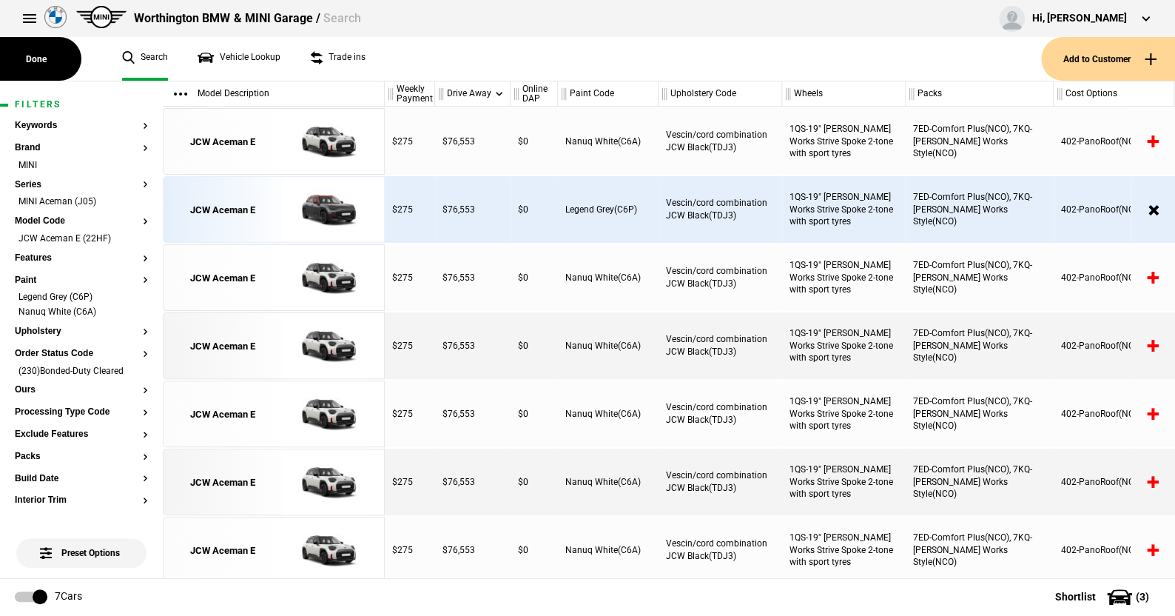
scroll to position [1, 0]
click at [323, 197] on img at bounding box center [325, 209] width 103 height 67
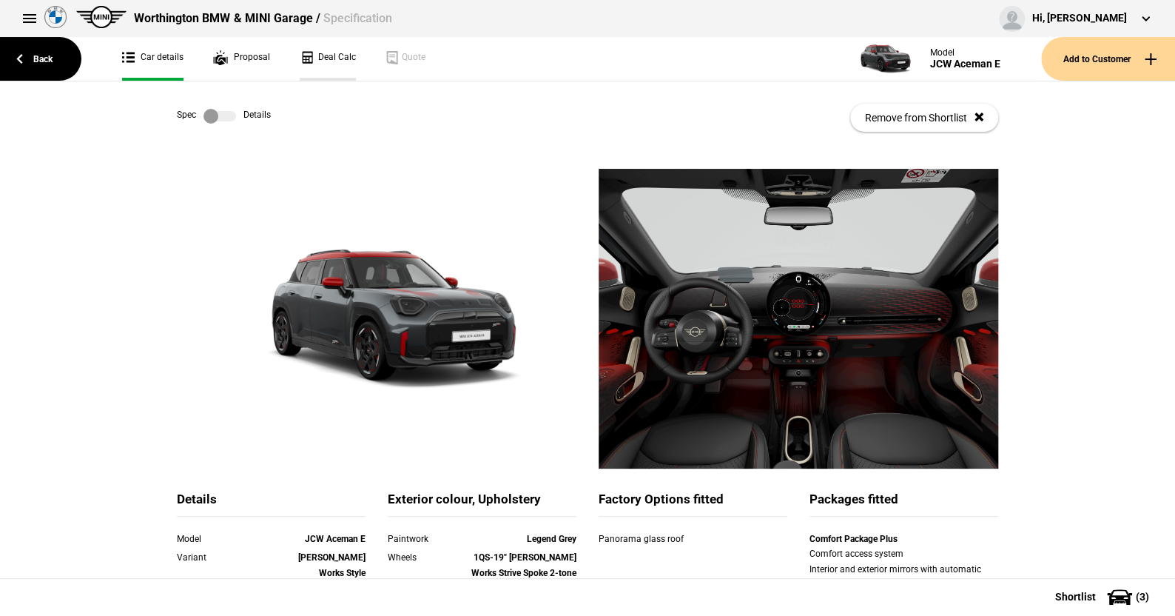
click at [337, 57] on link "Deal Calc" at bounding box center [328, 59] width 56 height 44
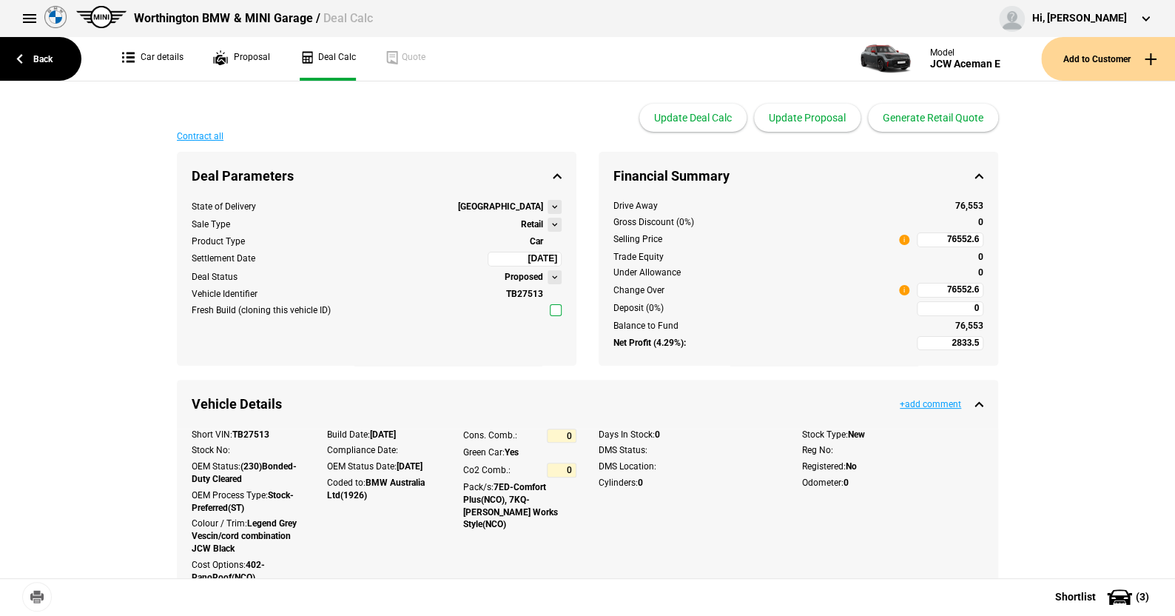
click at [551, 223] on button at bounding box center [555, 225] width 14 height 14
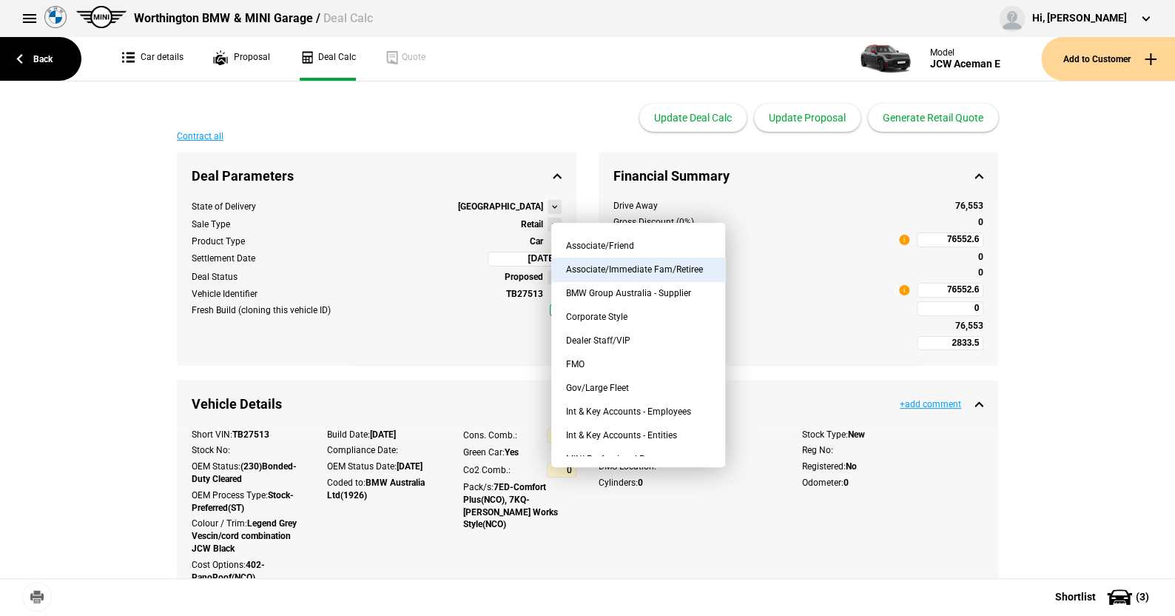
click at [633, 264] on button "Associate/Immediate Fam/Retiree" at bounding box center [638, 270] width 174 height 24
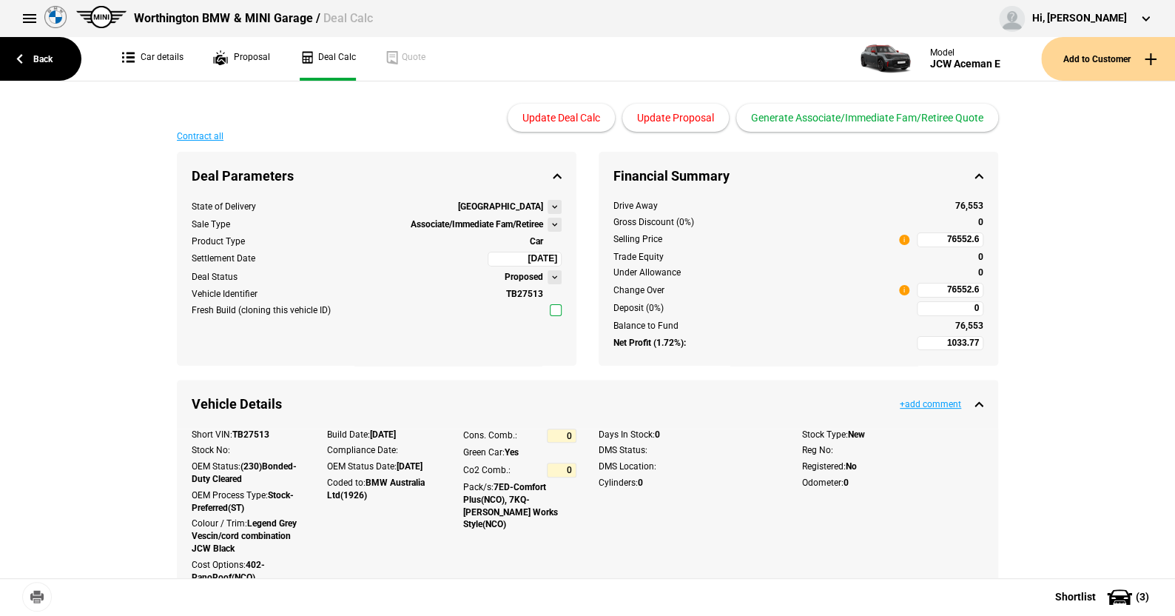
type input "-3461.23"
type input "64434.09"
click at [548, 223] on button at bounding box center [555, 225] width 14 height 14
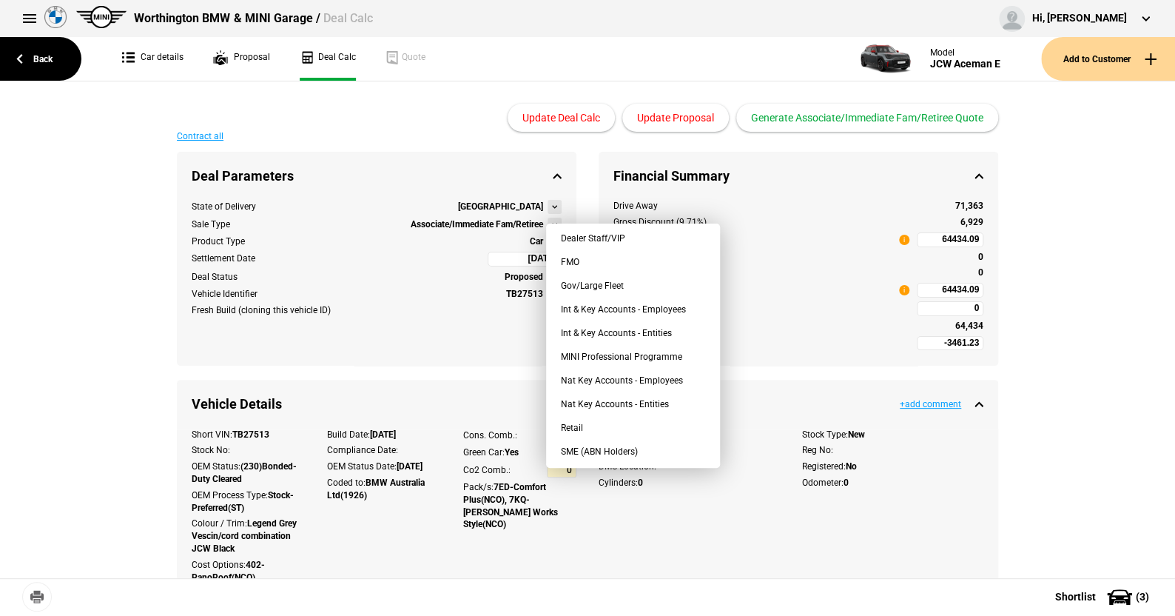
scroll to position [109, 0]
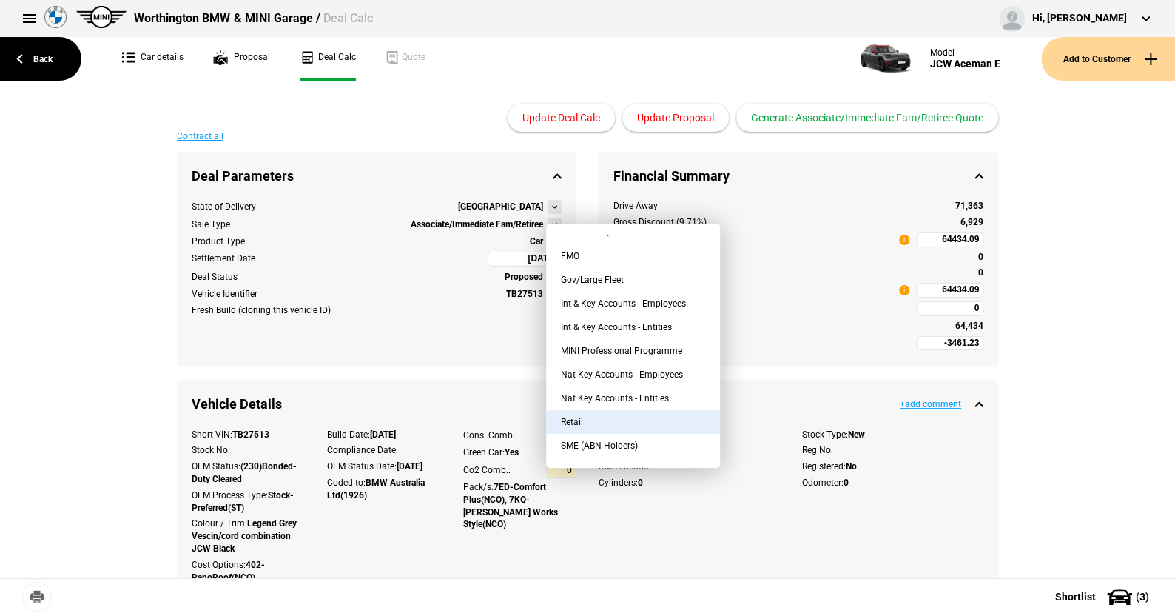
click at [582, 414] on button "Retail" at bounding box center [633, 422] width 174 height 24
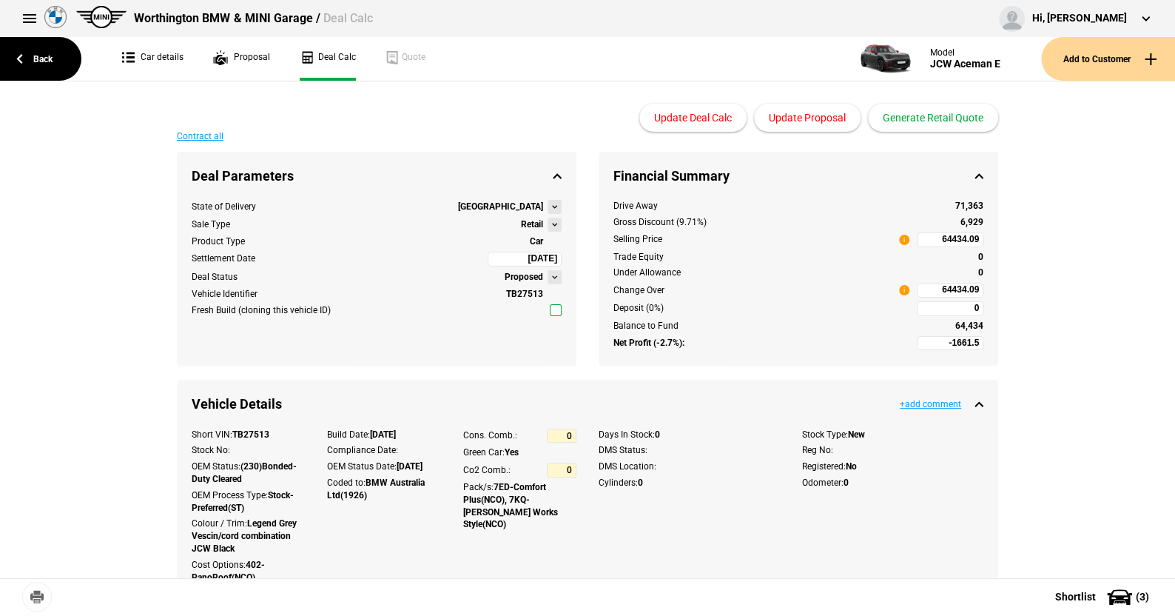
type input "2833.5"
type input "76552.6"
click at [548, 221] on button at bounding box center [555, 225] width 14 height 14
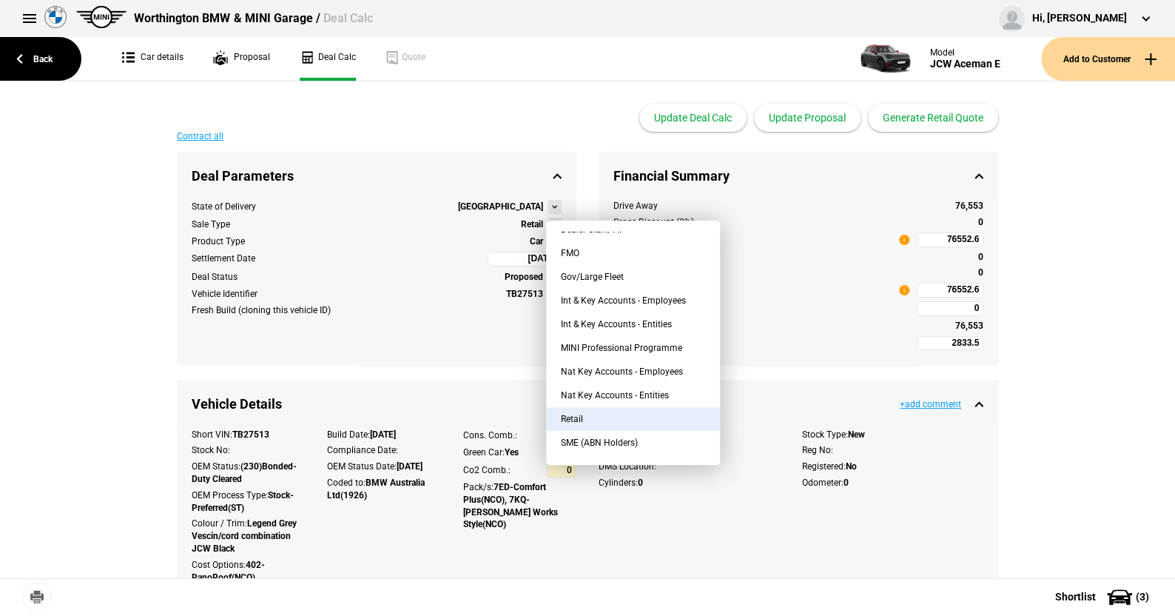
scroll to position [100, 0]
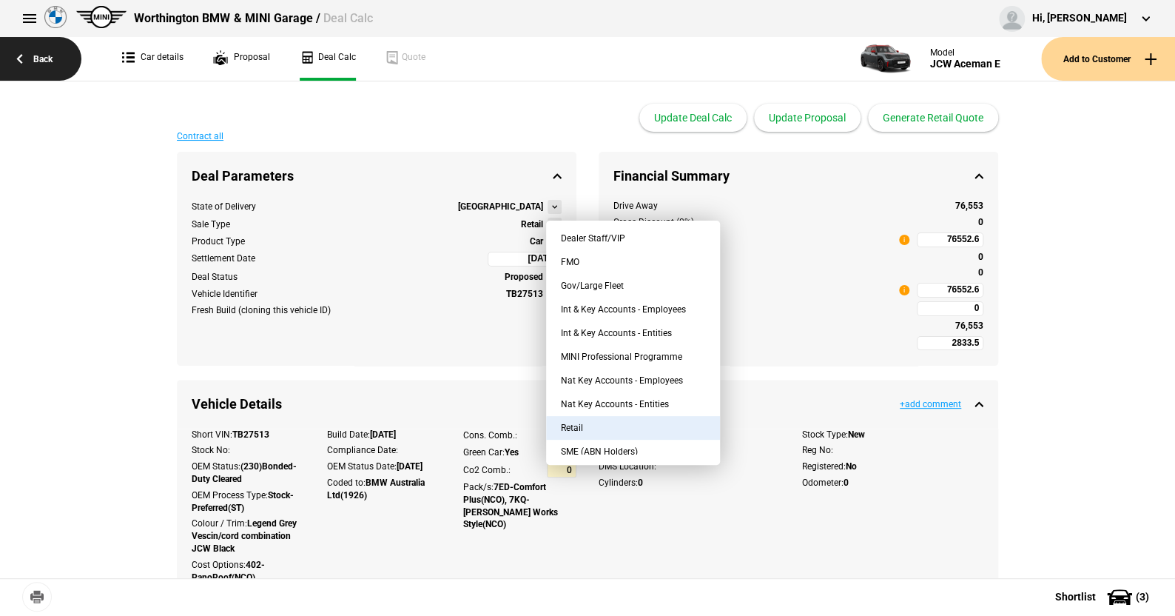
click at [49, 58] on link "Back" at bounding box center [40, 59] width 81 height 44
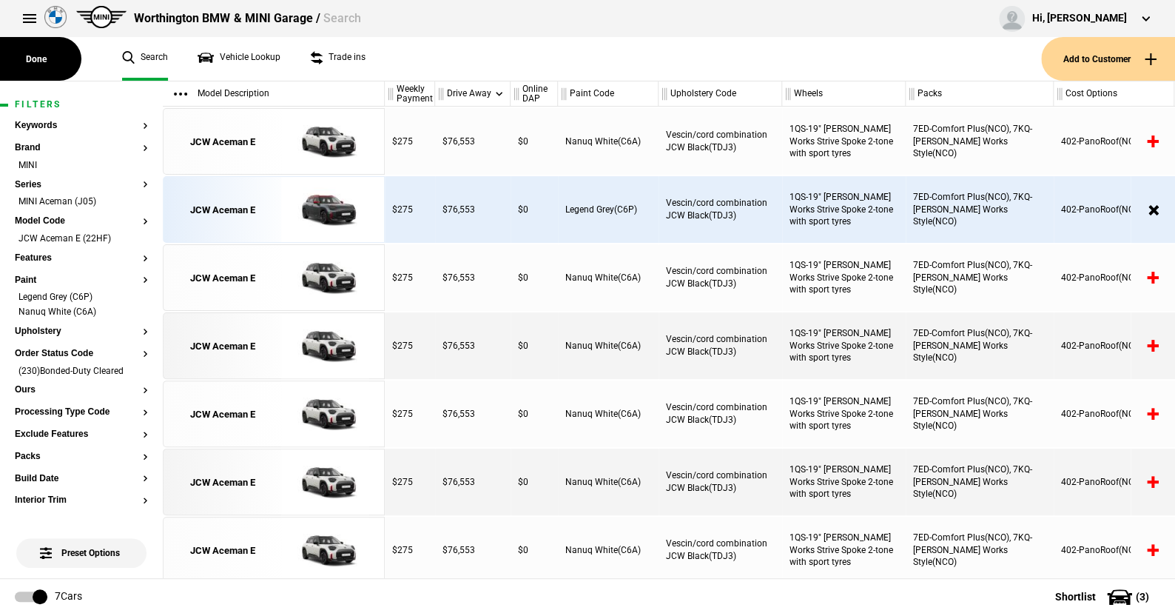
scroll to position [1, 0]
click at [133, 196] on li "MINI Aceman (J05)" at bounding box center [81, 202] width 133 height 15
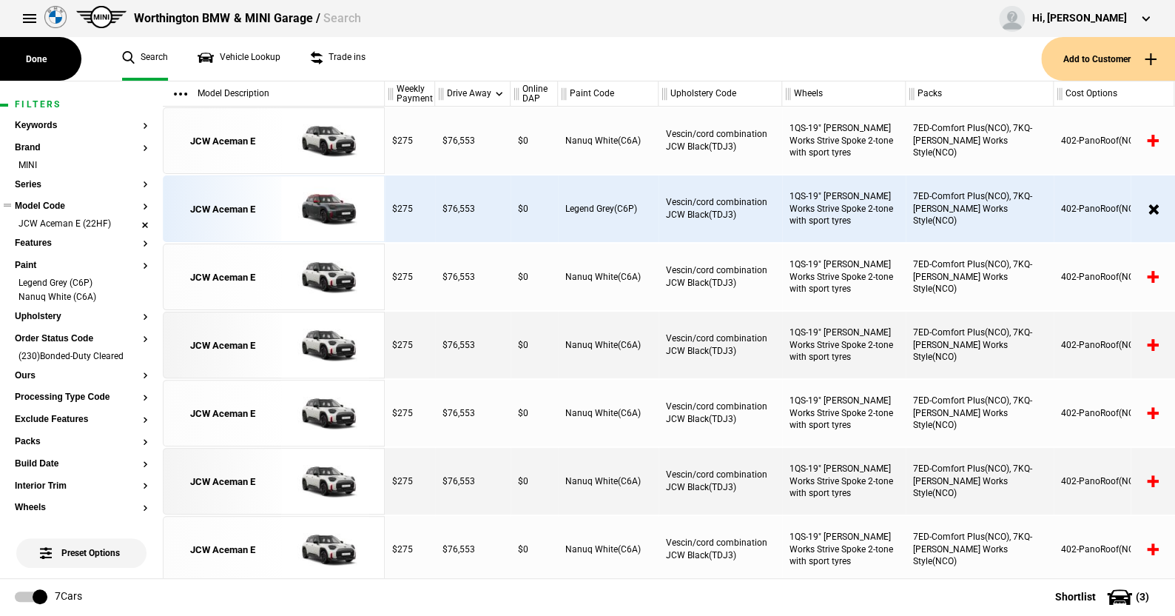
click at [134, 223] on li "JCW Aceman E (22HF)" at bounding box center [81, 225] width 133 height 15
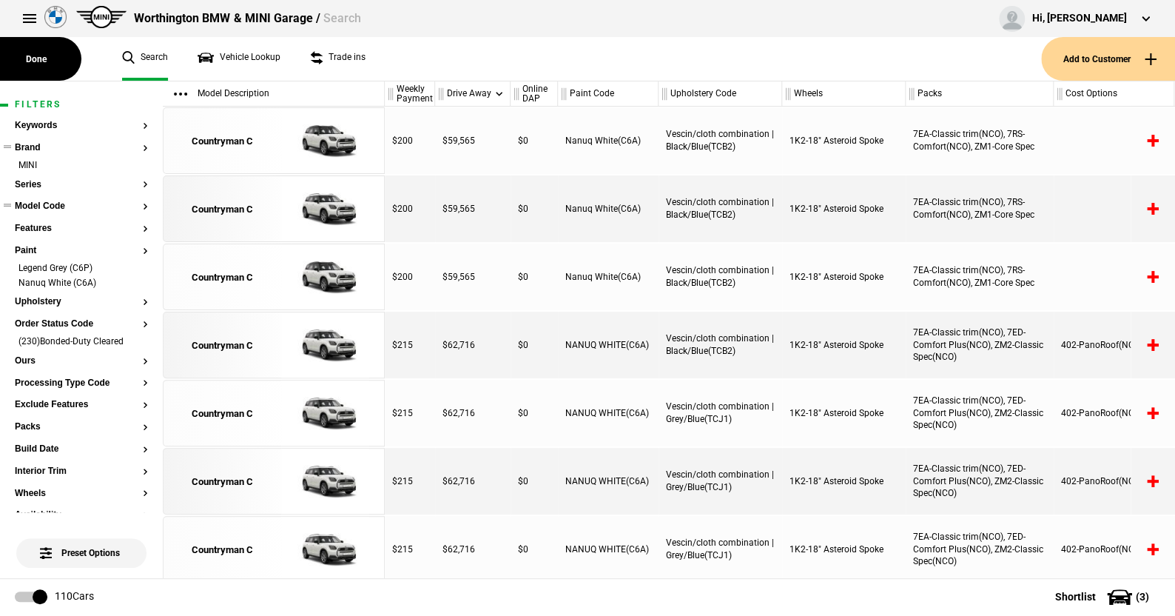
click at [34, 177] on ul "MINI" at bounding box center [81, 169] width 133 height 21
click at [31, 181] on button "Series" at bounding box center [81, 185] width 133 height 10
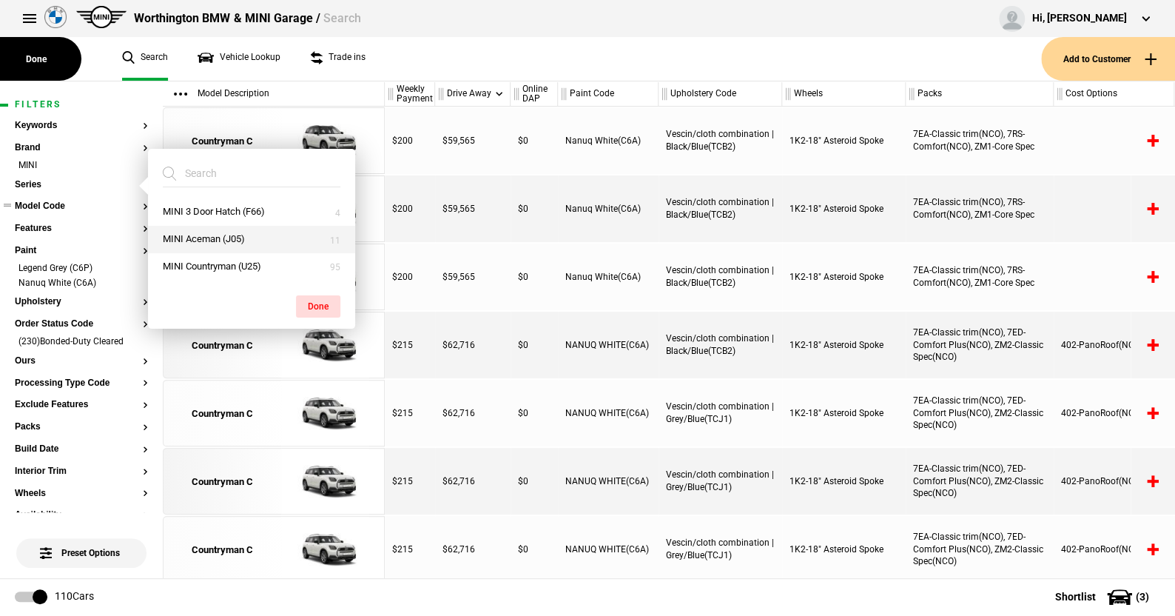
click at [215, 235] on button "MINI Aceman (J05)" at bounding box center [251, 239] width 207 height 27
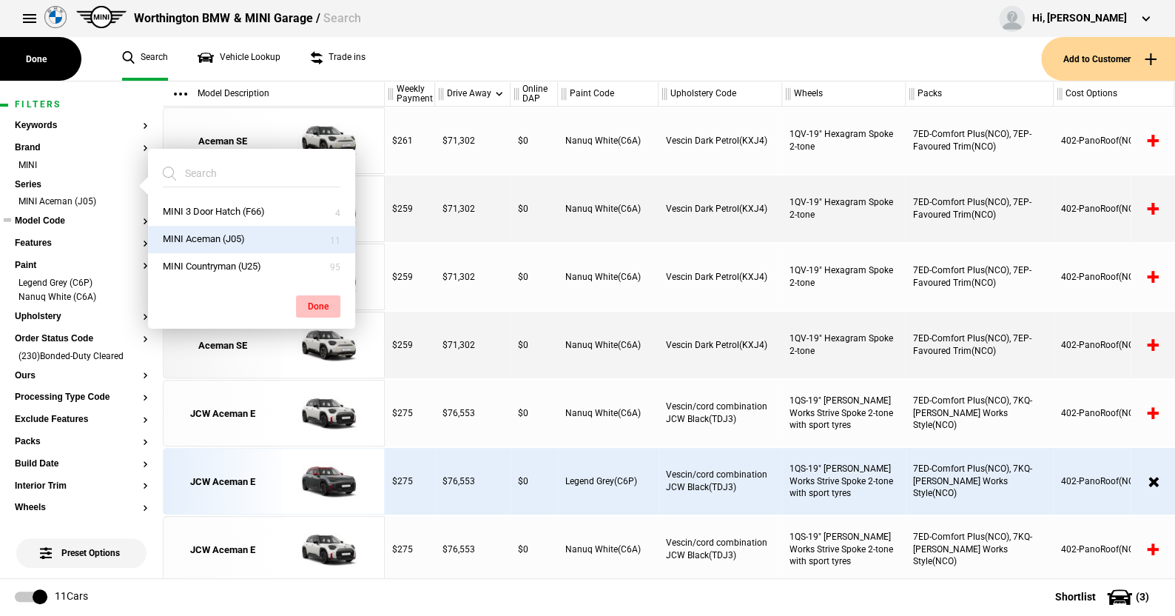
click at [317, 298] on button "Done" at bounding box center [318, 306] width 44 height 22
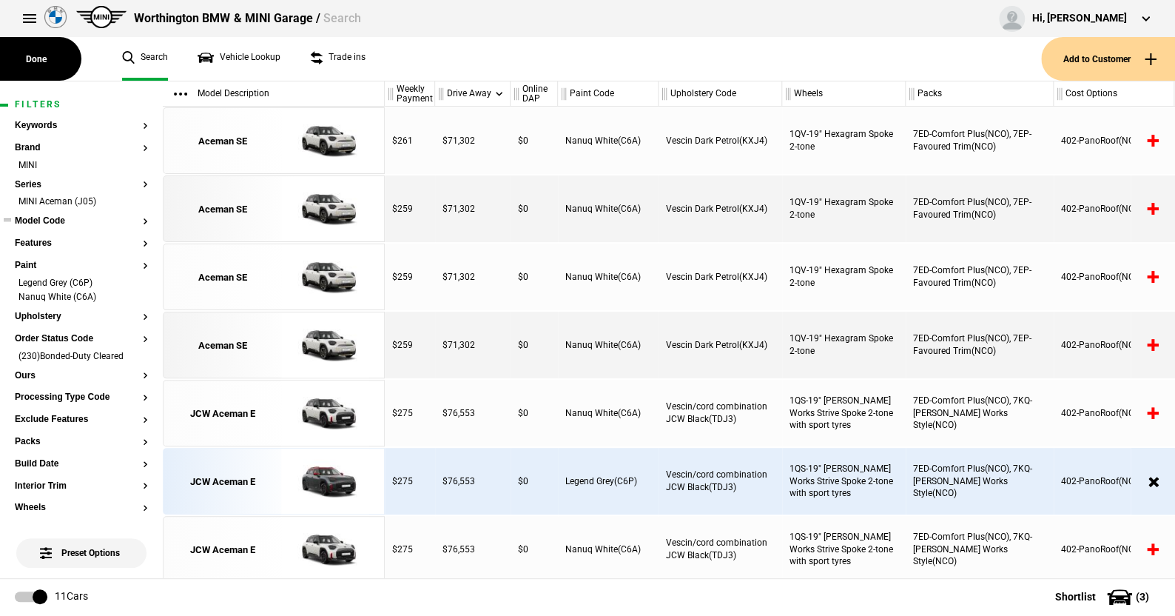
click at [45, 218] on button "Model Code" at bounding box center [81, 221] width 133 height 10
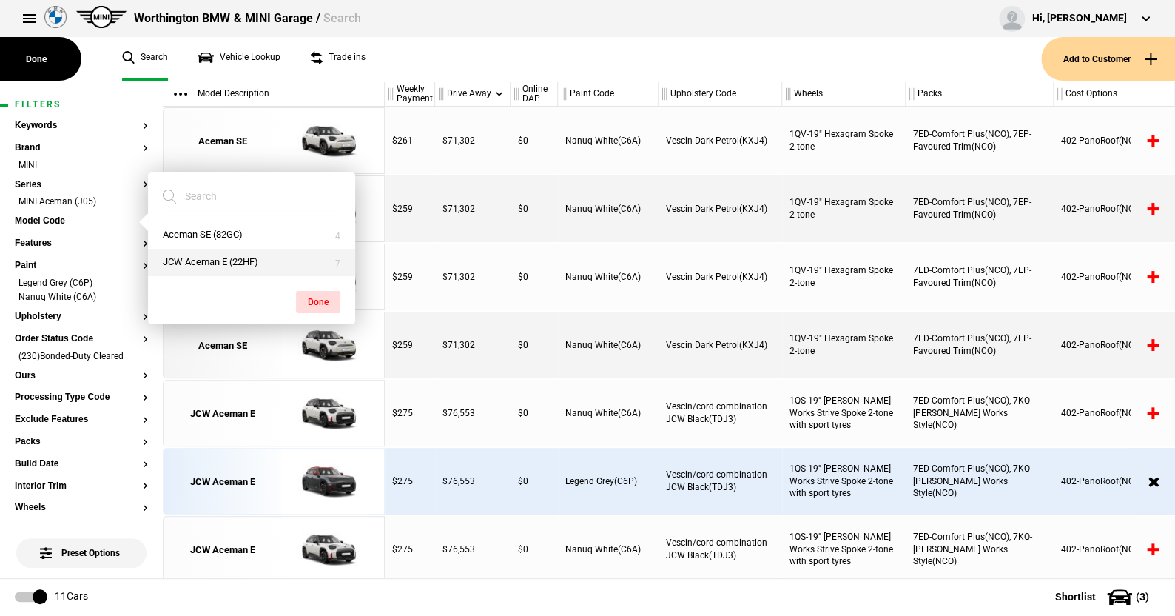
click at [194, 257] on button "JCW Aceman E (22HF)" at bounding box center [251, 262] width 207 height 27
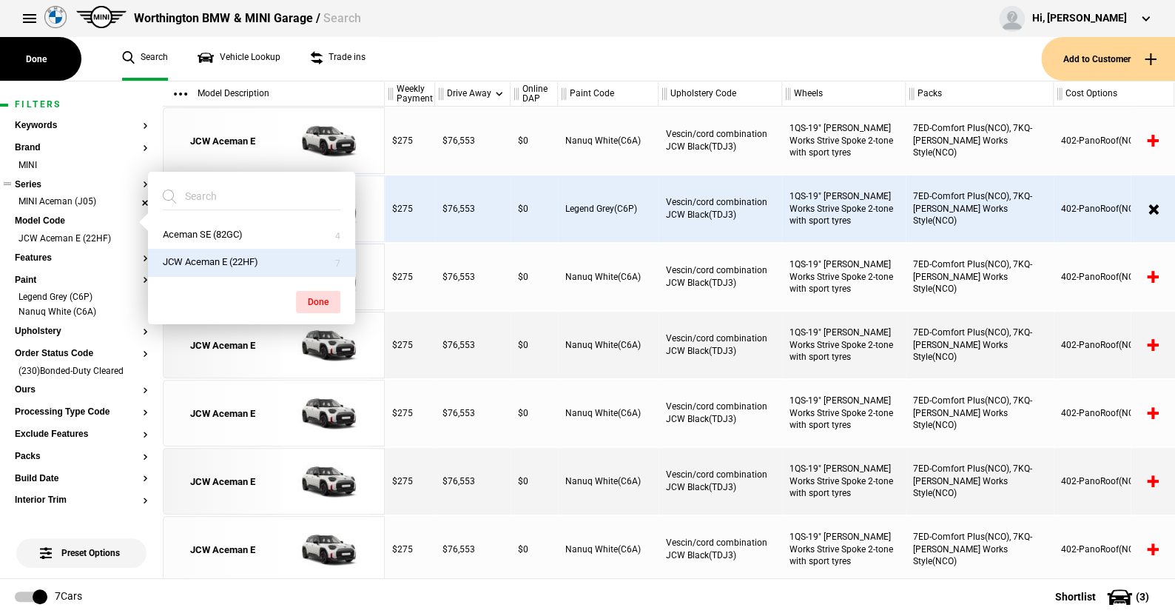
click at [133, 200] on li "MINI Aceman (J05)" at bounding box center [81, 202] width 133 height 15
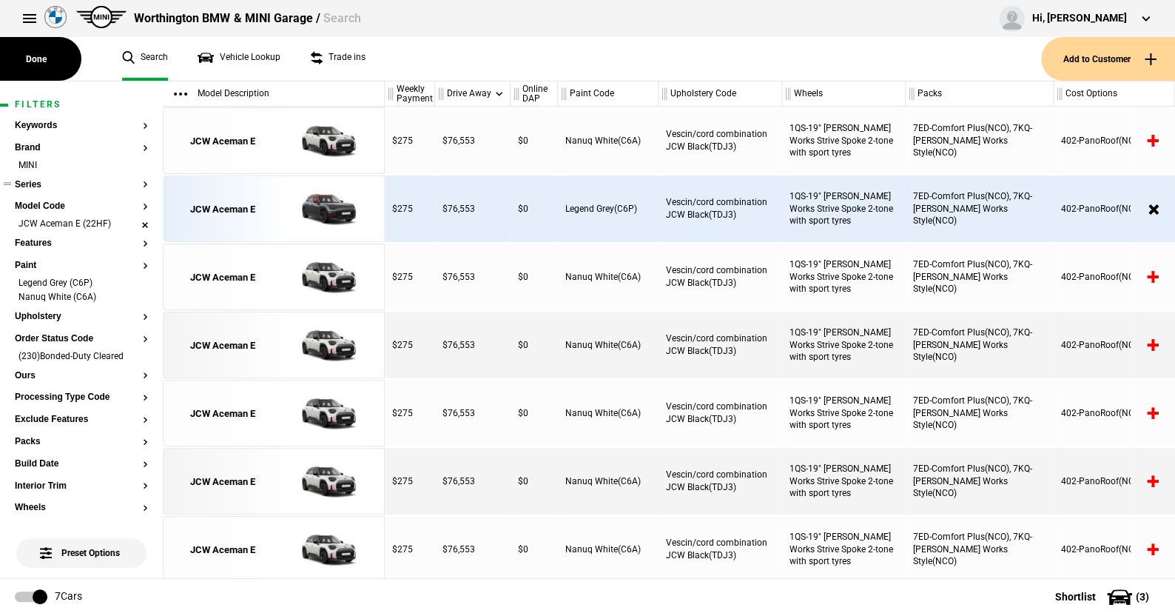
click at [133, 221] on li "JCW Aceman E (22HF)" at bounding box center [81, 225] width 133 height 15
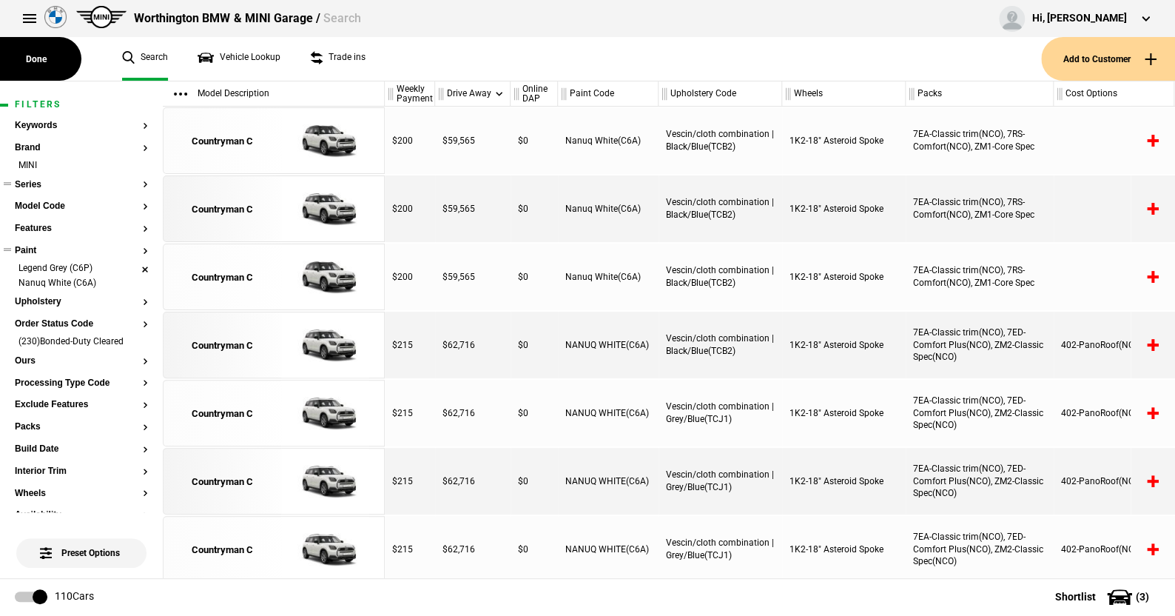
click at [133, 267] on li "Legend Grey (C6P)" at bounding box center [81, 269] width 133 height 15
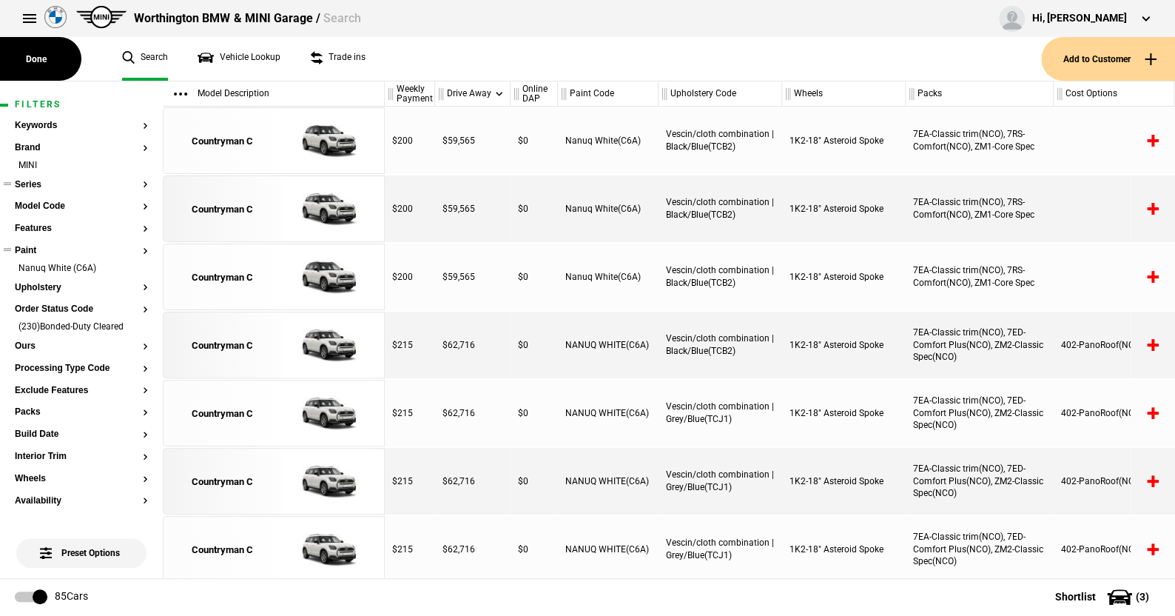
click at [138, 327] on article "Filters Keywords Brand MINI Series Model Code Features Paint Nanuq White (C6A) …" at bounding box center [81, 553] width 163 height 944
click at [135, 320] on li "(230)Bonded-Duty Cleared" at bounding box center [81, 327] width 133 height 15
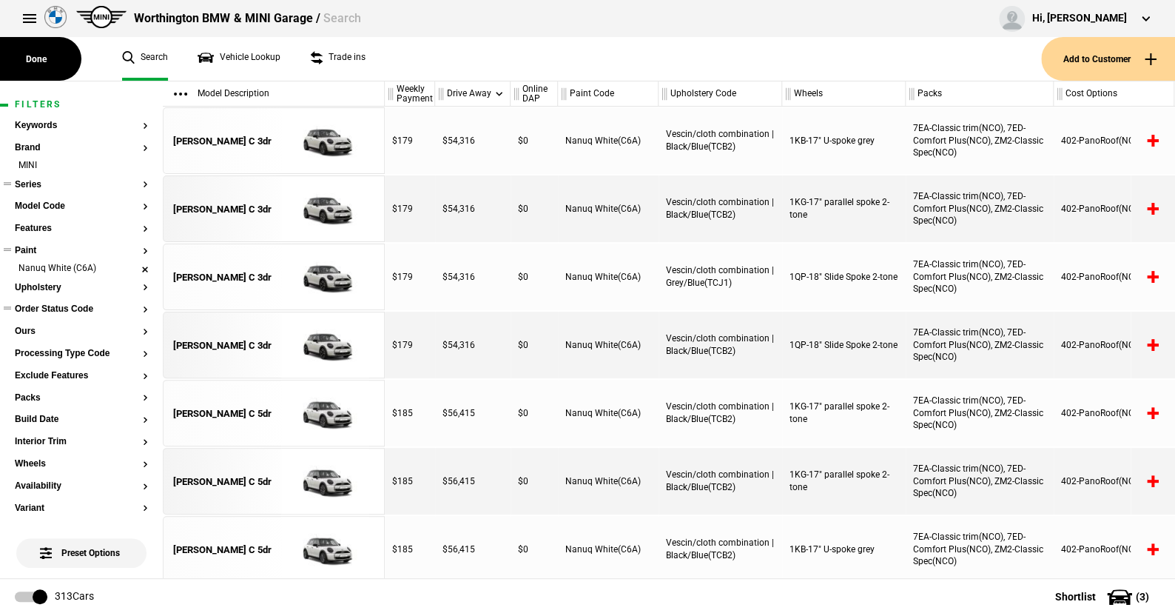
click at [135, 266] on li "Nanuq White (C6A)" at bounding box center [81, 269] width 133 height 15
click at [36, 180] on button "Series" at bounding box center [81, 185] width 133 height 10
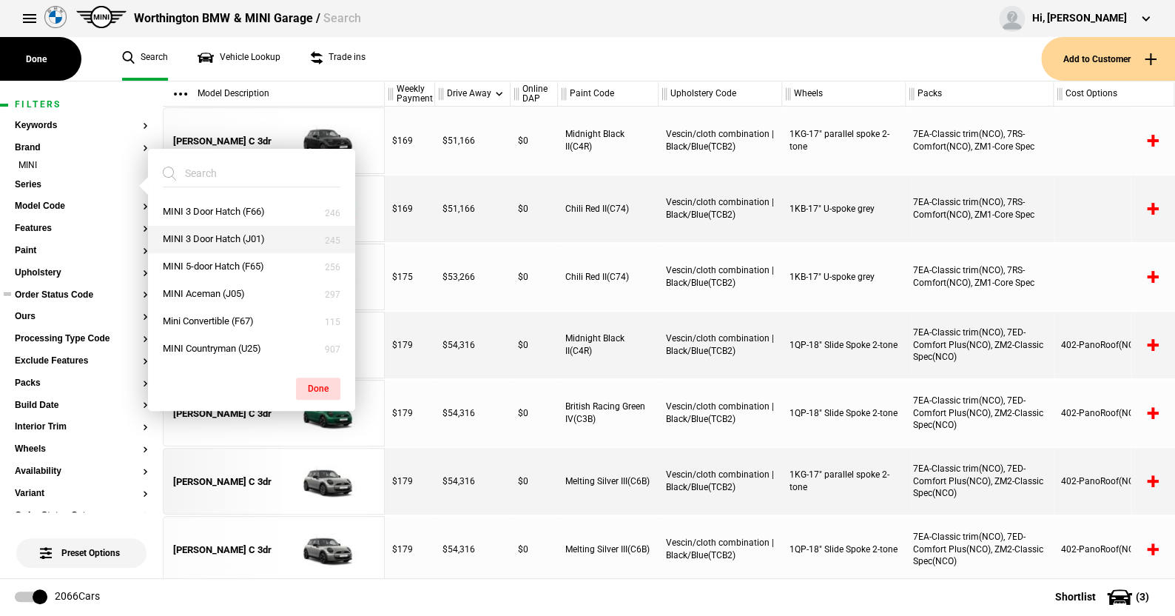
click at [209, 234] on button "MINI 3 Door Hatch (J01)" at bounding box center [251, 239] width 207 height 27
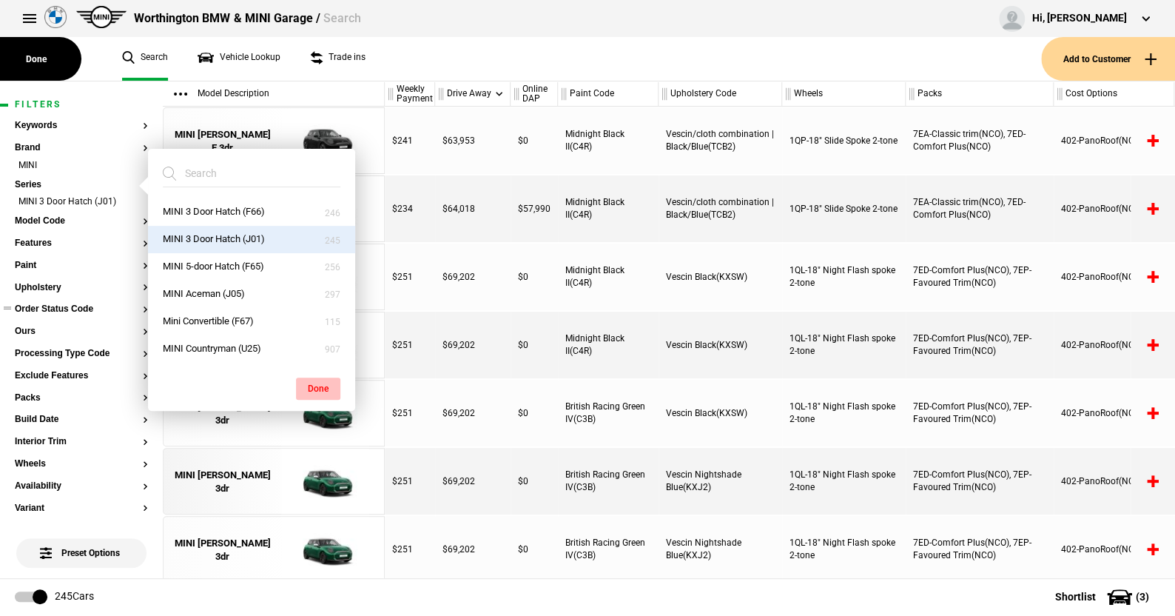
click at [320, 380] on button "Done" at bounding box center [318, 388] width 44 height 22
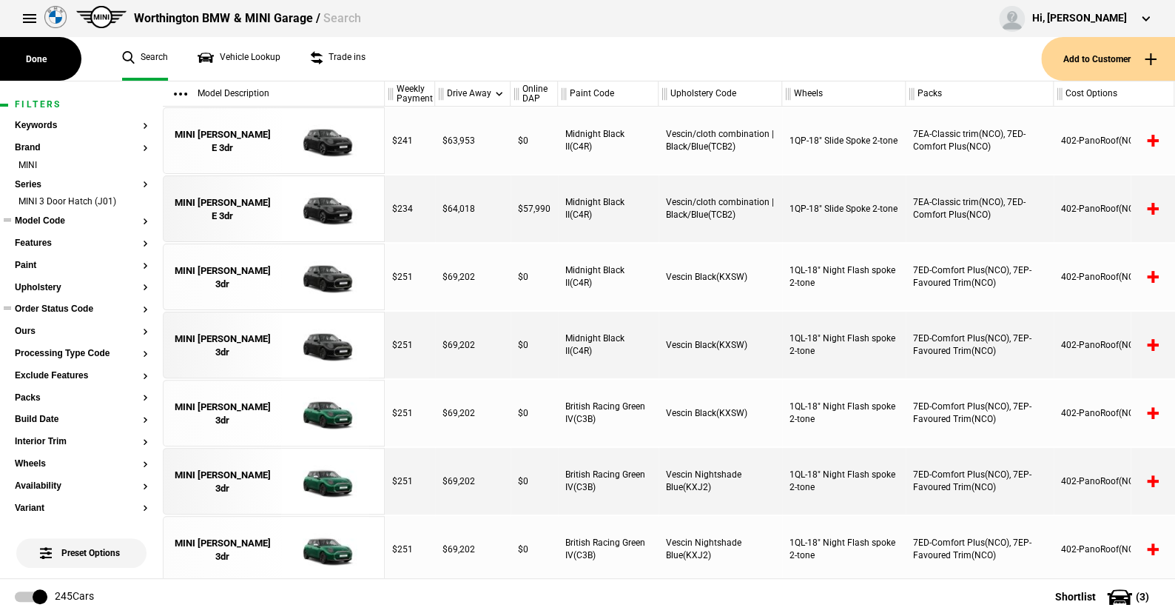
click at [49, 219] on button "Model Code" at bounding box center [81, 221] width 133 height 10
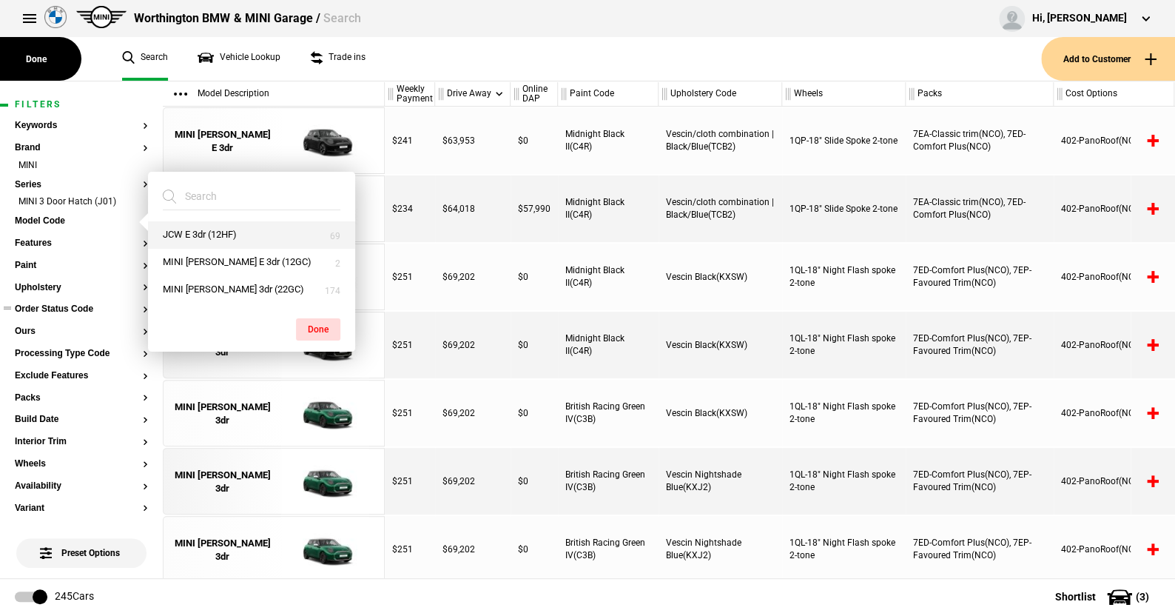
click at [204, 231] on button "JCW E 3dr (12HF)" at bounding box center [251, 234] width 207 height 27
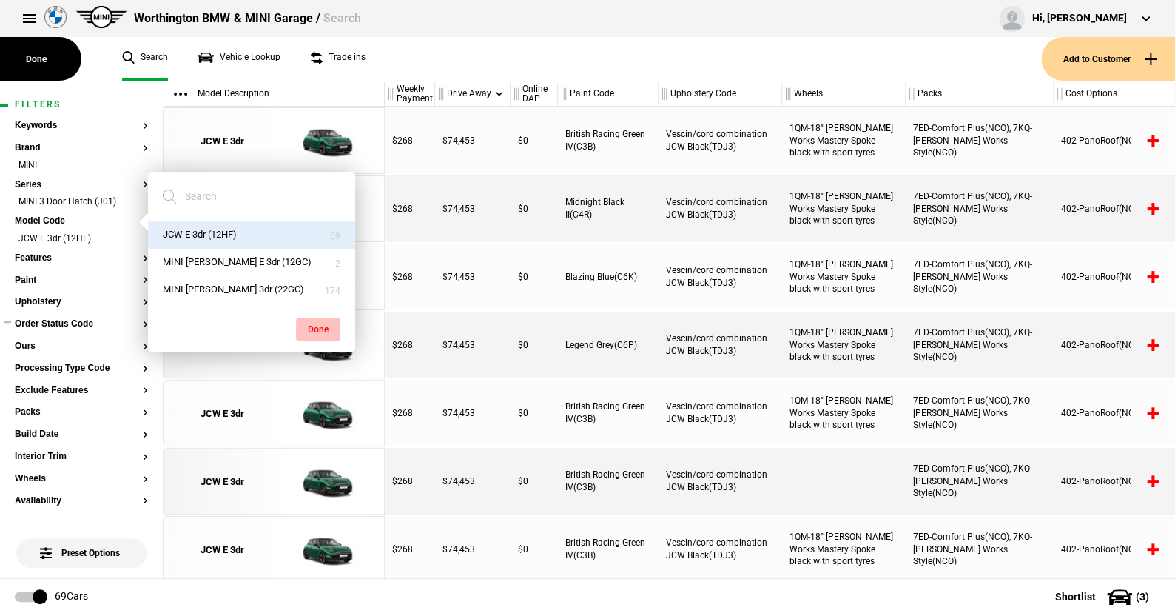
click at [306, 323] on button "Done" at bounding box center [318, 329] width 44 height 22
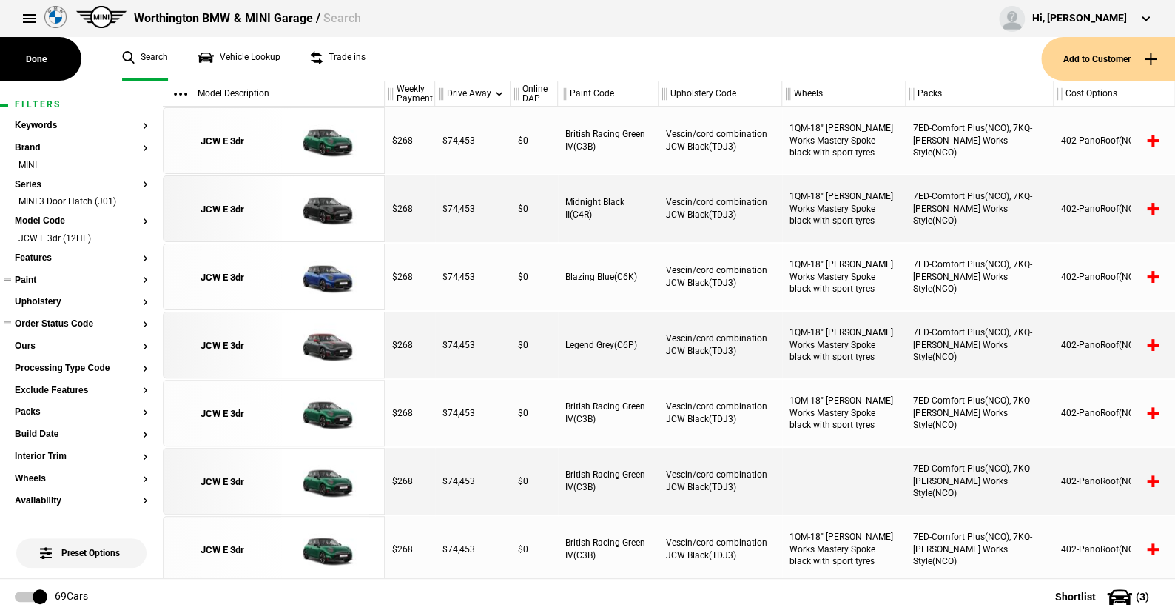
click at [30, 275] on button "Paint" at bounding box center [81, 280] width 133 height 10
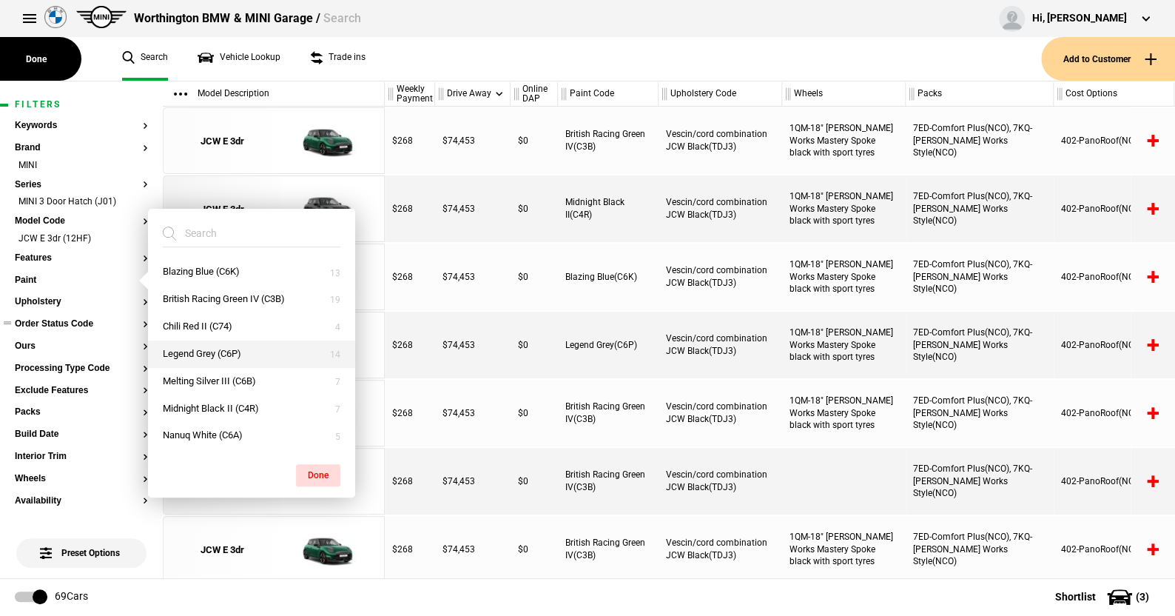
click at [201, 346] on button "Legend Grey (C6P)" at bounding box center [251, 353] width 207 height 27
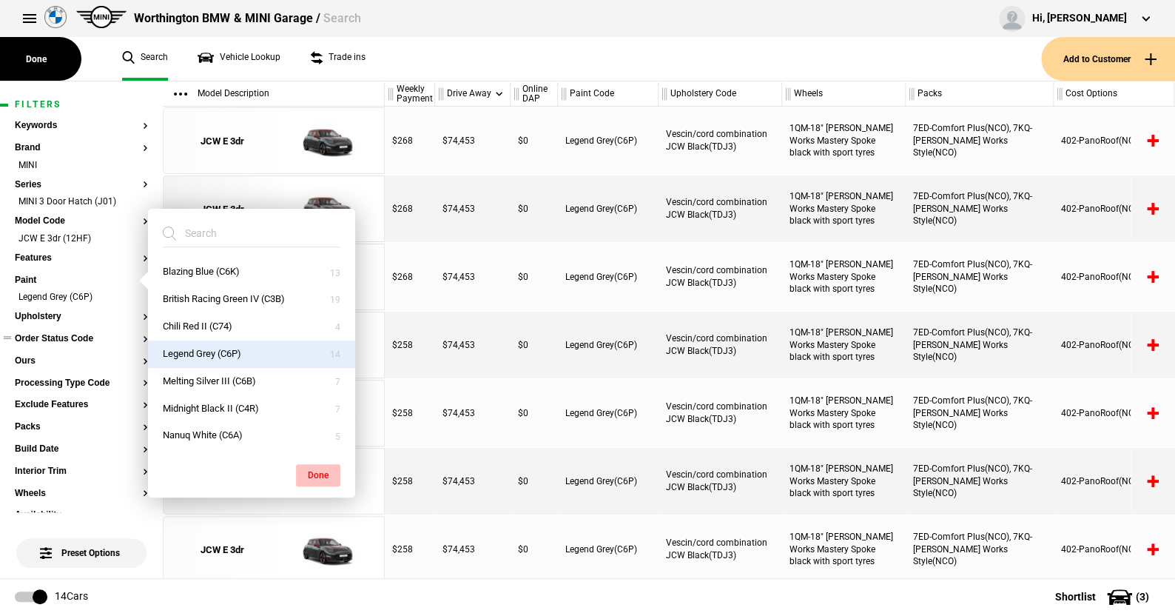
click at [320, 465] on button "Done" at bounding box center [318, 475] width 44 height 22
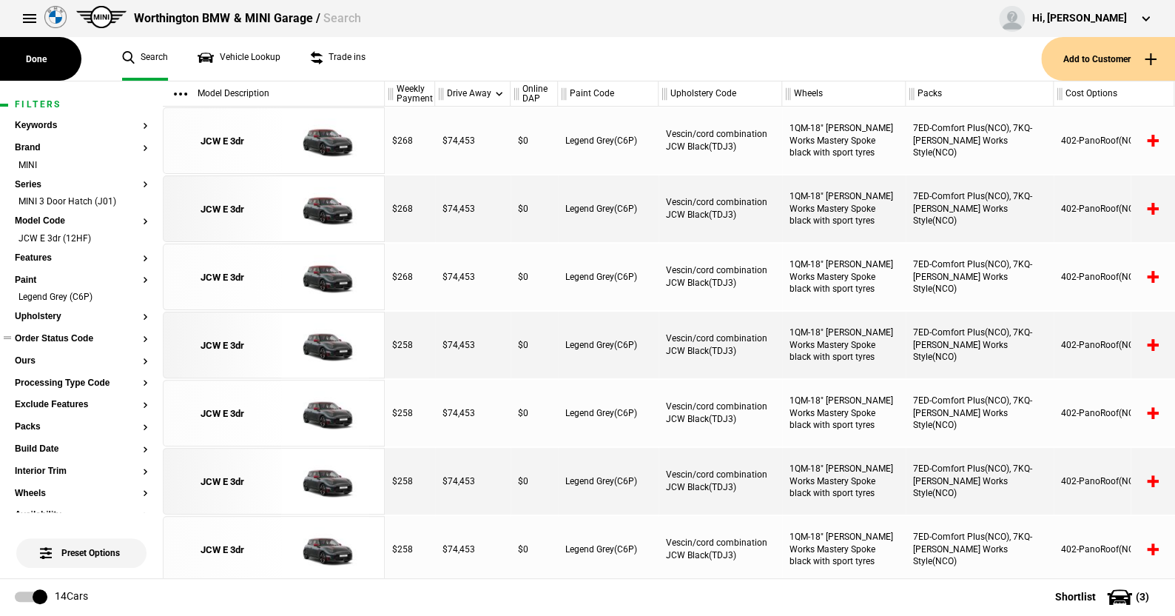
click at [56, 339] on button "Order Status Code" at bounding box center [81, 339] width 133 height 10
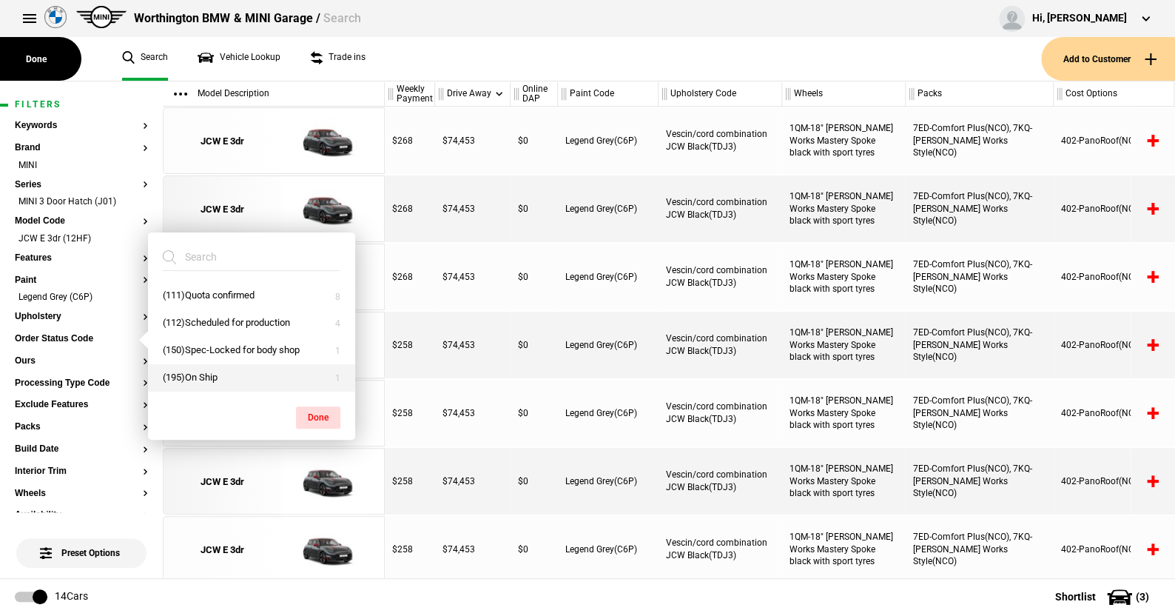
click at [204, 379] on button "(195)On Ship" at bounding box center [251, 377] width 207 height 27
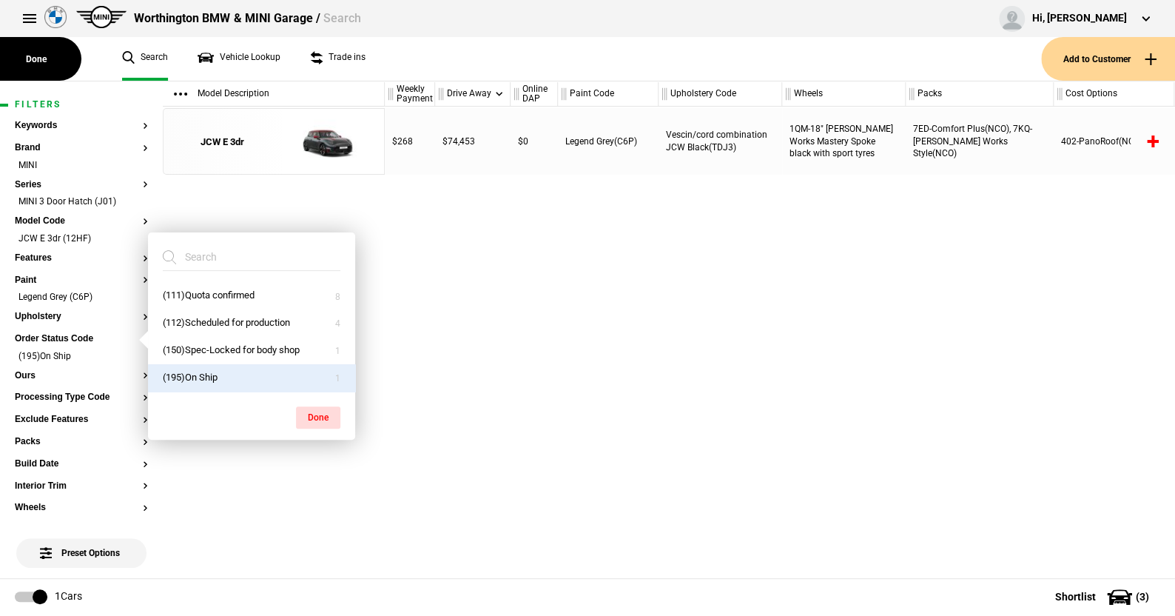
scroll to position [0, 0]
click at [318, 406] on button "Done" at bounding box center [318, 417] width 44 height 22
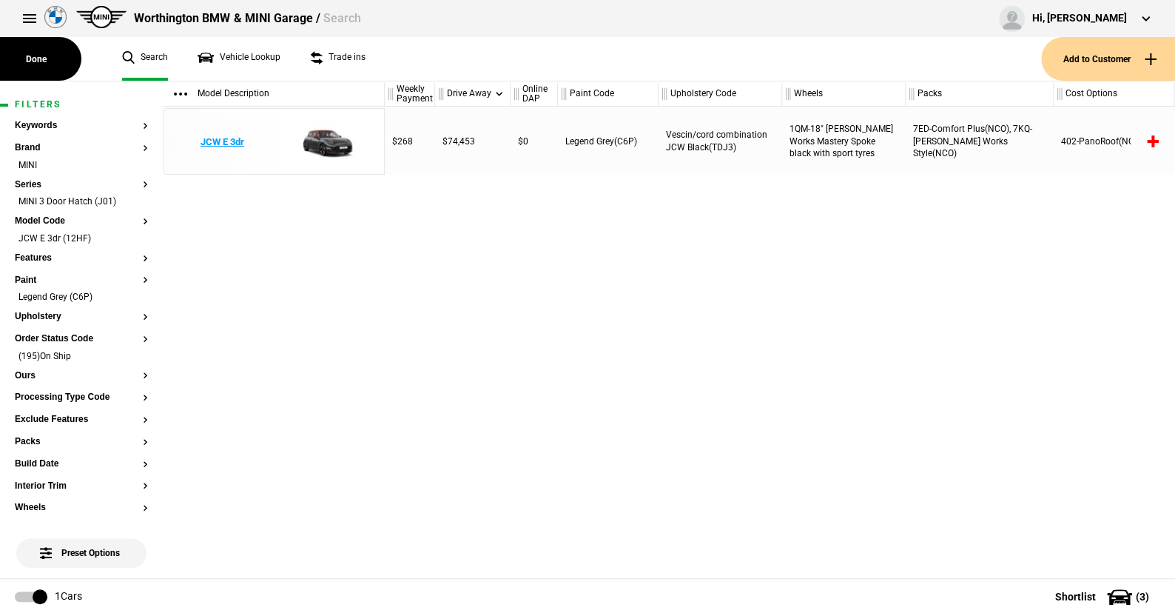
click at [331, 138] on img at bounding box center [325, 142] width 103 height 67
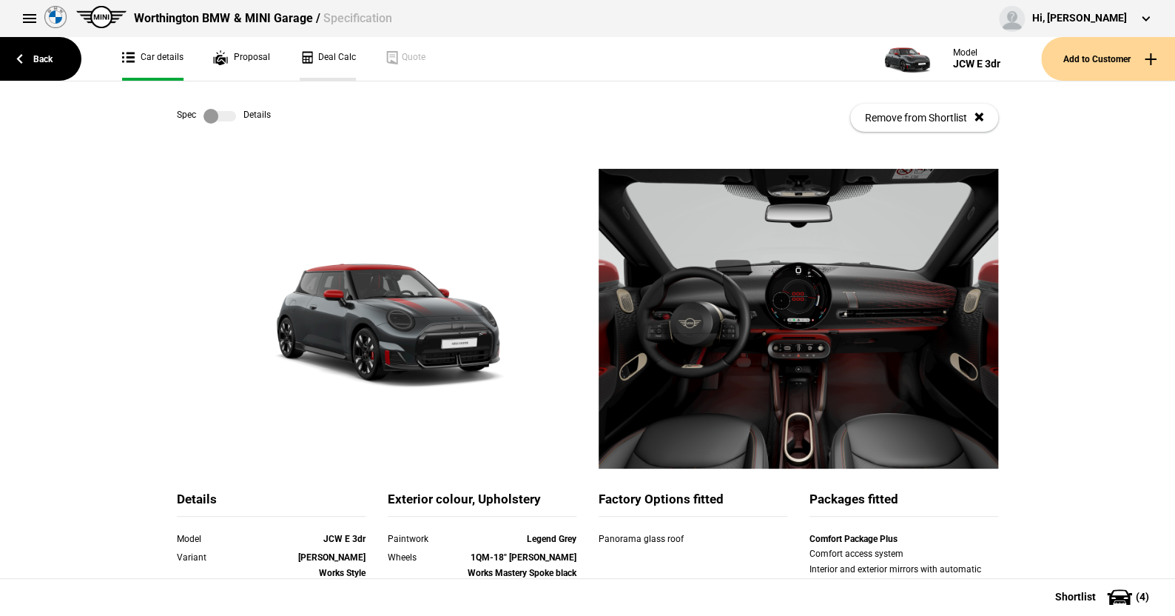
click at [331, 55] on link "Deal Calc" at bounding box center [328, 59] width 56 height 44
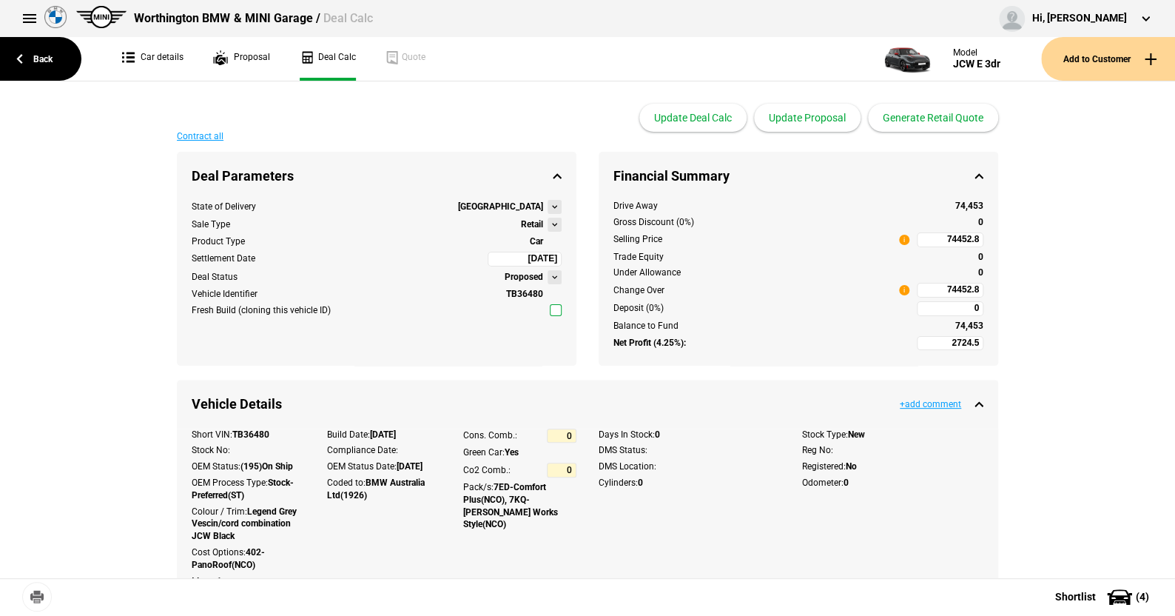
click at [549, 225] on button at bounding box center [555, 225] width 14 height 14
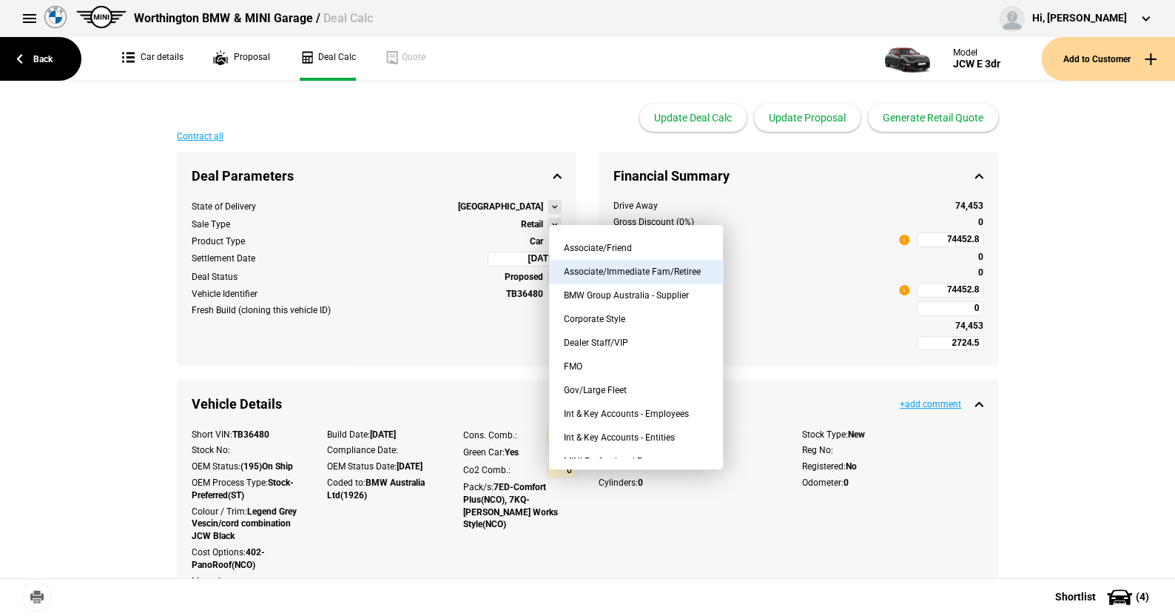
click at [621, 266] on button "Associate/Immediate Fam/Retiree" at bounding box center [636, 272] width 174 height 24
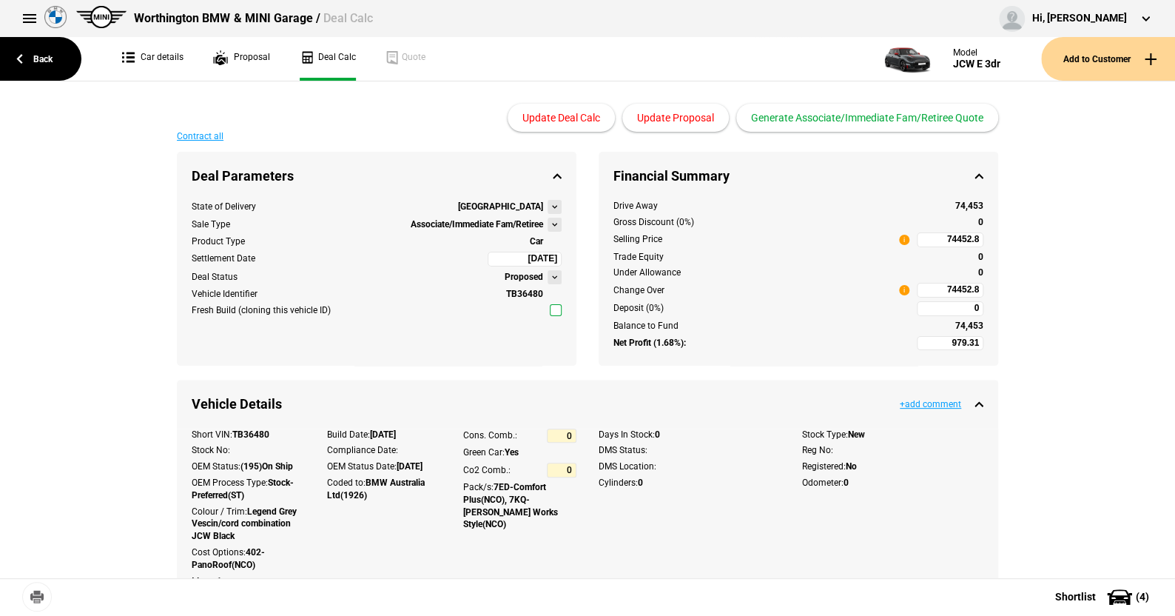
type input "-3515.69"
type input "62544.27"
click at [49, 56] on link "Back" at bounding box center [40, 59] width 81 height 44
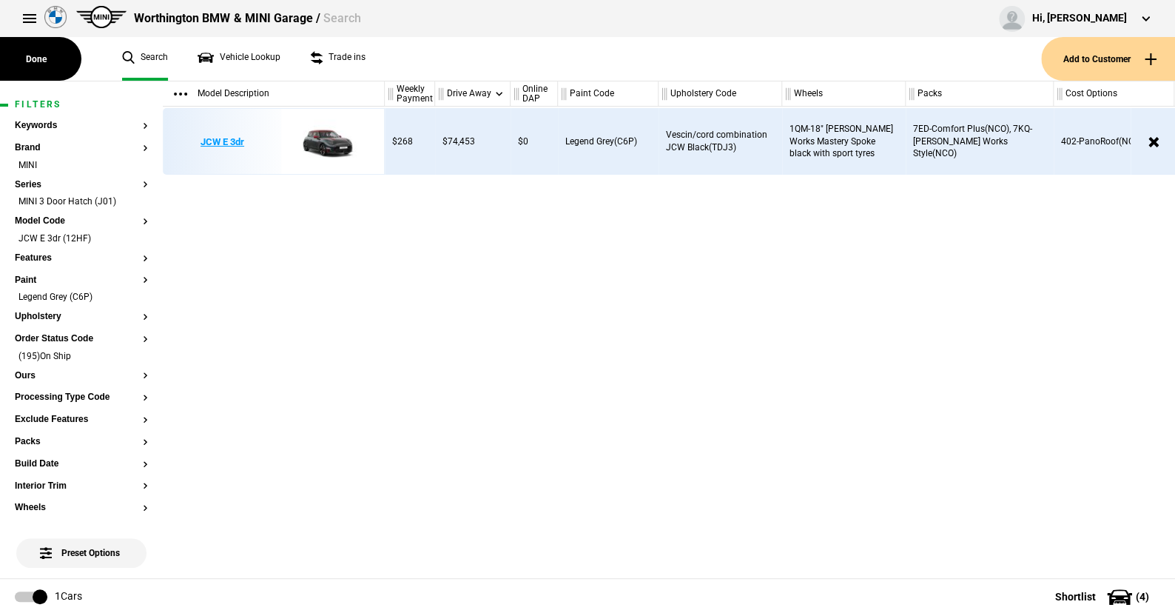
click at [322, 135] on img at bounding box center [325, 142] width 103 height 67
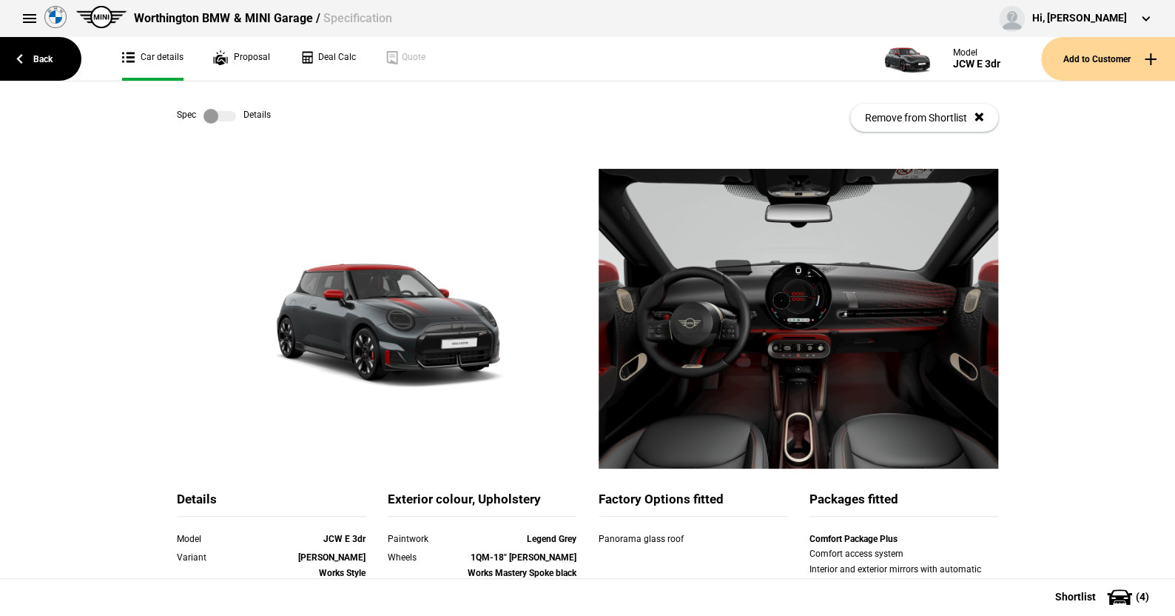
click at [229, 113] on label at bounding box center [220, 116] width 33 height 15
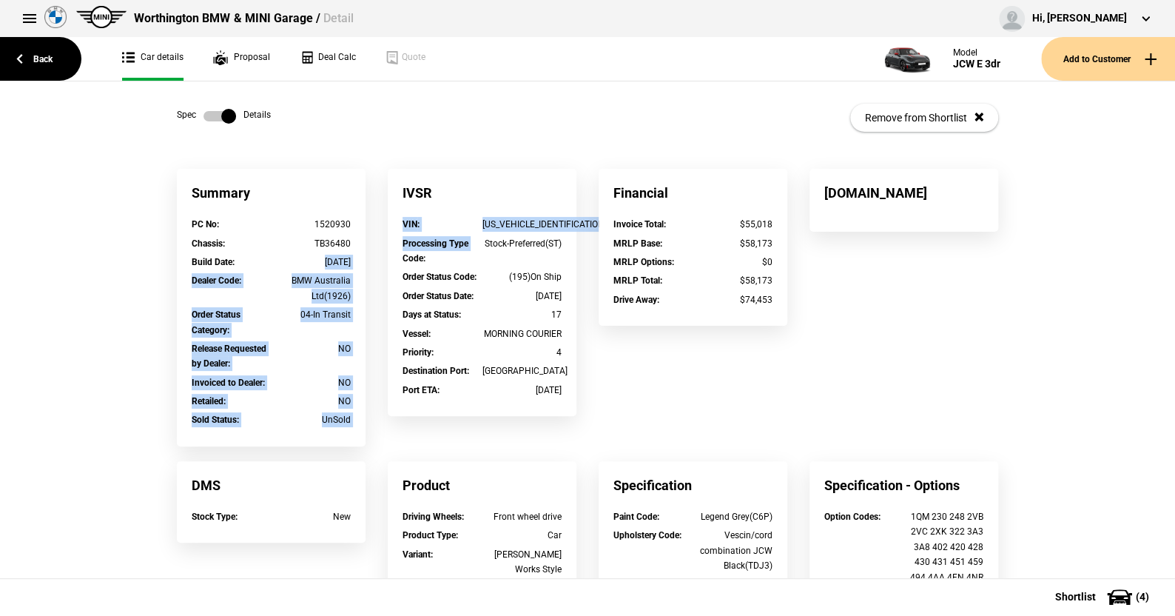
drag, startPoint x: 289, startPoint y: 258, endPoint x: 373, endPoint y: 263, distance: 83.7
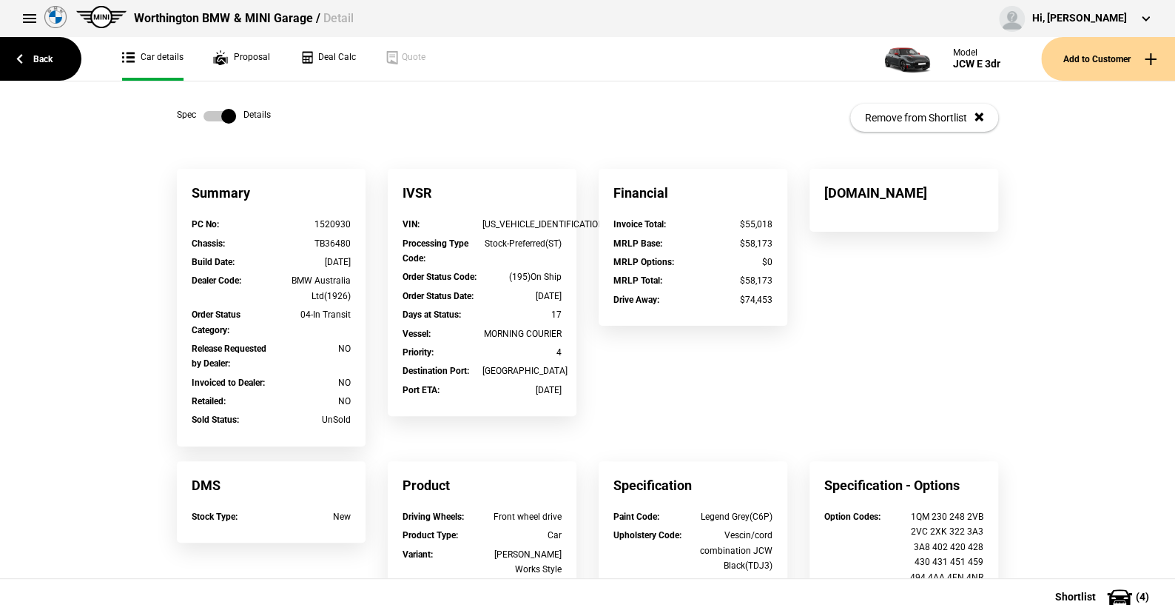
click at [369, 120] on div "Spec Details Remove from Shortlist" at bounding box center [587, 117] width 821 height 73
click at [45, 53] on link "Back" at bounding box center [40, 59] width 81 height 44
